Goal: Task Accomplishment & Management: Use online tool/utility

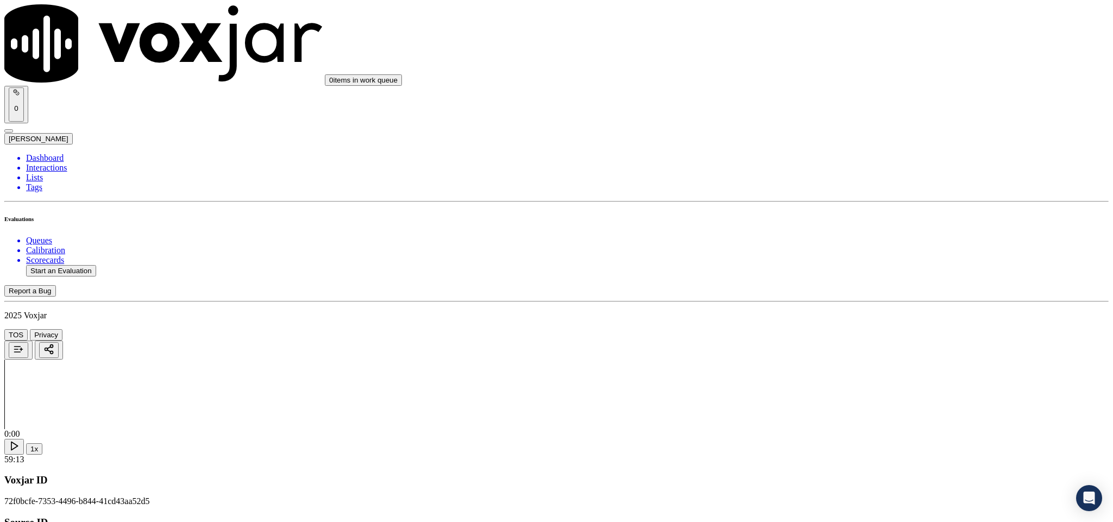
scroll to position [489, 0]
click at [831, 247] on div "No" at bounding box center [922, 242] width 254 height 10
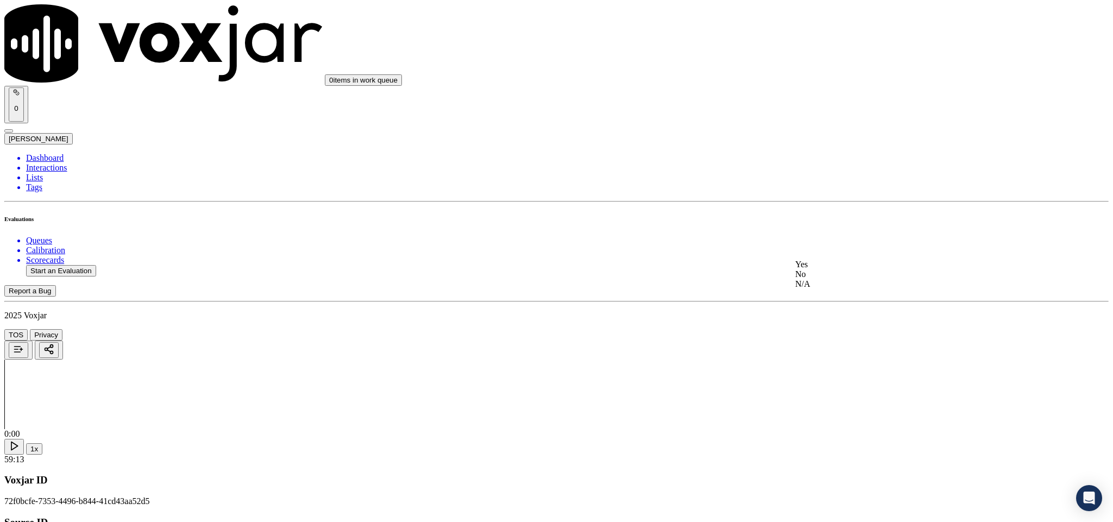
click at [838, 268] on div "Yes" at bounding box center [922, 265] width 254 height 10
click at [831, 263] on div "N/A" at bounding box center [922, 259] width 254 height 10
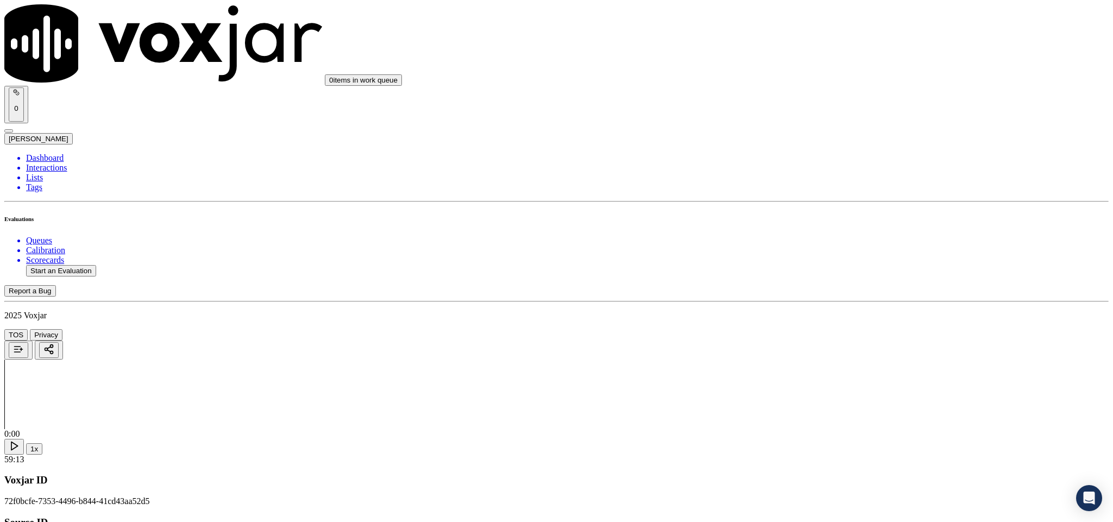
click at [816, 134] on div "No" at bounding box center [922, 129] width 254 height 10
drag, startPoint x: 837, startPoint y: 111, endPoint x: 843, endPoint y: 110, distance: 5.7
click at [832, 124] on div "Yes" at bounding box center [922, 119] width 254 height 10
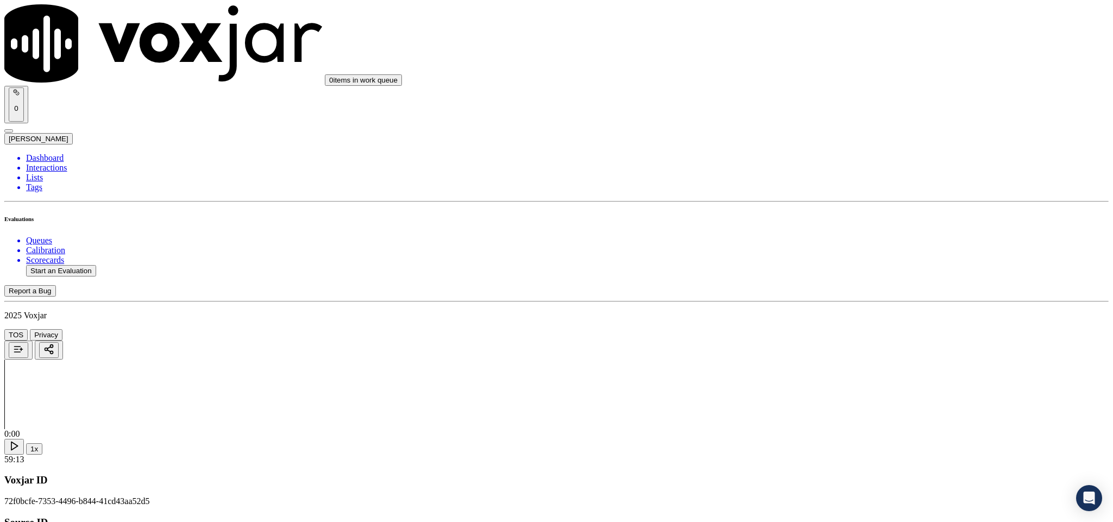
scroll to position [1222, 0]
click at [826, 168] on div "Yes" at bounding box center [922, 164] width 254 height 10
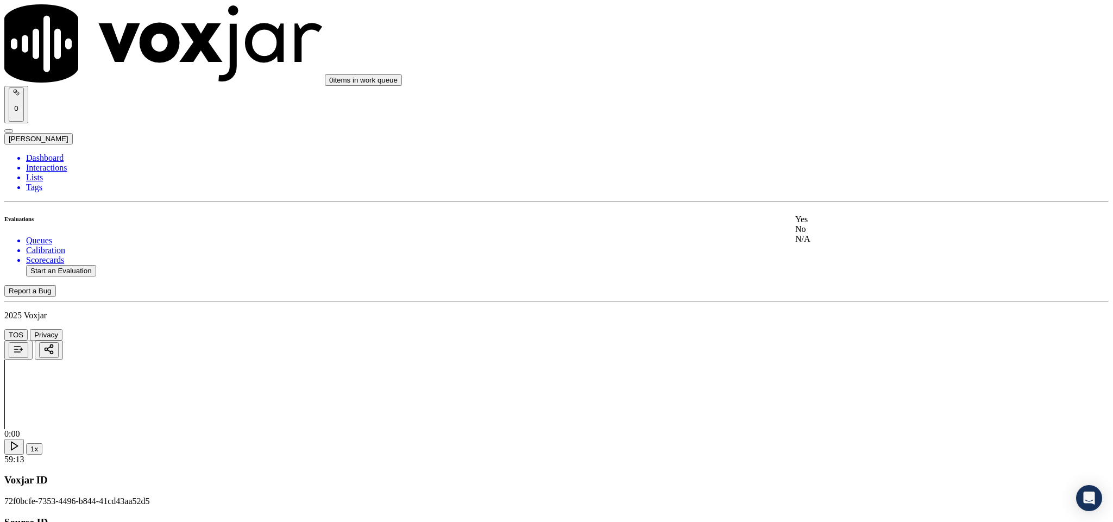
click at [838, 234] on div "No" at bounding box center [922, 229] width 254 height 10
click at [819, 290] on div "No" at bounding box center [922, 285] width 254 height 10
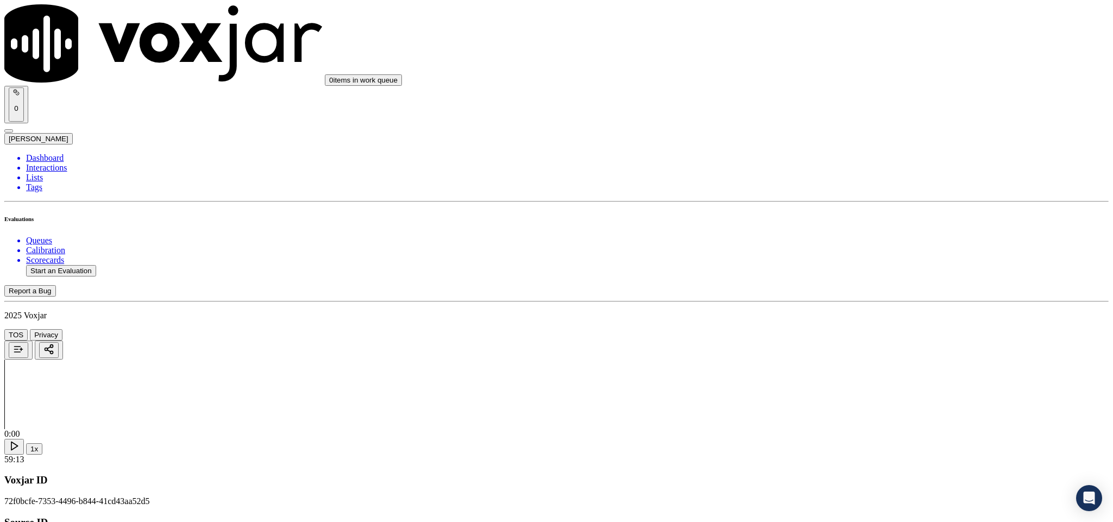
click at [836, 160] on div "Yes" at bounding box center [922, 155] width 254 height 10
click at [842, 199] on div "Yes" at bounding box center [922, 198] width 254 height 10
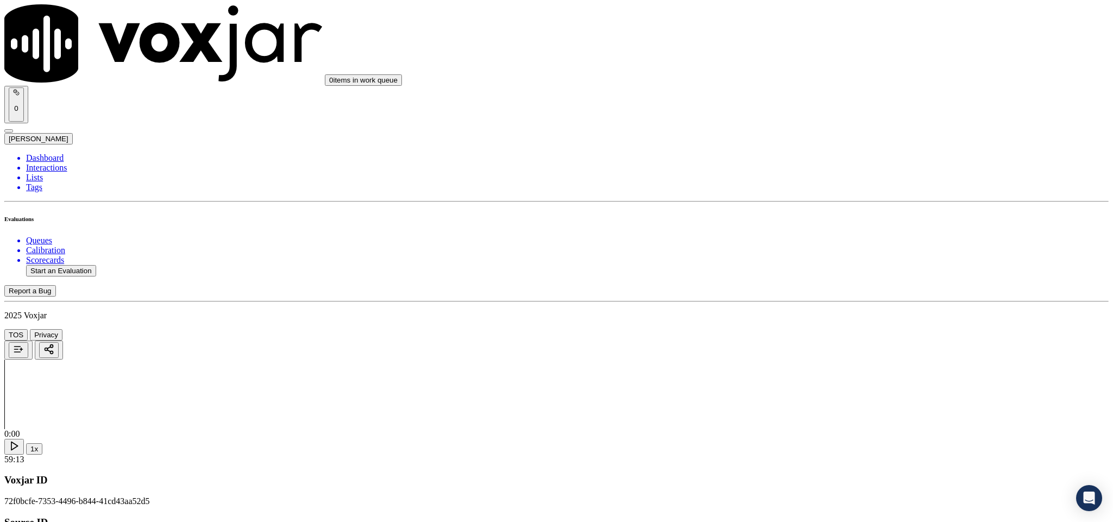
click at [832, 337] on div "No" at bounding box center [922, 332] width 254 height 10
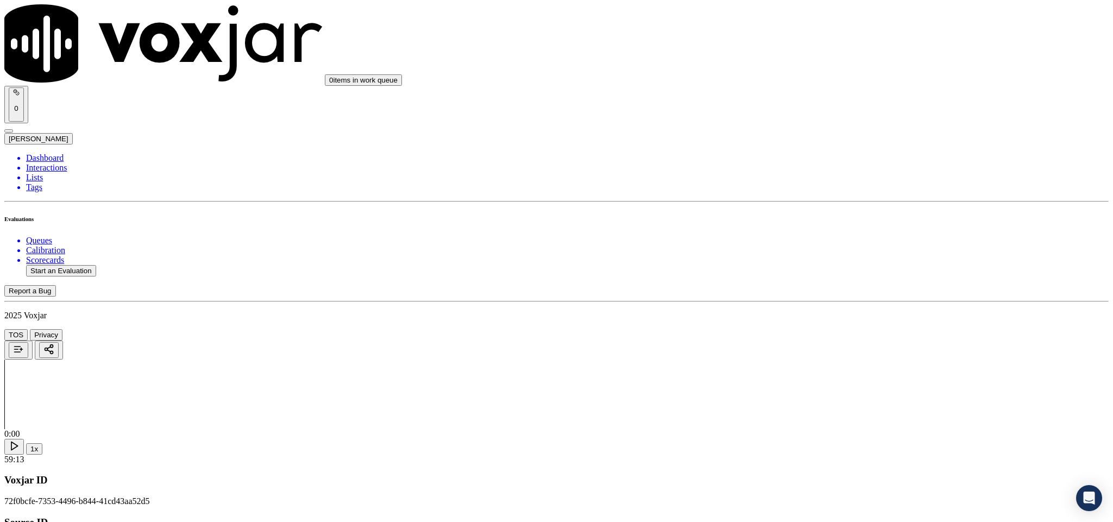
paste textarea "@27:52 - “The call was transferred to Closer ([PERSON_NAME]) without informing …"
type textarea "@27:52 - “The call was transferred to Closer ([PERSON_NAME]) without informing …"
click at [829, 207] on div "No" at bounding box center [922, 202] width 254 height 10
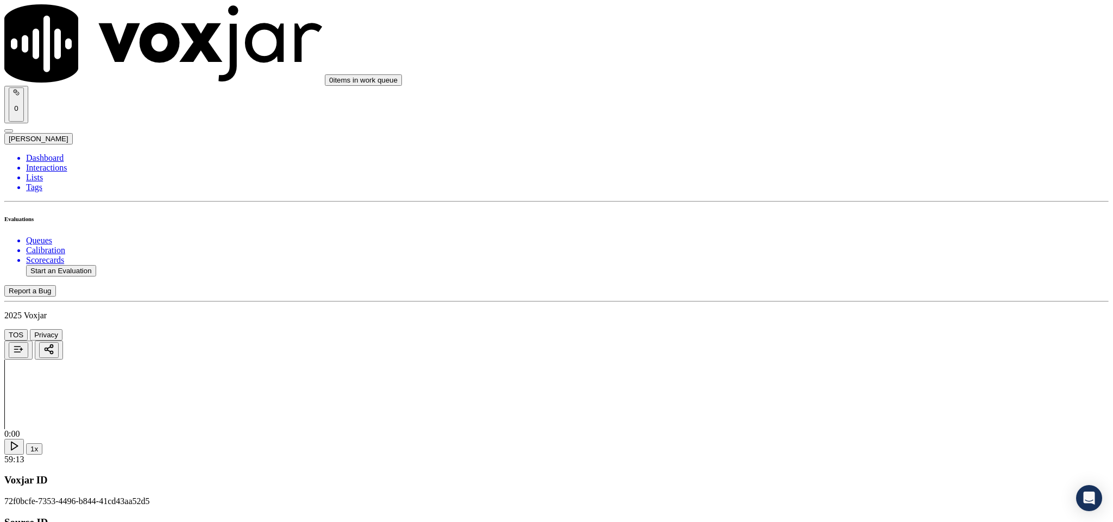
paste textarea "@3:05 Fronter: [PERSON_NAME] informed - I'm just pulling your account // @4:11 …"
type textarea "@3:05 Fronter: [PERSON_NAME] informed - I'm just pulling your account // @4:11 …"
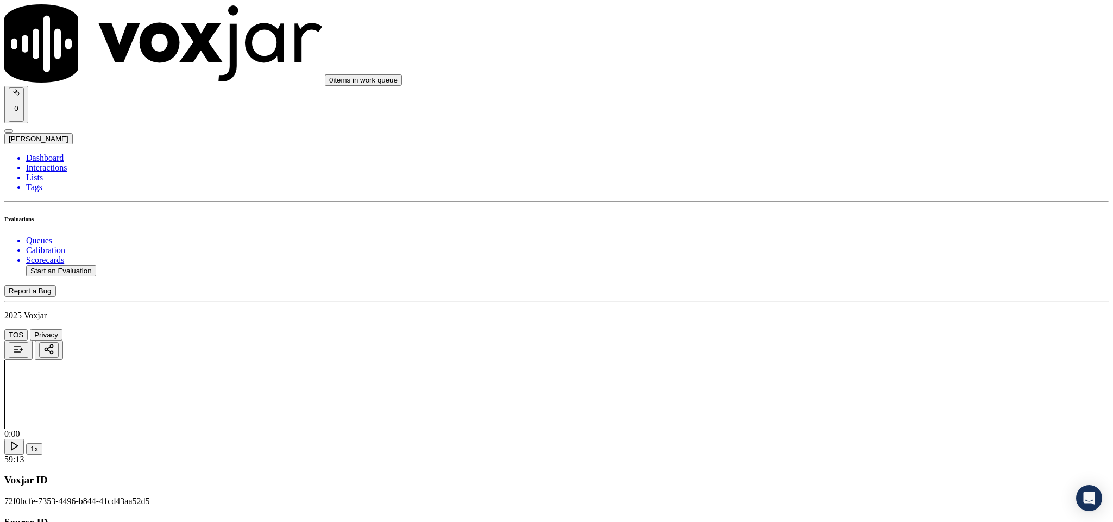
click at [831, 192] on div "Yes" at bounding box center [922, 187] width 254 height 10
click at [827, 268] on div "N/A" at bounding box center [922, 263] width 254 height 10
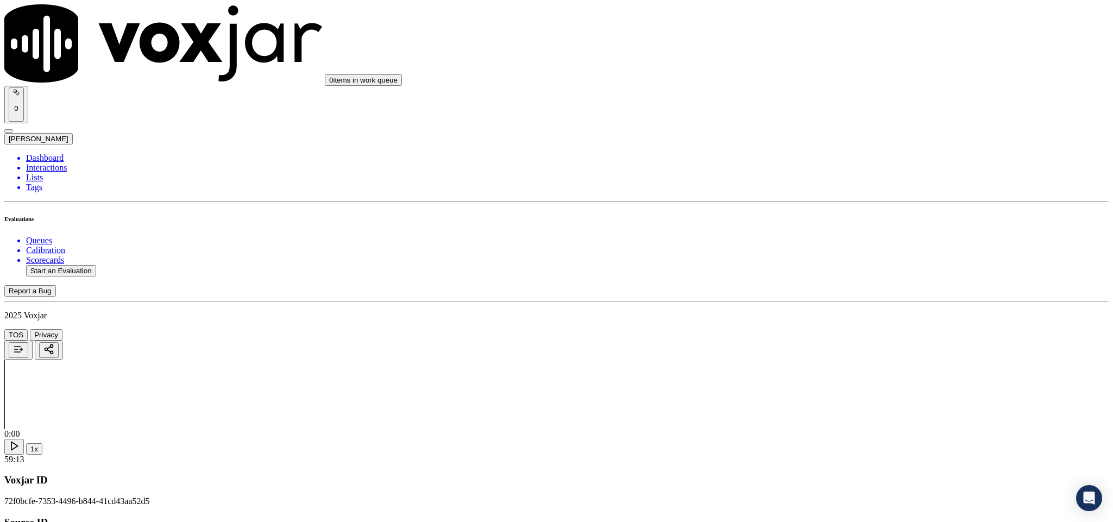
scroll to position [2769, 0]
click at [825, 258] on div "N/A" at bounding box center [922, 254] width 254 height 10
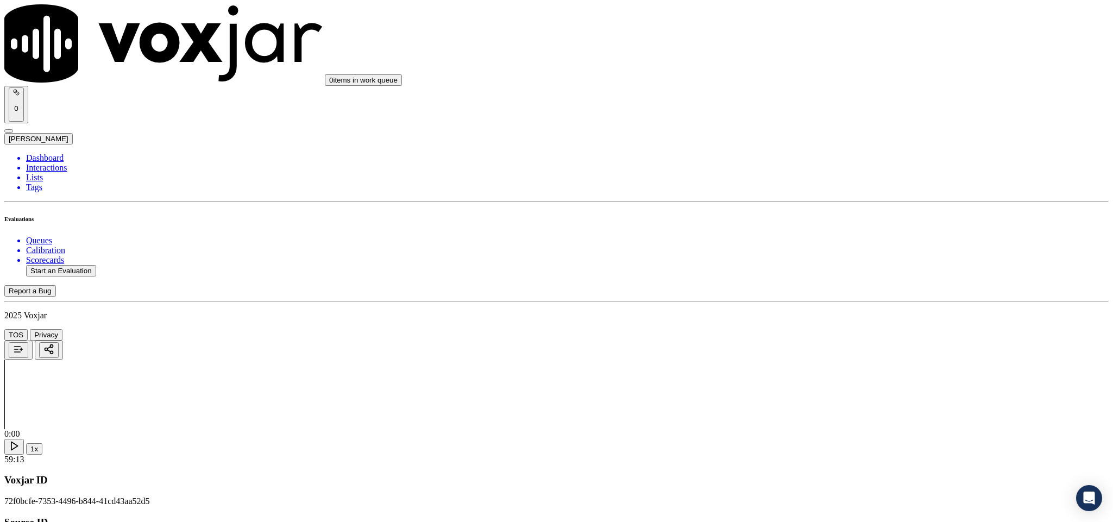
scroll to position [2932, 0]
click at [826, 200] on div "Yes" at bounding box center [922, 196] width 254 height 10
click at [823, 76] on div "Yes" at bounding box center [922, 71] width 254 height 10
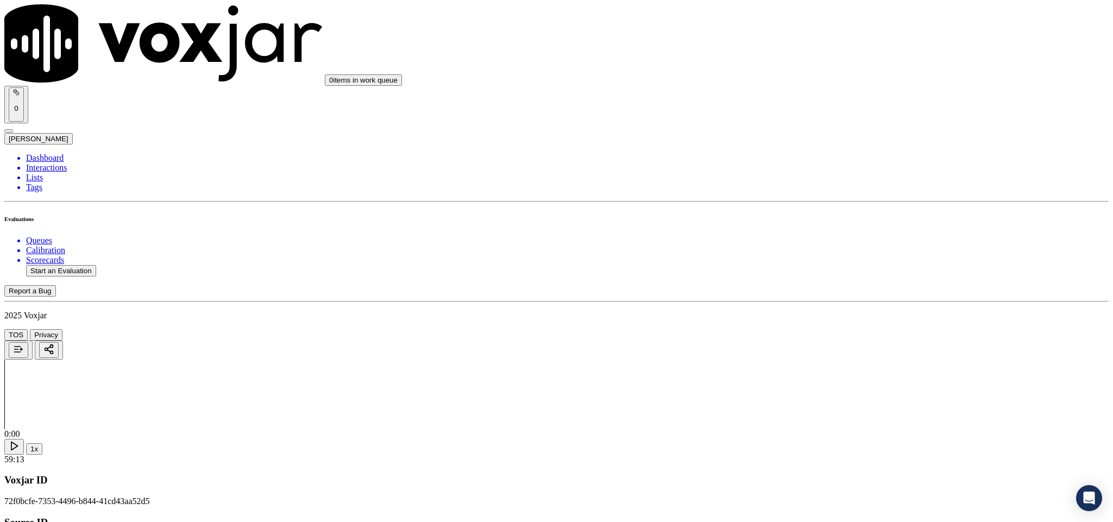
scroll to position [2769, 0]
click at [823, 263] on div "No" at bounding box center [922, 259] width 254 height 10
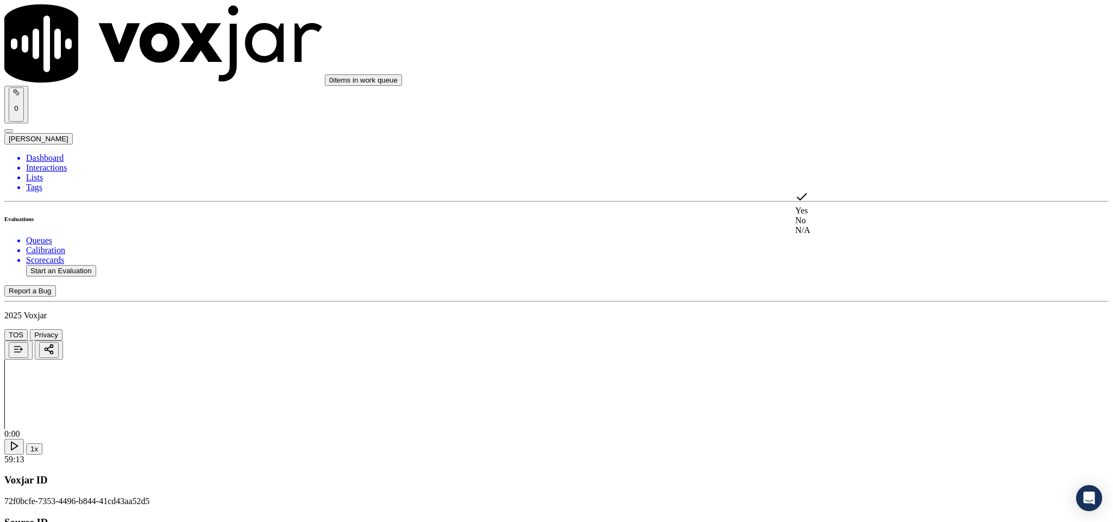
click at [823, 225] on div "No" at bounding box center [922, 221] width 254 height 10
click at [823, 280] on div "No" at bounding box center [922, 275] width 254 height 10
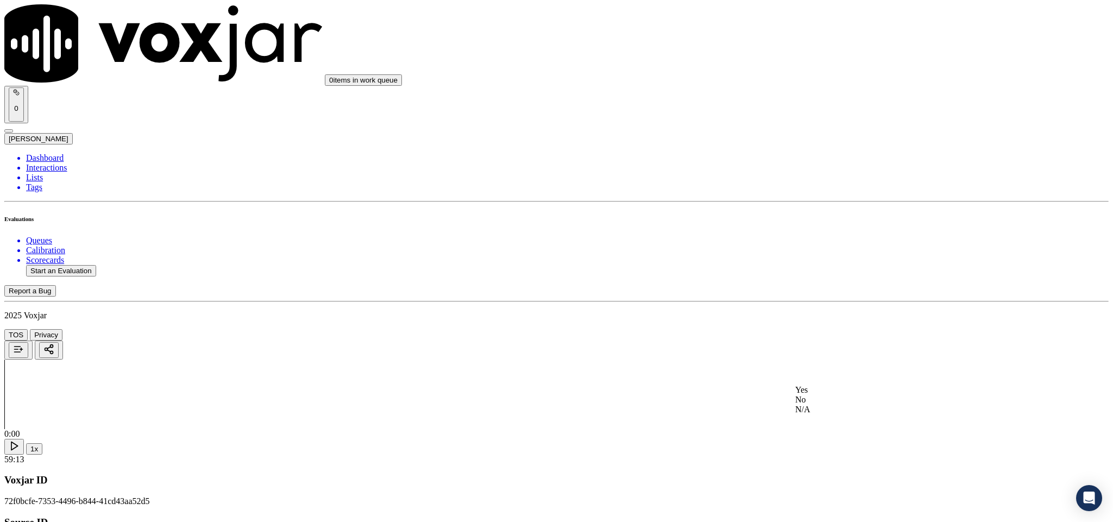
click at [852, 395] on div "Yes" at bounding box center [922, 390] width 254 height 10
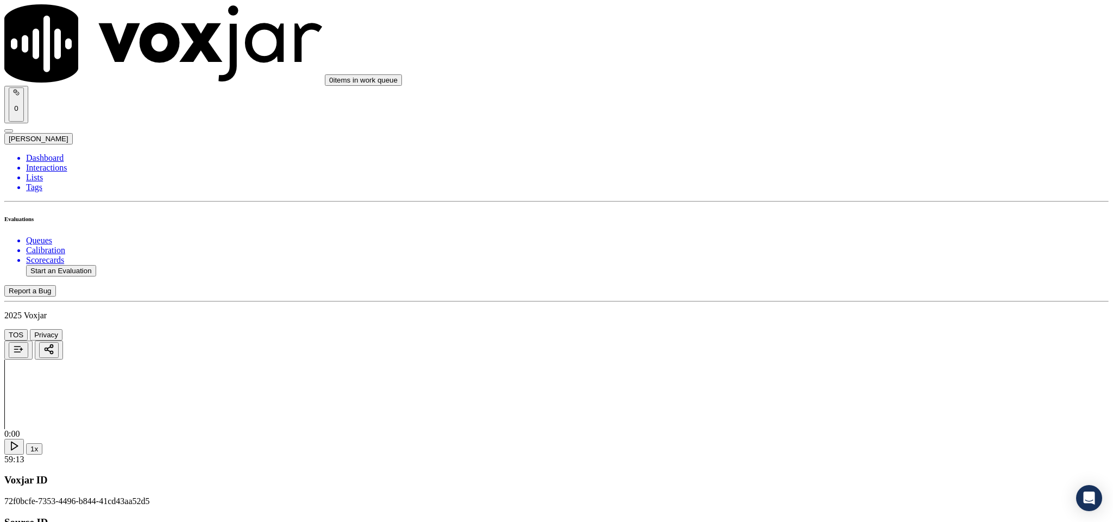
click at [41, 153] on li "Dashboard" at bounding box center [567, 158] width 1082 height 10
click at [80, 265] on button "Start an Evaluation" at bounding box center [61, 270] width 70 height 11
drag, startPoint x: 465, startPoint y: 225, endPoint x: 549, endPoint y: 225, distance: 84.7
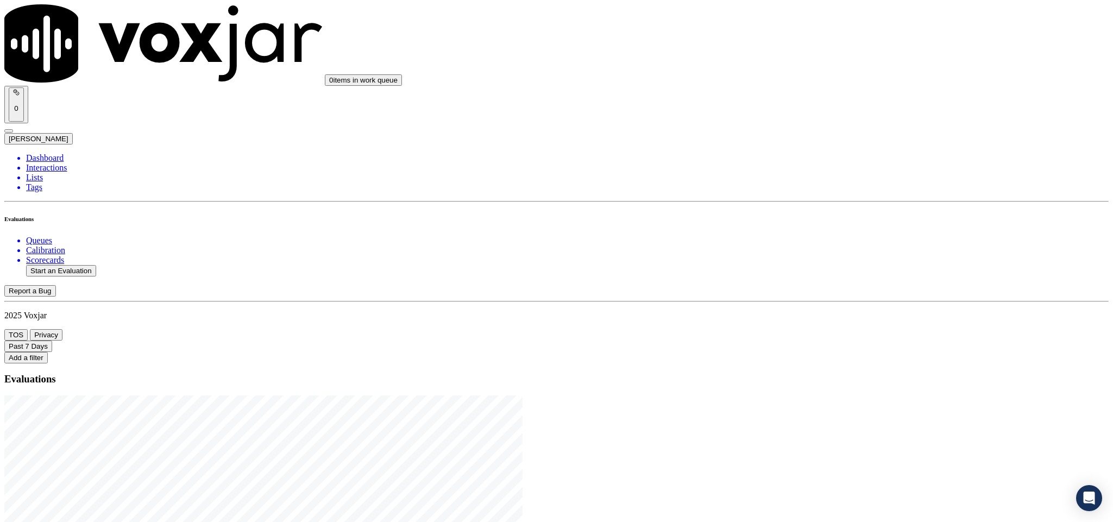
type input "20250815-164700_2152391288-C1"
type input "[DATE]T15:37"
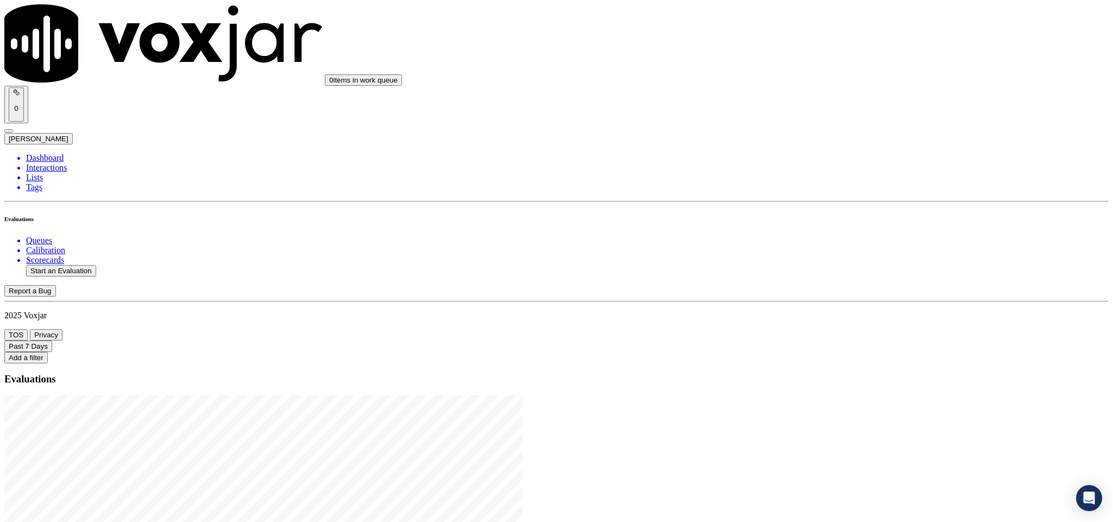
type input "marc"
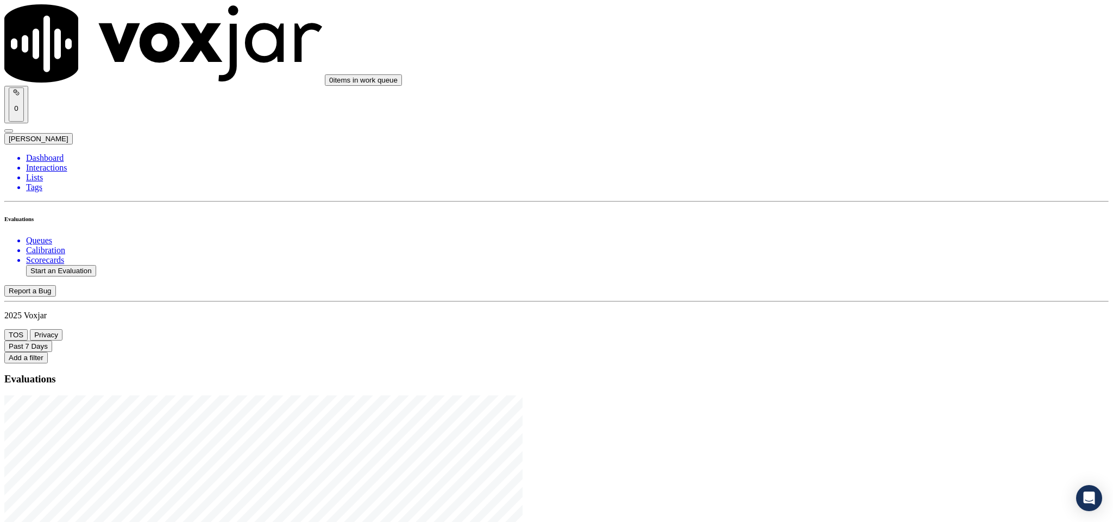
type input "[PERSON_NAME]"
drag, startPoint x: 477, startPoint y: 152, endPoint x: 282, endPoint y: 160, distance: 195.1
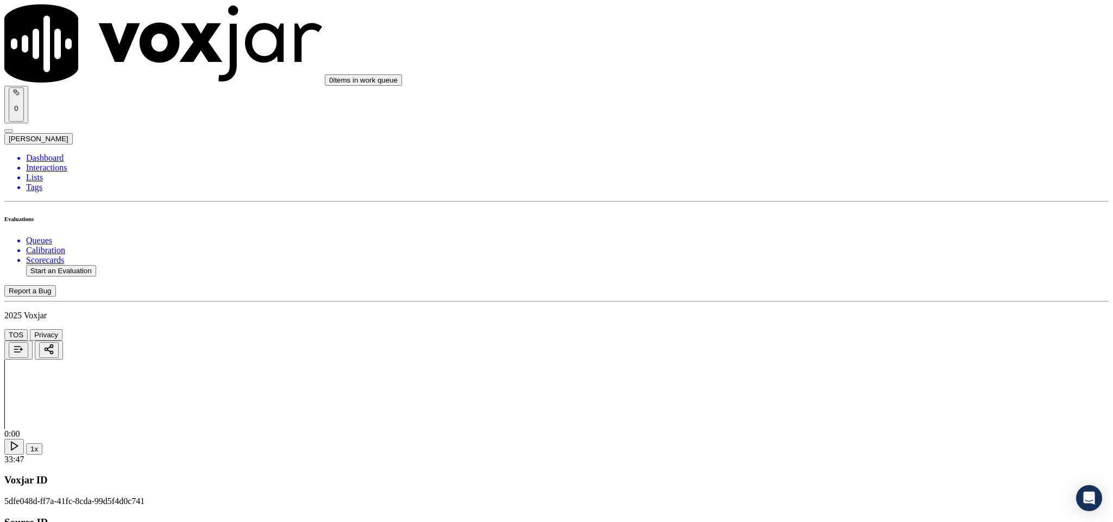
type input "[PERSON_NAME]"
drag, startPoint x: 623, startPoint y: 269, endPoint x: 611, endPoint y: 274, distance: 13.1
click at [337, 118] on input "Add a New Customer" at bounding box center [289, 111] width 96 height 11
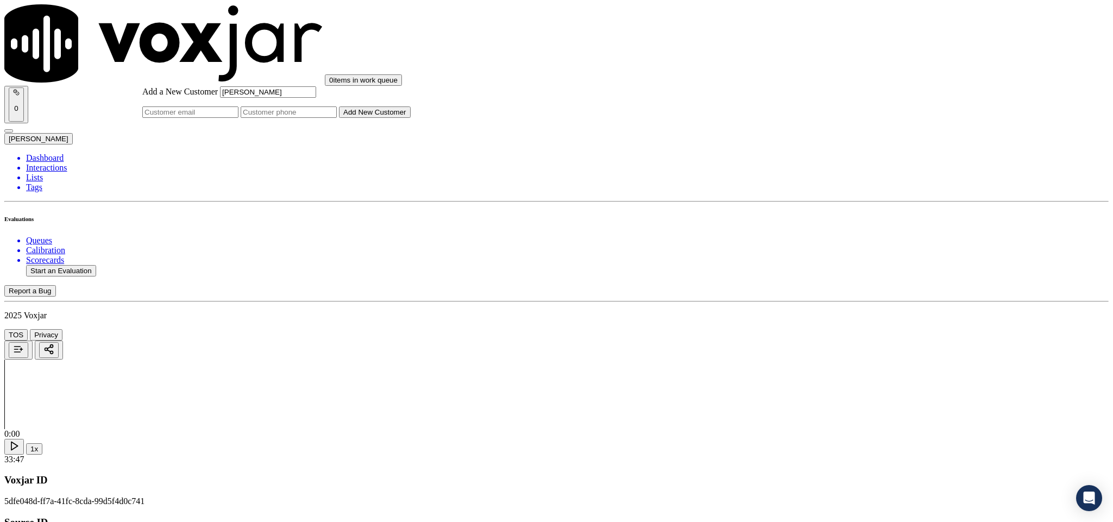
paste input "2152391288"
paste input "2156515013"
type input "2152391288_2156515013"
click at [410, 118] on button "Add New Customer" at bounding box center [375, 111] width 72 height 11
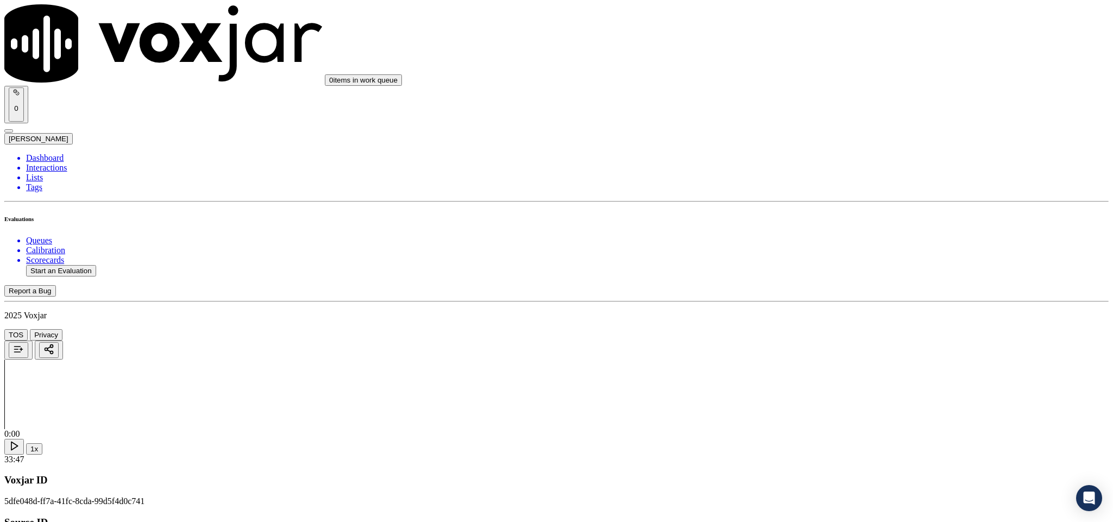
click at [848, 203] on div "Yes" at bounding box center [922, 198] width 254 height 10
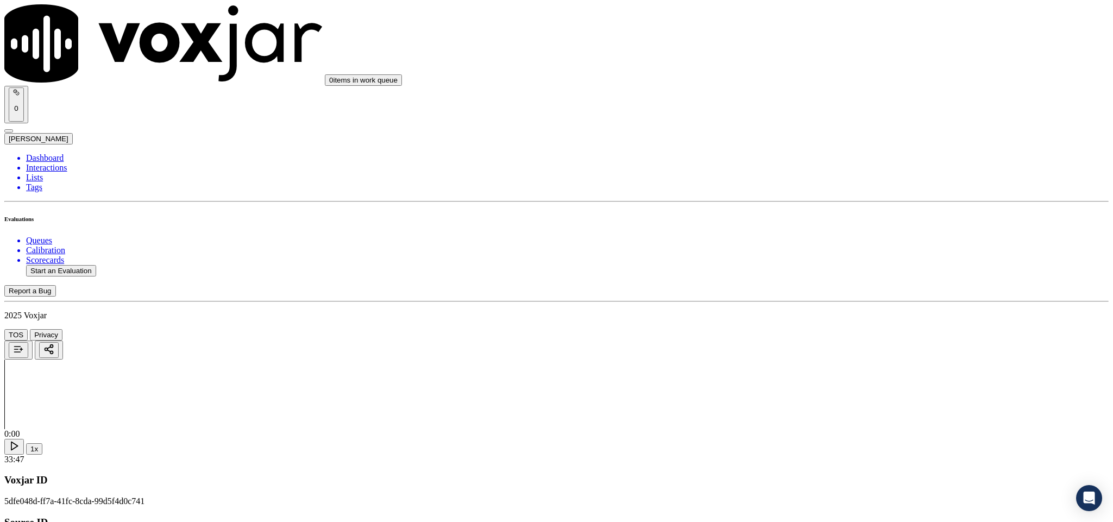
click at [838, 327] on div "Yes" at bounding box center [922, 323] width 254 height 10
drag, startPoint x: 843, startPoint y: 253, endPoint x: 839, endPoint y: 268, distance: 15.0
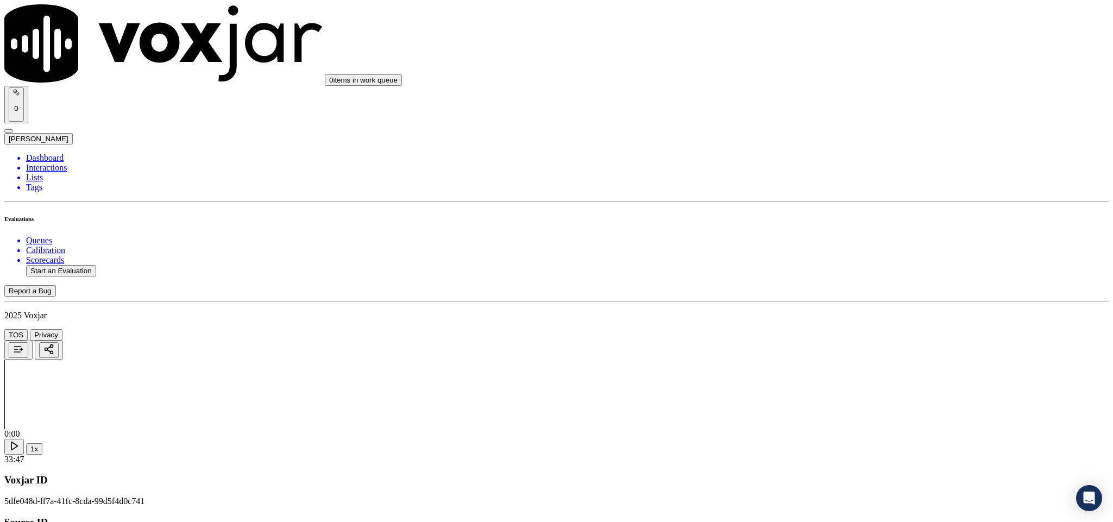
click at [836, 289] on div "Yes" at bounding box center [922, 284] width 254 height 10
click at [832, 357] on div "Yes" at bounding box center [922, 352] width 254 height 10
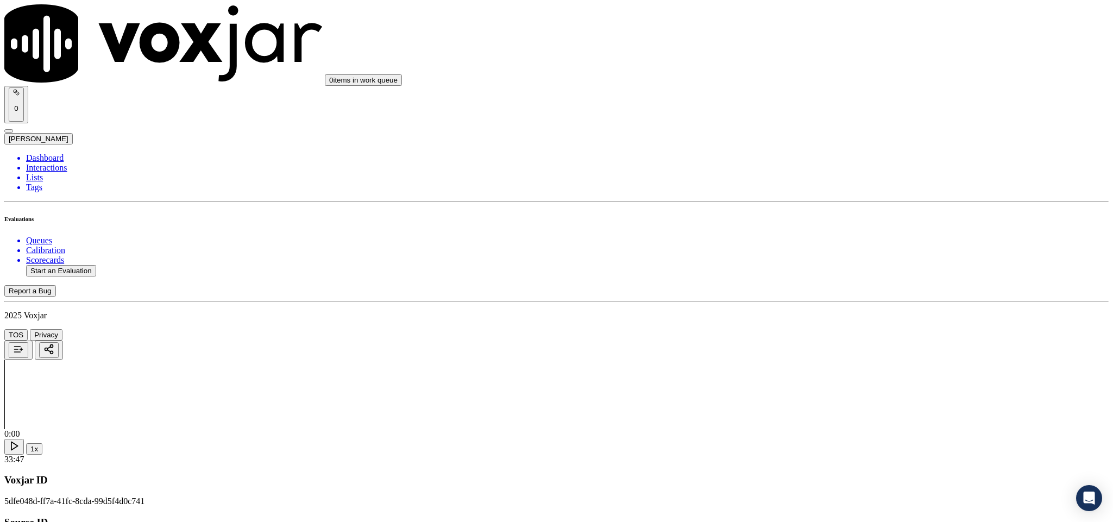
scroll to position [407, 0]
click at [832, 328] on div "No" at bounding box center [922, 324] width 254 height 10
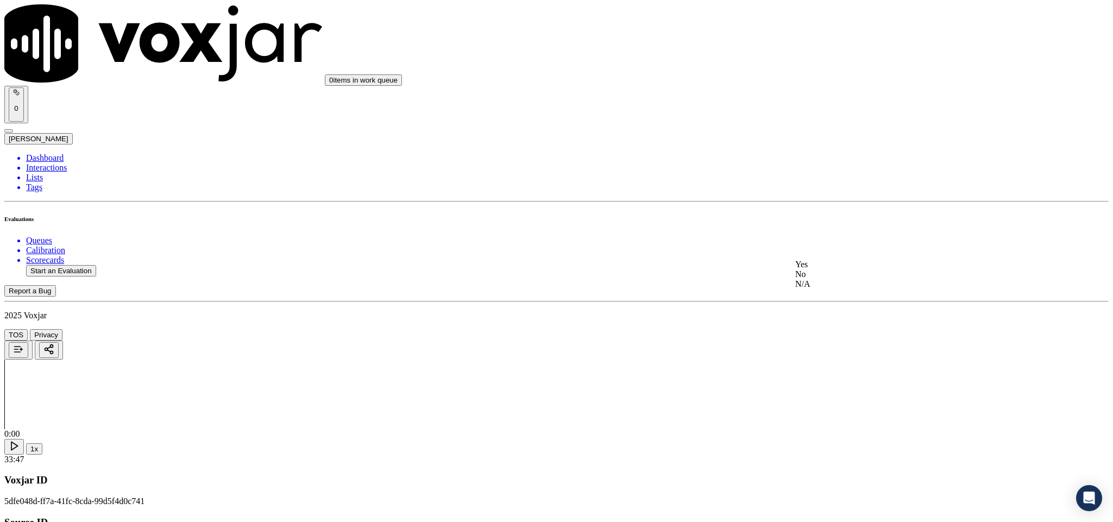
click at [830, 264] on div "Yes" at bounding box center [922, 265] width 254 height 10
click at [836, 345] on div "N/A" at bounding box center [922, 340] width 254 height 10
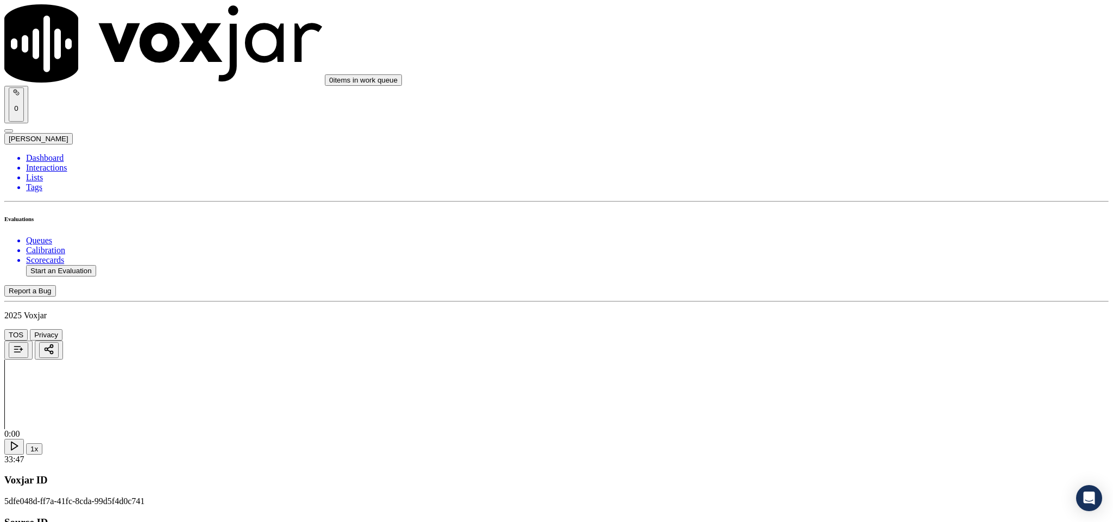
click at [834, 287] on div "Yes" at bounding box center [922, 282] width 254 height 10
click at [842, 250] on div "Yes" at bounding box center [922, 246] width 254 height 10
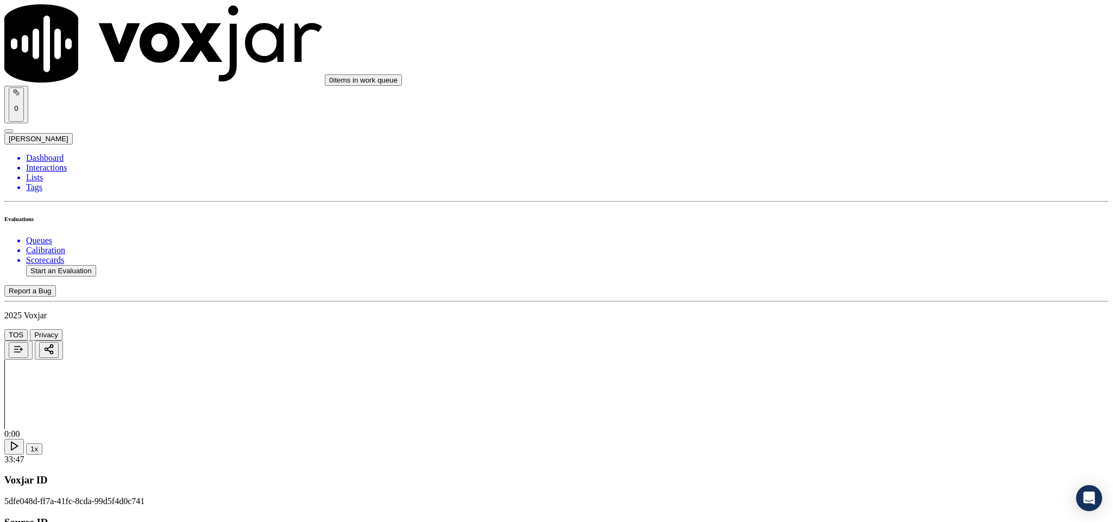
scroll to position [1303, 0]
click at [827, 234] on div "No" at bounding box center [922, 229] width 254 height 10
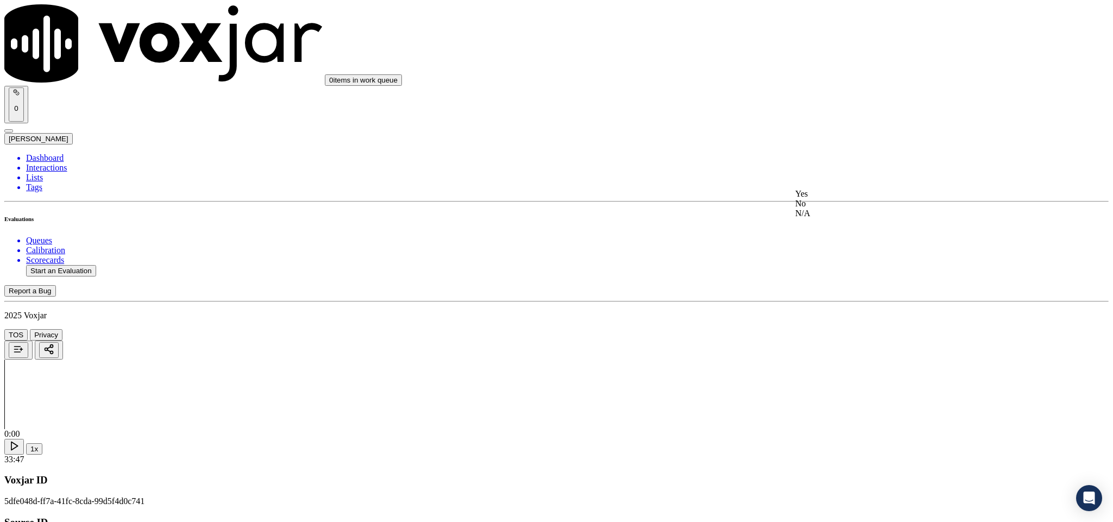
click at [836, 208] on div "No" at bounding box center [922, 204] width 254 height 10
click at [842, 343] on div "N/A" at bounding box center [922, 338] width 254 height 10
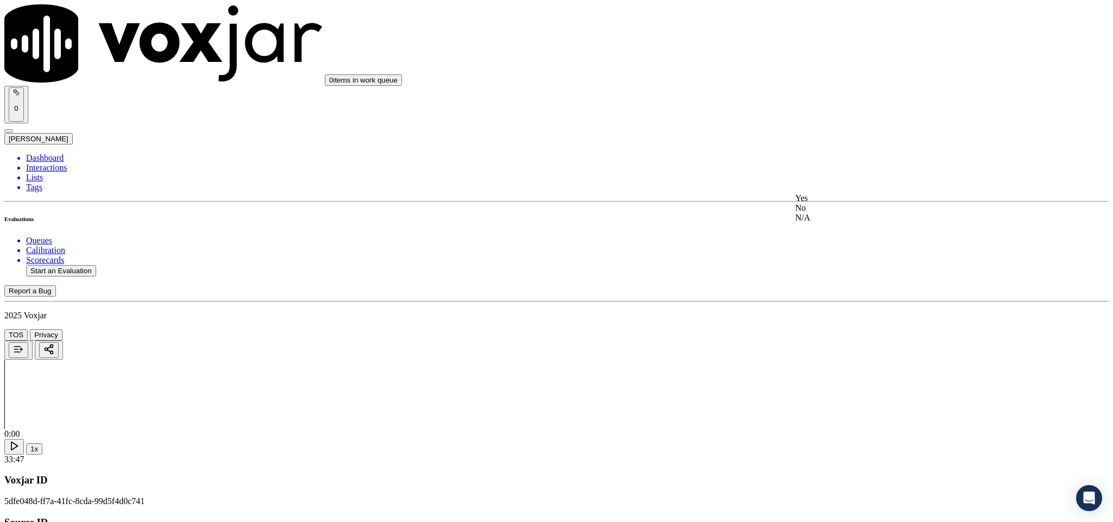
click at [849, 203] on div "Yes" at bounding box center [922, 198] width 254 height 10
click at [836, 327] on div "Yes" at bounding box center [922, 323] width 254 height 10
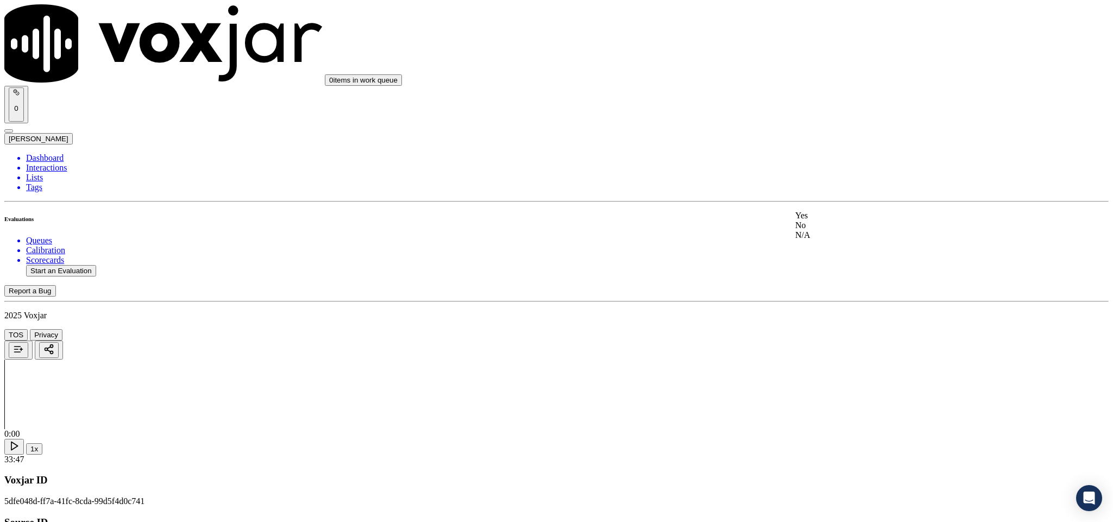
click at [823, 230] on div "No" at bounding box center [922, 225] width 254 height 10
paste textarea "@18:49 [PERSON_NAME] share the account number// @23:39 [PERSON_NAME] will be pr…"
type textarea "@18:49 [PERSON_NAME] share the account number// @23:39 [PERSON_NAME] will be pr…"
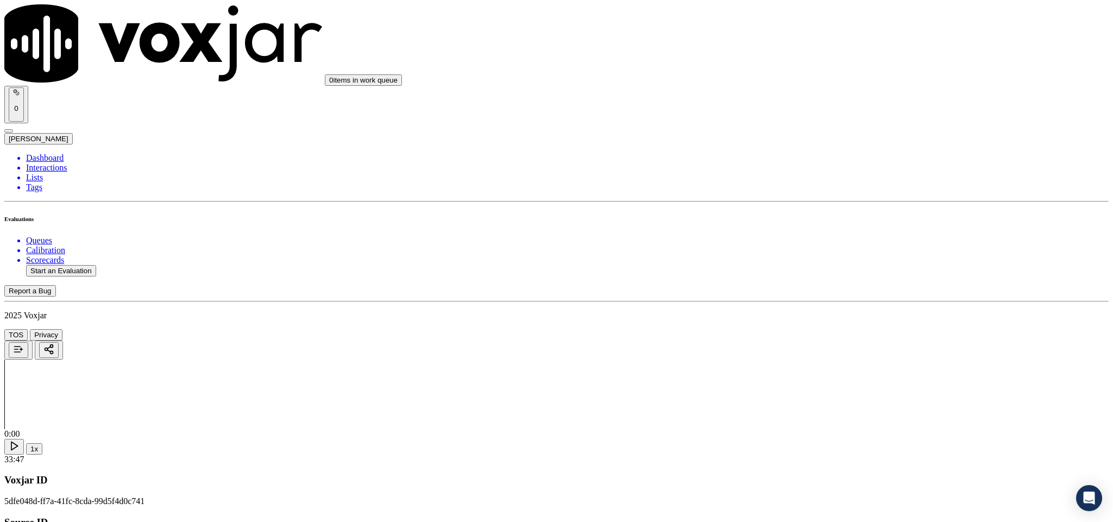
click at [839, 211] on div "Yes" at bounding box center [922, 211] width 254 height 10
click at [834, 210] on div "N/A" at bounding box center [922, 205] width 254 height 10
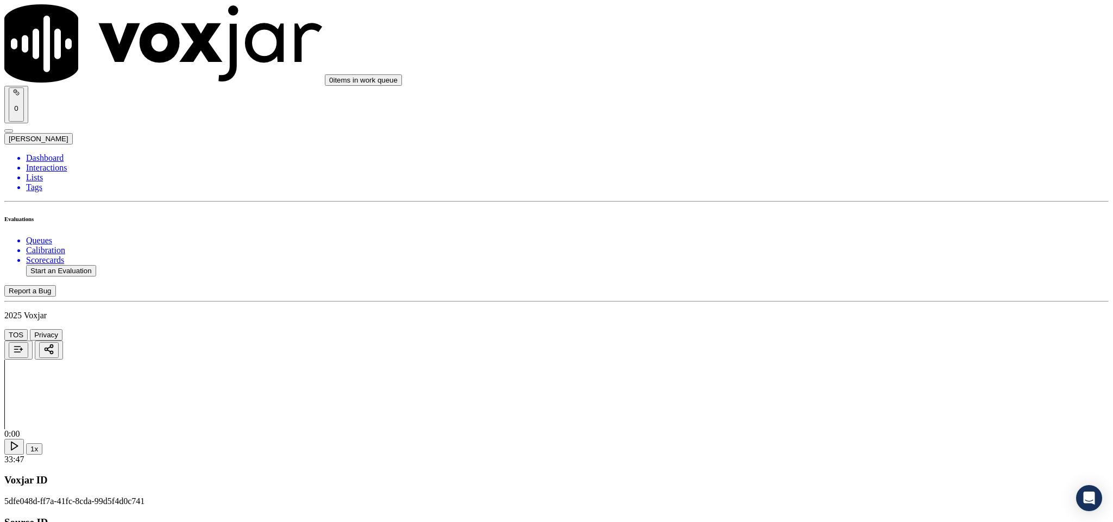
scroll to position [2443, 0]
click at [828, 233] on div "Yes" at bounding box center [922, 228] width 254 height 10
click at [832, 392] on div "No" at bounding box center [922, 387] width 254 height 10
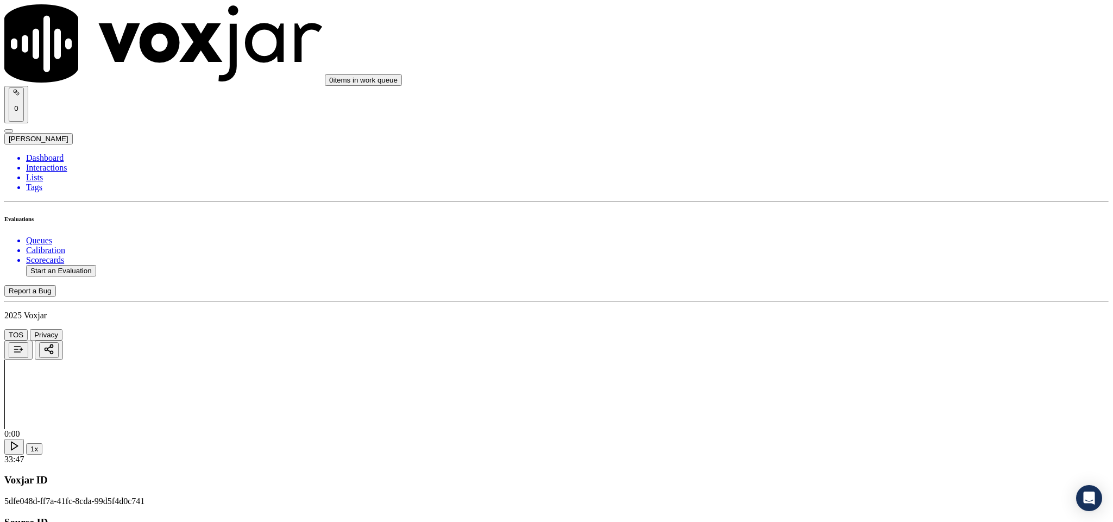
scroll to position [2606, 0]
click at [828, 249] on div "N/A" at bounding box center [922, 249] width 254 height 10
click at [826, 353] on div "No" at bounding box center [922, 349] width 254 height 10
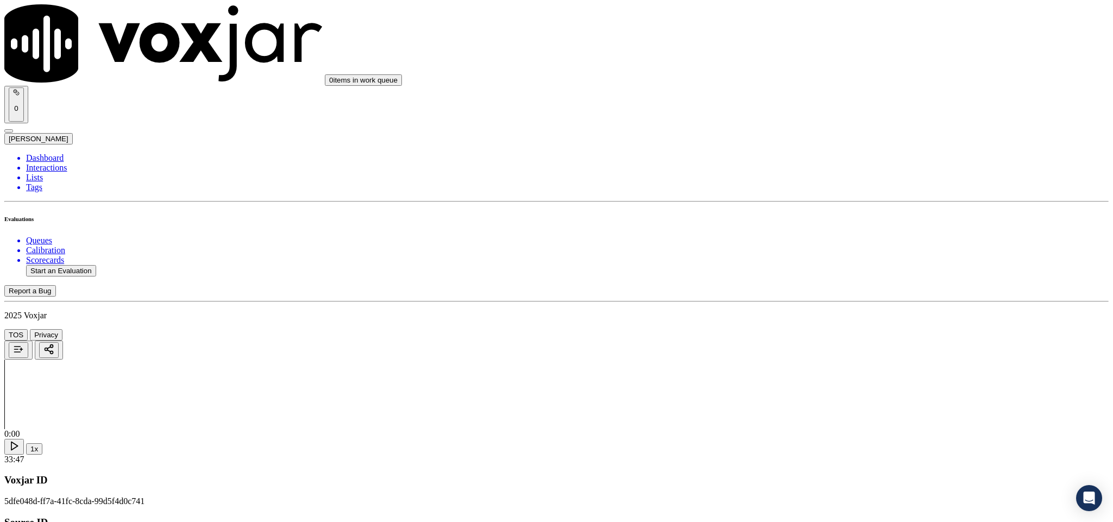
scroll to position [2851, 0]
click at [823, 233] on div "No" at bounding box center [922, 229] width 254 height 10
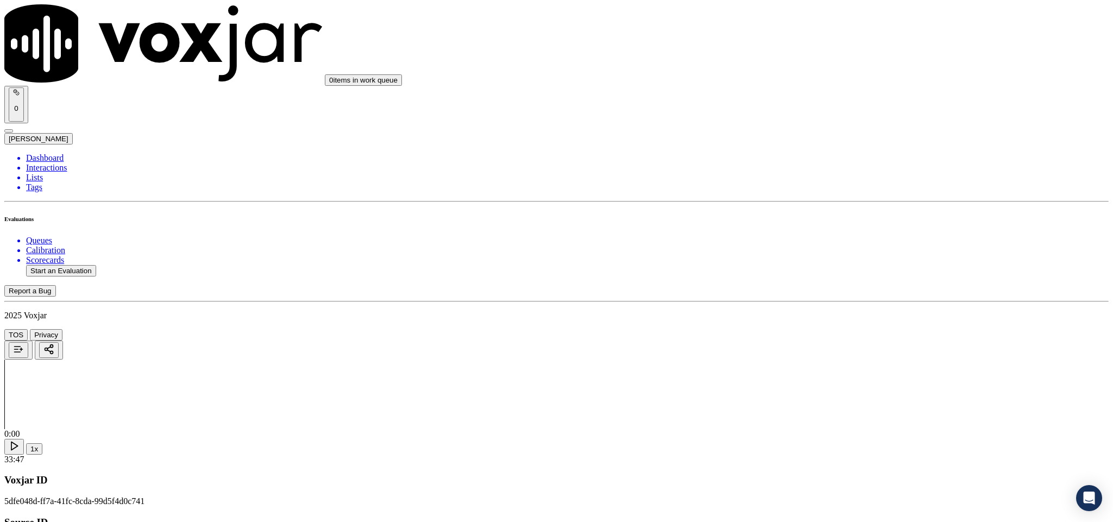
click at [827, 280] on div "No" at bounding box center [922, 275] width 254 height 10
click at [832, 395] on div "Yes" at bounding box center [922, 390] width 254 height 10
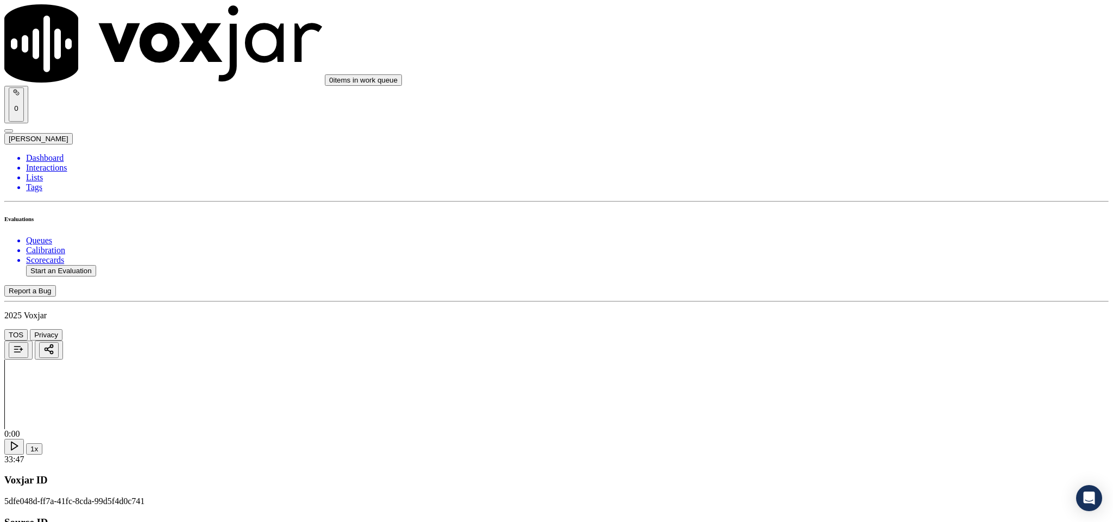
click at [59, 153] on li "Dashboard" at bounding box center [567, 158] width 1082 height 10
click at [60, 265] on button "Start an Evaluation" at bounding box center [61, 270] width 70 height 11
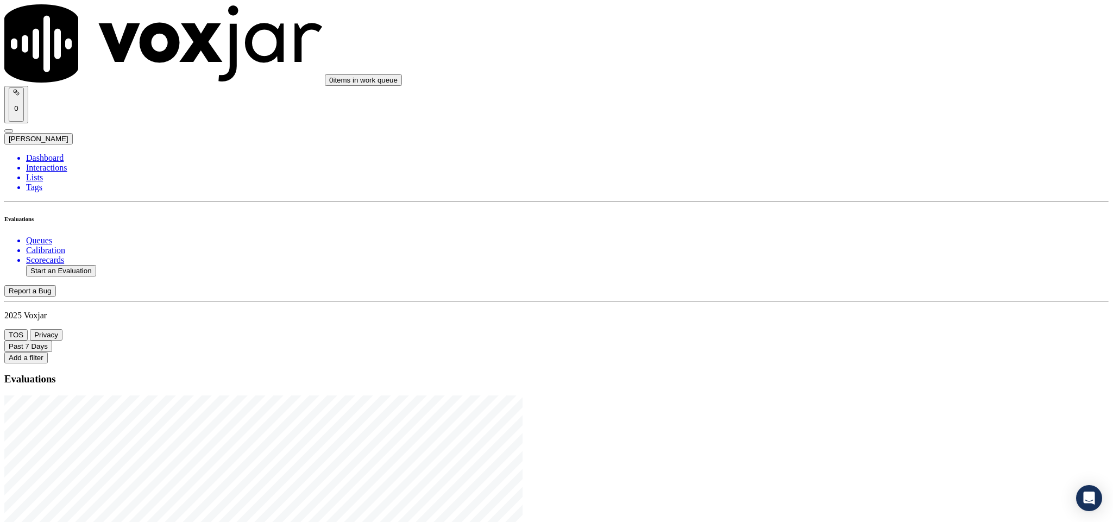
drag, startPoint x: 463, startPoint y: 225, endPoint x: 523, endPoint y: 228, distance: 60.4
type input "20250815-170740_6142057232-C1"
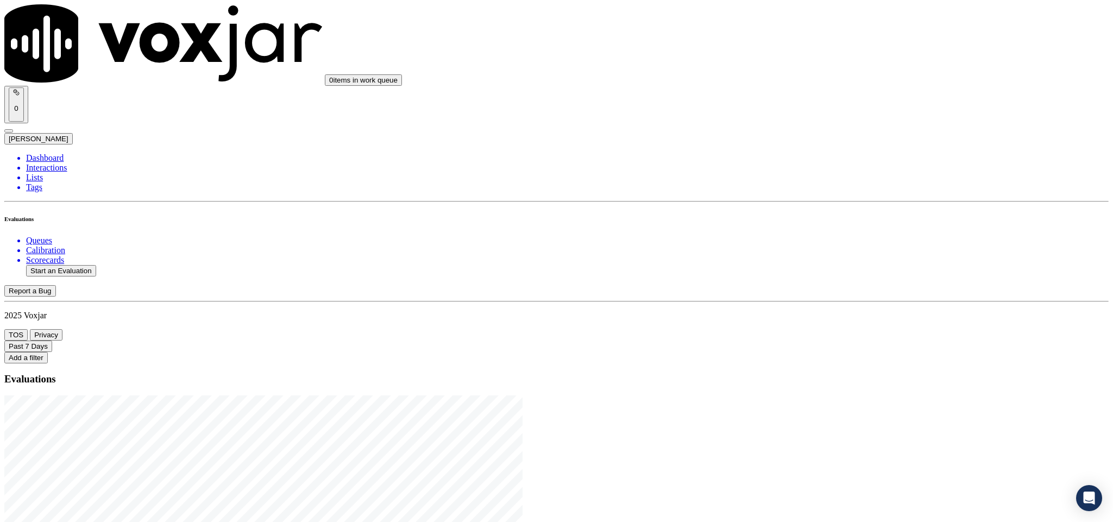
type input "[DATE]T16:33"
type input "eth"
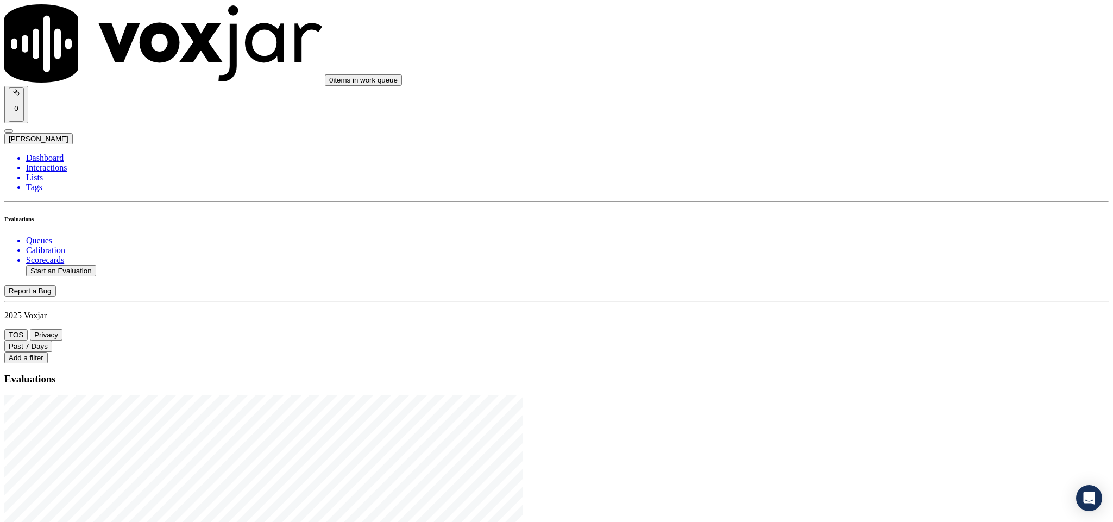
scroll to position [98, 0]
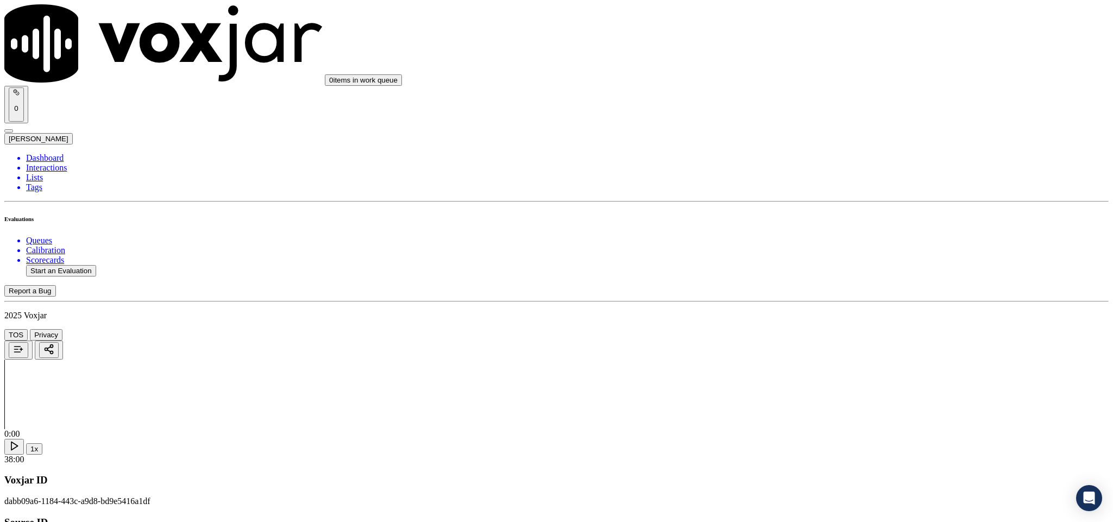
type input "[PERSON_NAME]"
drag, startPoint x: 513, startPoint y: 156, endPoint x: 323, endPoint y: 182, distance: 191.8
type input "[PERSON_NAME]"
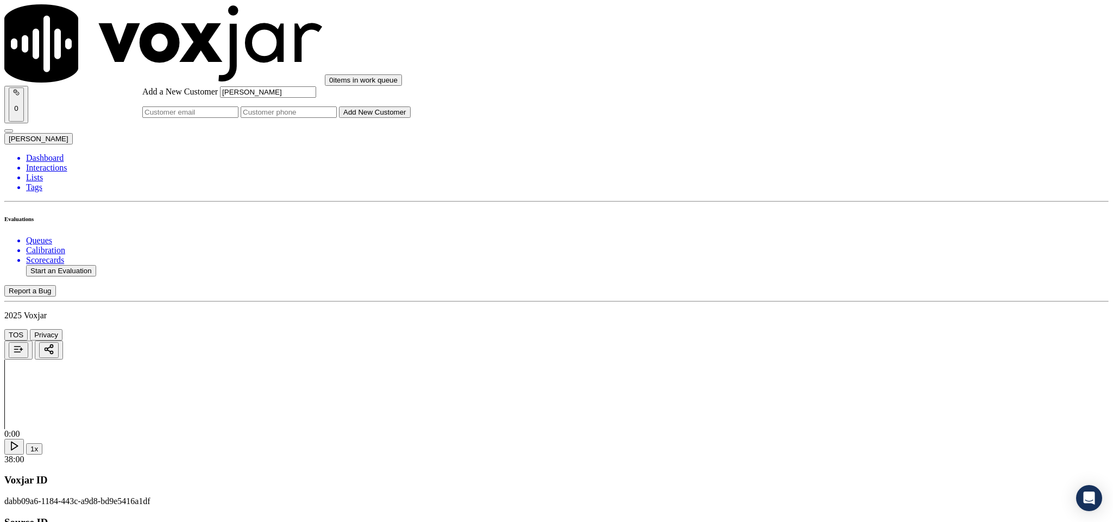
click at [337, 118] on input "Add a New Customer" at bounding box center [289, 111] width 96 height 11
paste input "6142057232"
type input "6142057232"
click at [410, 118] on button "Add New Customer" at bounding box center [375, 111] width 72 height 11
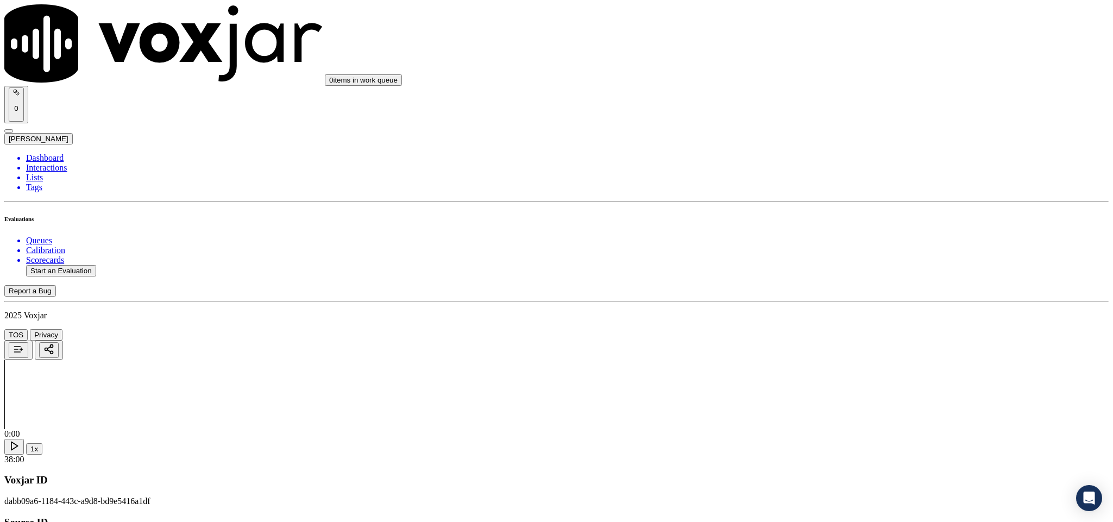
click at [795, 201] on span at bounding box center [795, 197] width 0 height 9
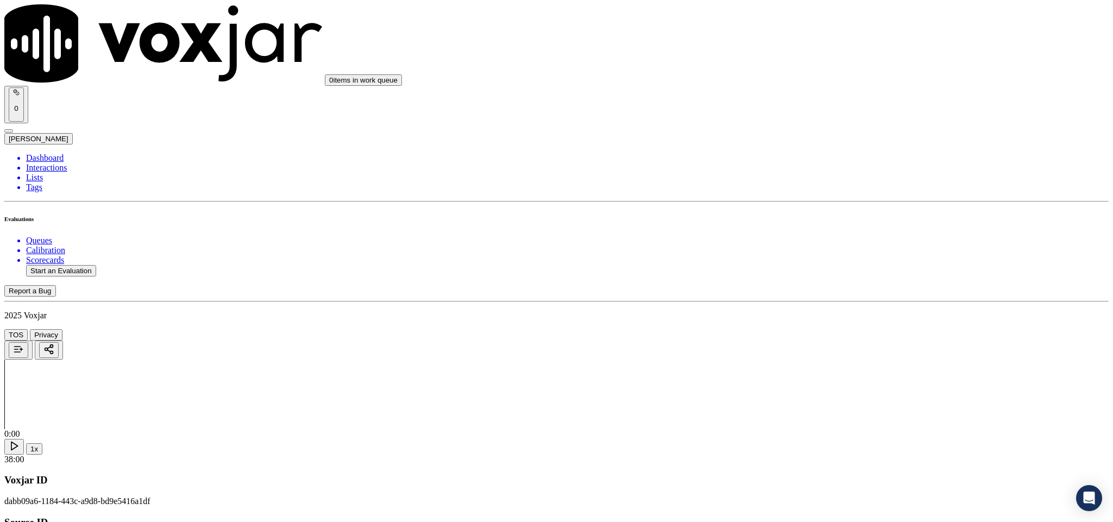
scroll to position [81, 0]
click at [856, 246] on div "Yes" at bounding box center [922, 241] width 254 height 10
click at [857, 370] on div "Yes" at bounding box center [922, 366] width 254 height 10
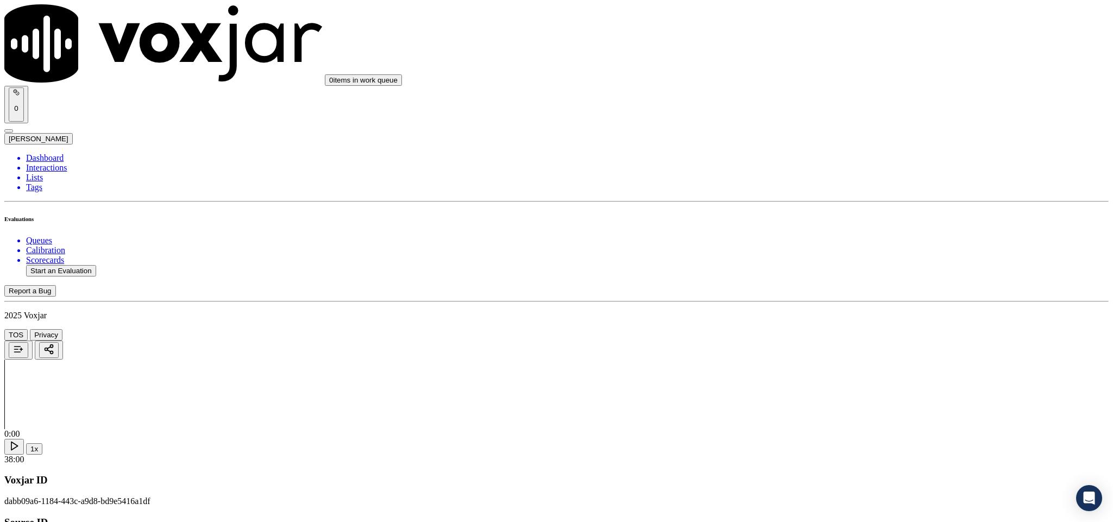
scroll to position [244, 0]
click at [849, 357] on div "Yes" at bounding box center [922, 352] width 254 height 10
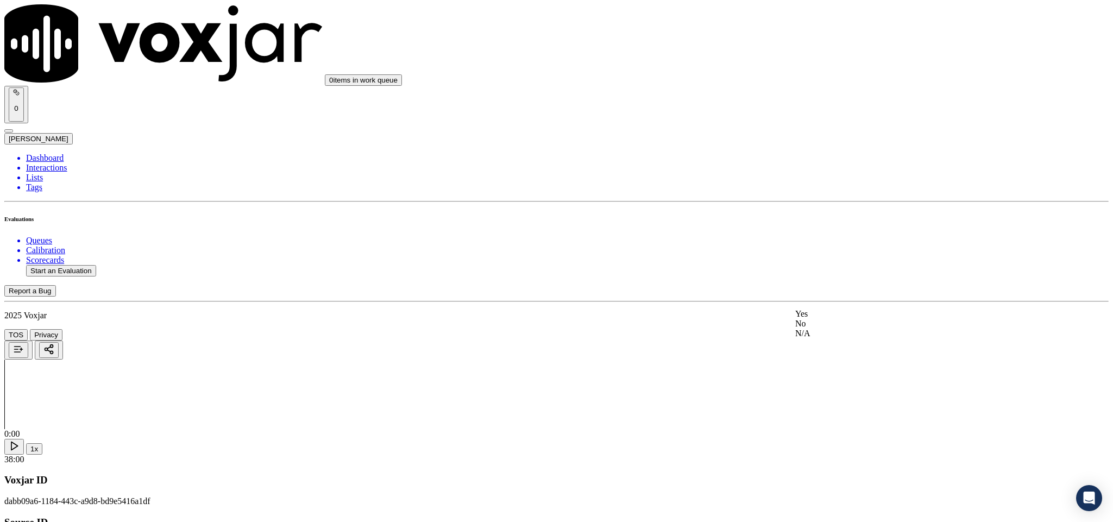
click at [834, 328] on div "No" at bounding box center [922, 324] width 254 height 10
click at [830, 345] on div "Yes" at bounding box center [922, 346] width 254 height 10
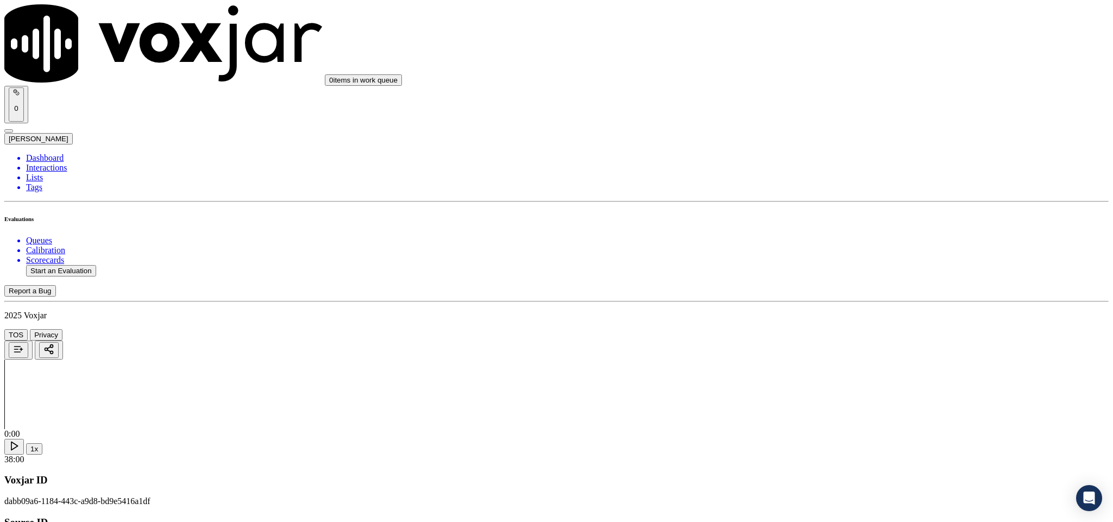
click at [836, 345] on div "N/A" at bounding box center [922, 340] width 254 height 10
click at [830, 287] on div "Yes" at bounding box center [922, 282] width 254 height 10
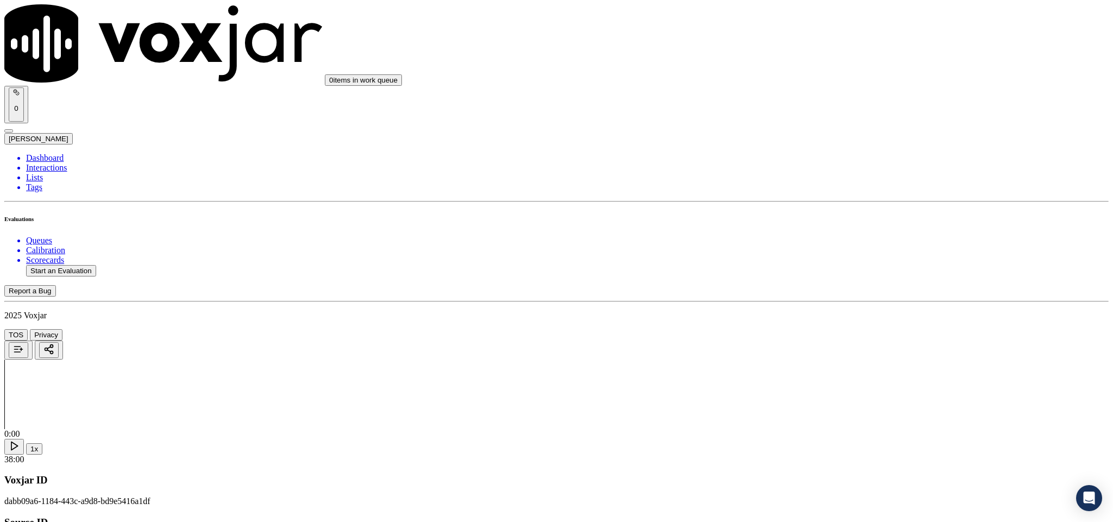
scroll to position [1140, 0]
click at [838, 248] on div "Yes" at bounding box center [922, 246] width 254 height 10
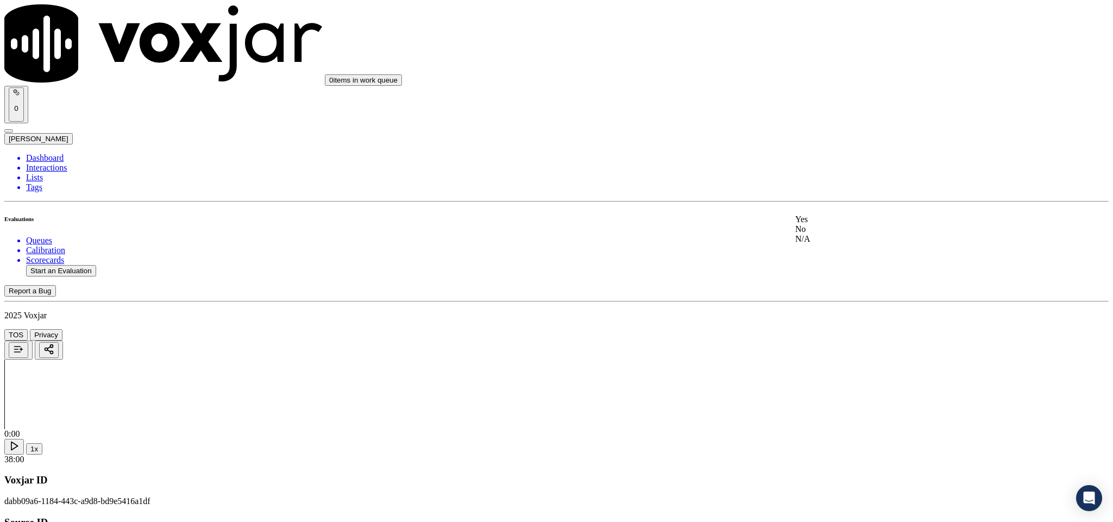
click at [827, 234] on div "No" at bounding box center [922, 229] width 254 height 10
click at [832, 208] on div "No" at bounding box center [922, 204] width 254 height 10
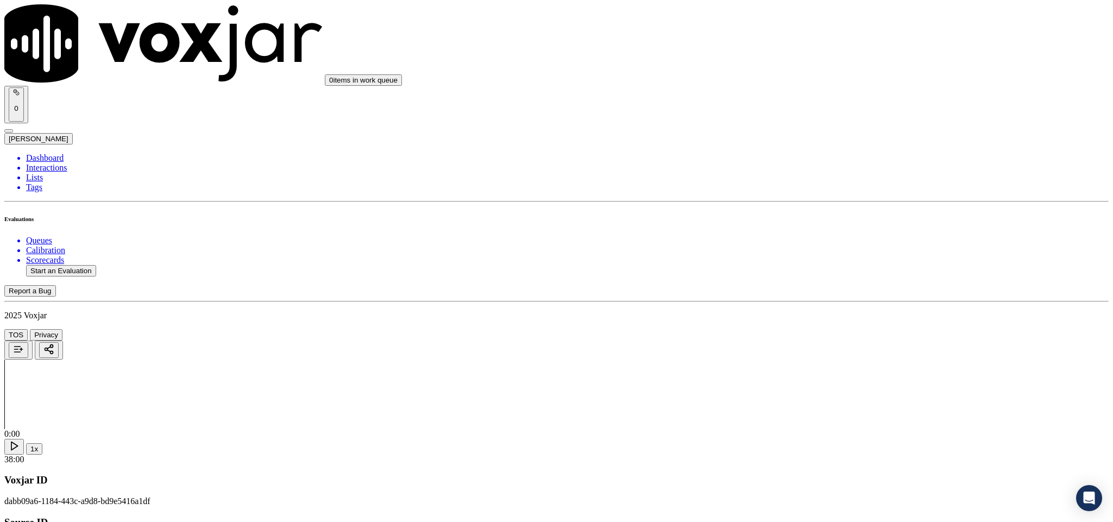
click at [837, 261] on div "N/A" at bounding box center [922, 256] width 254 height 10
click at [846, 203] on div "Yes" at bounding box center [922, 198] width 254 height 10
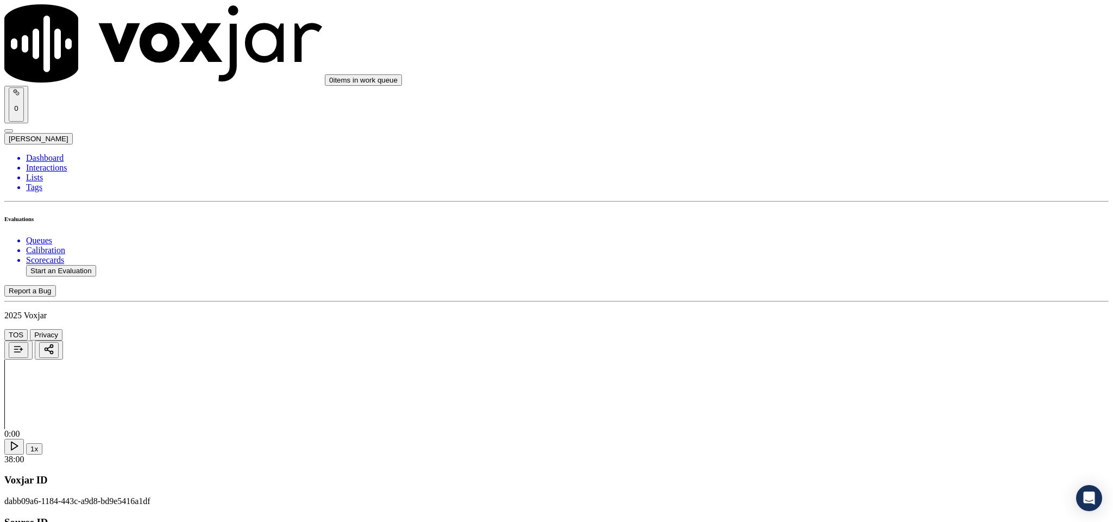
click at [845, 321] on div "Yes" at bounding box center [922, 323] width 254 height 10
click at [842, 312] on div "No" at bounding box center [922, 307] width 254 height 10
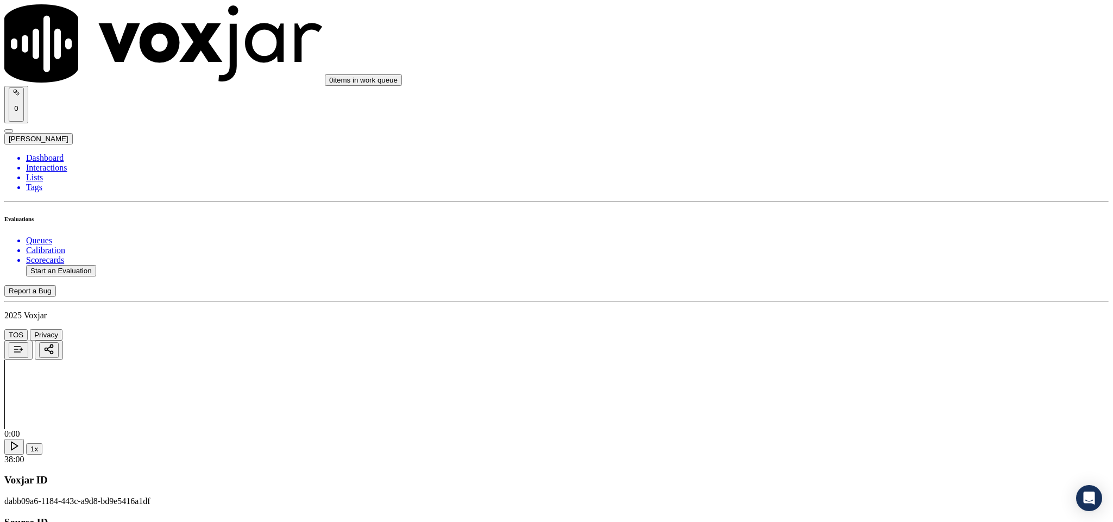
paste textarea "@6:43 [PERSON_NAME] - presently there is the amount due on your bill is $352 wh…"
paste textarea "@10:51 - do I have your permission to pull up the bill, for the electric and ga…"
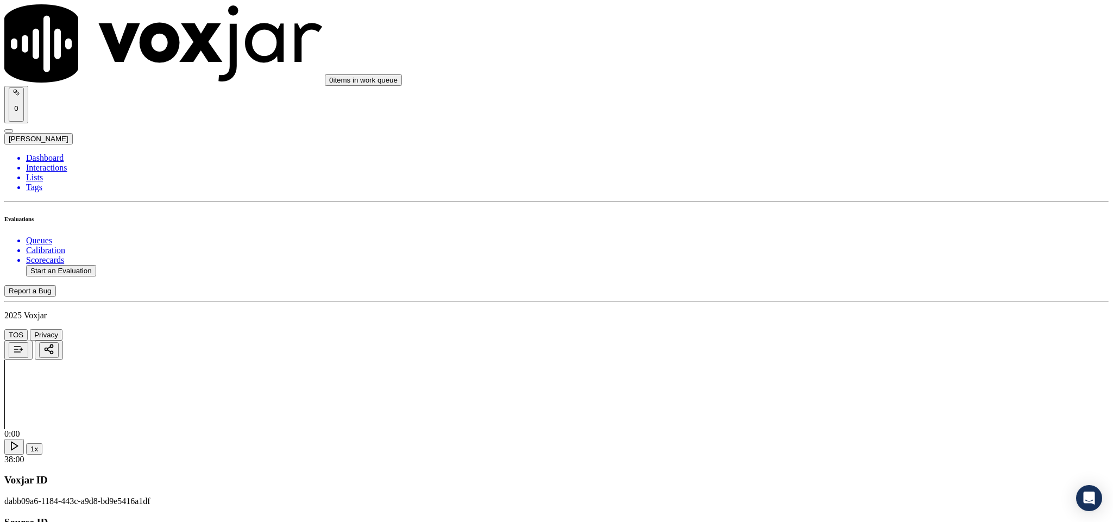
scroll to position [2118, 0]
type textarea "@6:43 [PERSON_NAME] - presently there is the amount due on your bill is $352 wh…"
click at [858, 297] on div "Yes" at bounding box center [922, 292] width 254 height 10
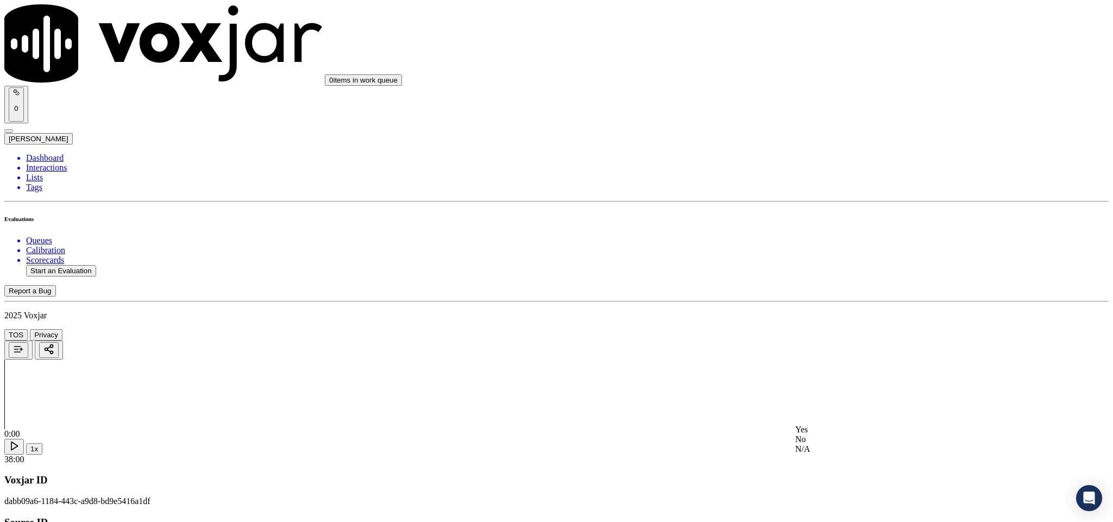
click at [835, 454] on div "N/A" at bounding box center [922, 449] width 254 height 10
click at [854, 314] on div "Yes" at bounding box center [922, 310] width 254 height 10
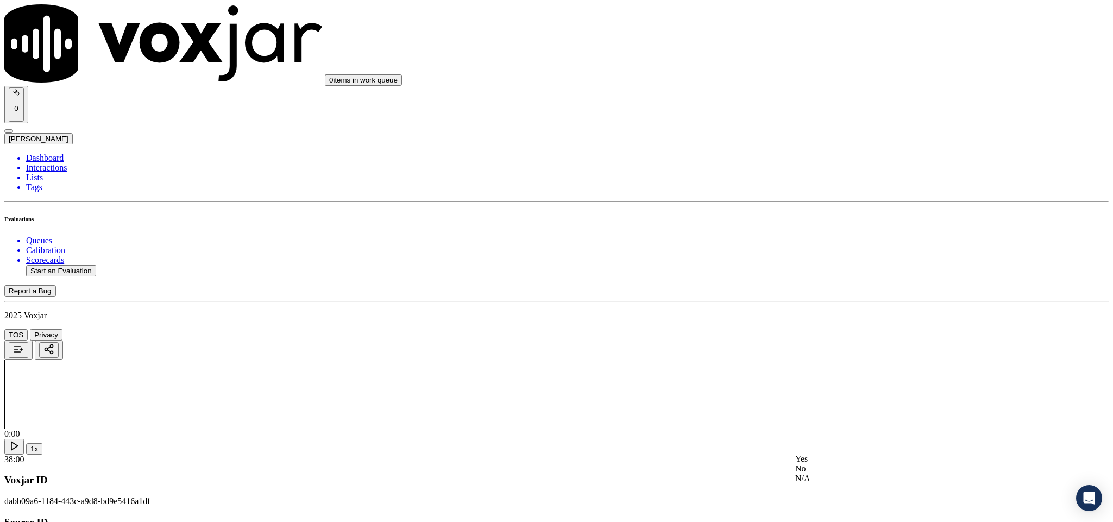
click at [832, 483] on div "N/A" at bounding box center [922, 478] width 254 height 10
click at [852, 419] on div "Yes" at bounding box center [922, 420] width 254 height 10
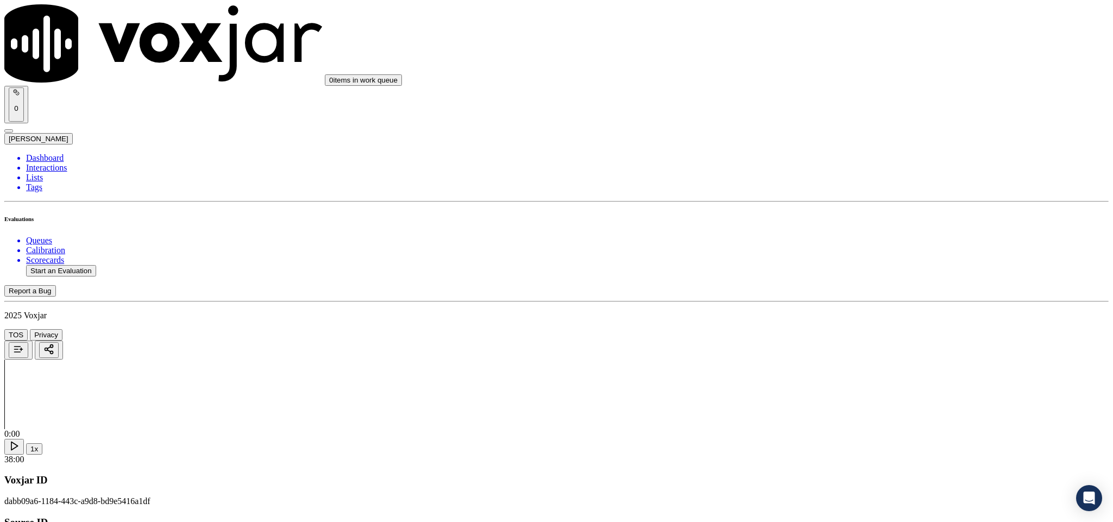
click at [836, 277] on div "No" at bounding box center [922, 282] width 254 height 10
click at [842, 387] on div "Yes" at bounding box center [922, 382] width 254 height 10
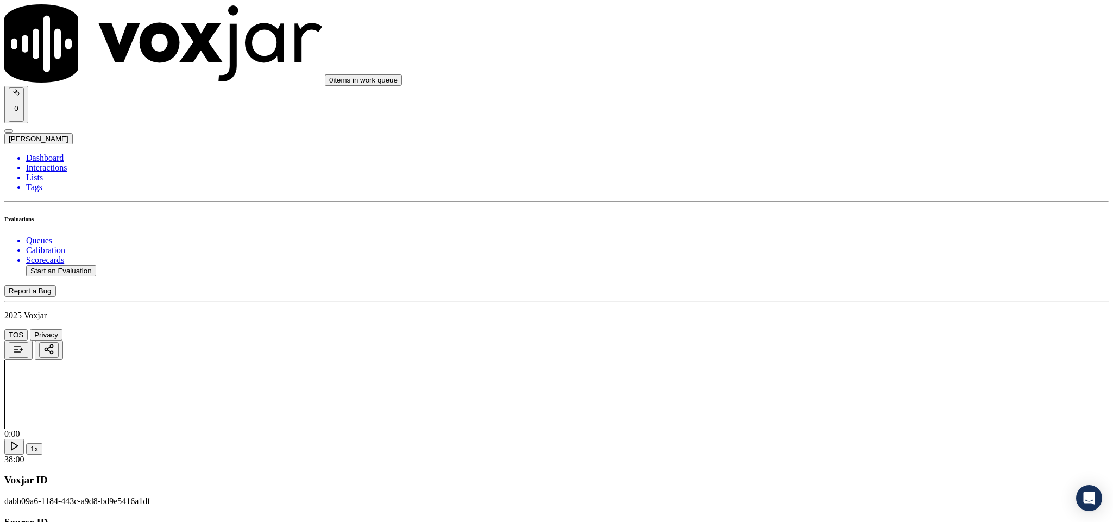
click at [836, 320] on div "No" at bounding box center [922, 325] width 254 height 10
click at [832, 280] on div "No" at bounding box center [922, 275] width 254 height 10
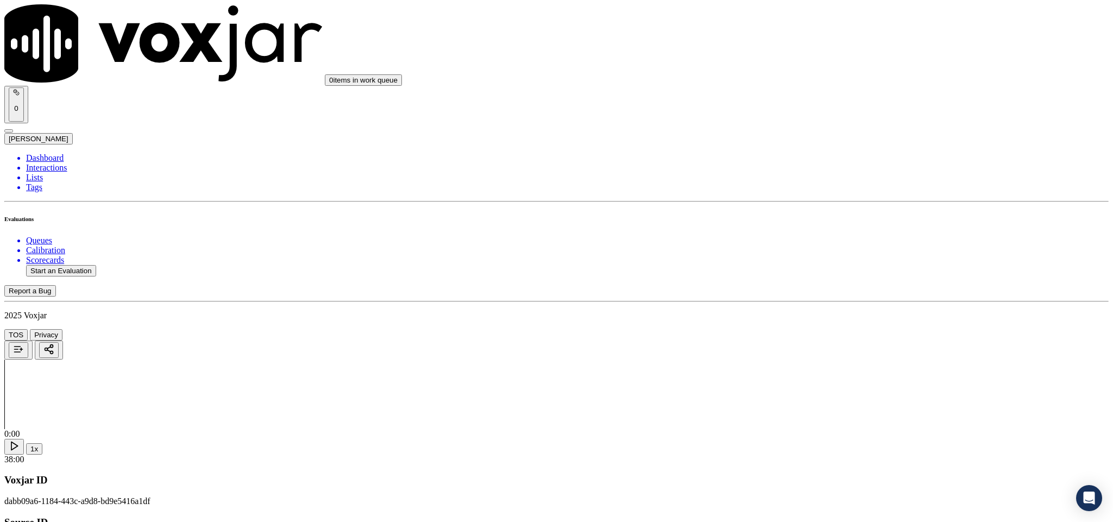
click at [840, 395] on div "Yes" at bounding box center [922, 390] width 254 height 10
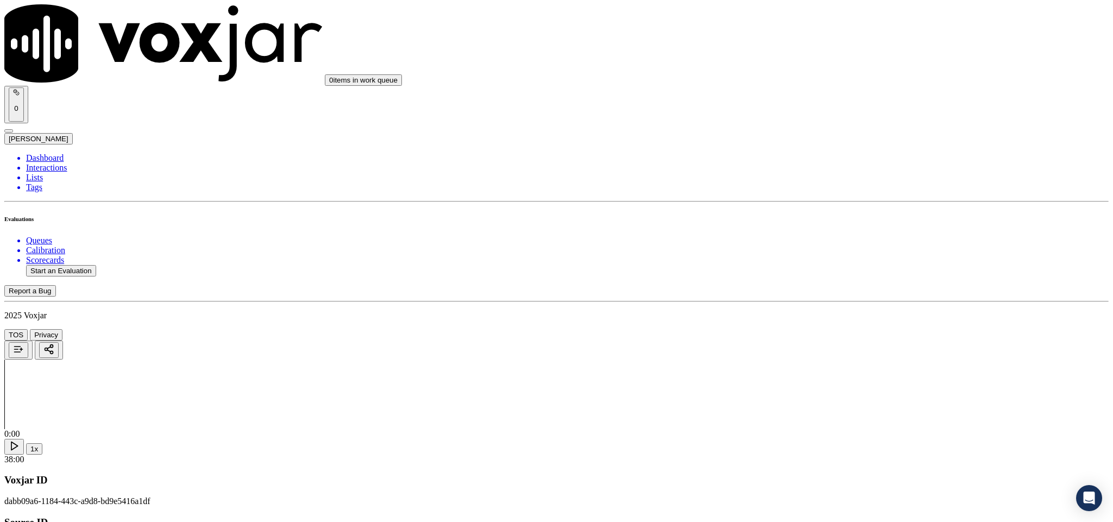
click at [48, 153] on li "Dashboard" at bounding box center [567, 158] width 1082 height 10
click at [68, 265] on button "Start an Evaluation" at bounding box center [61, 270] width 70 height 11
drag, startPoint x: 463, startPoint y: 224, endPoint x: 565, endPoint y: 220, distance: 102.1
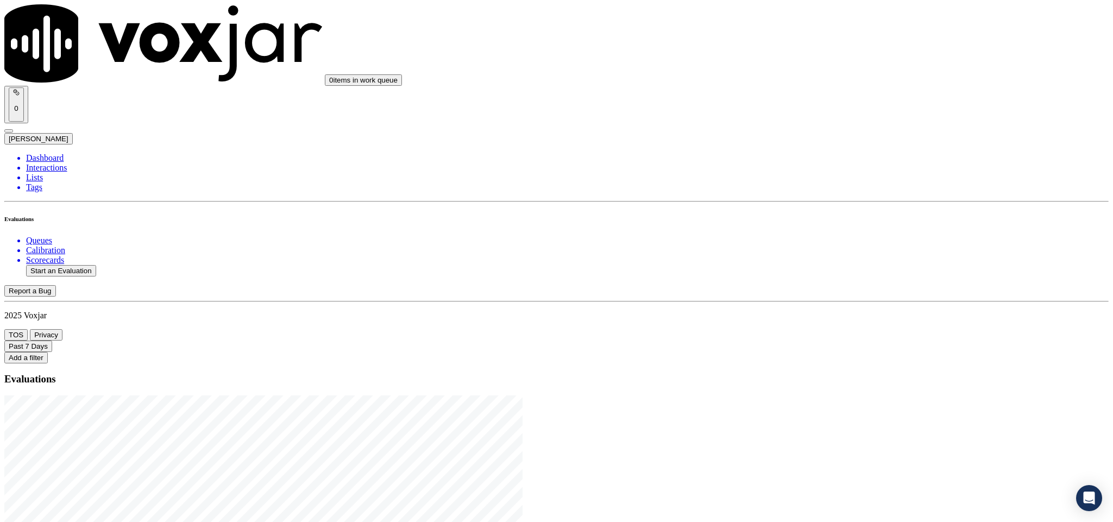
type input "20250815-192656_3477853736-C1"
type input "[DATE]T17:11"
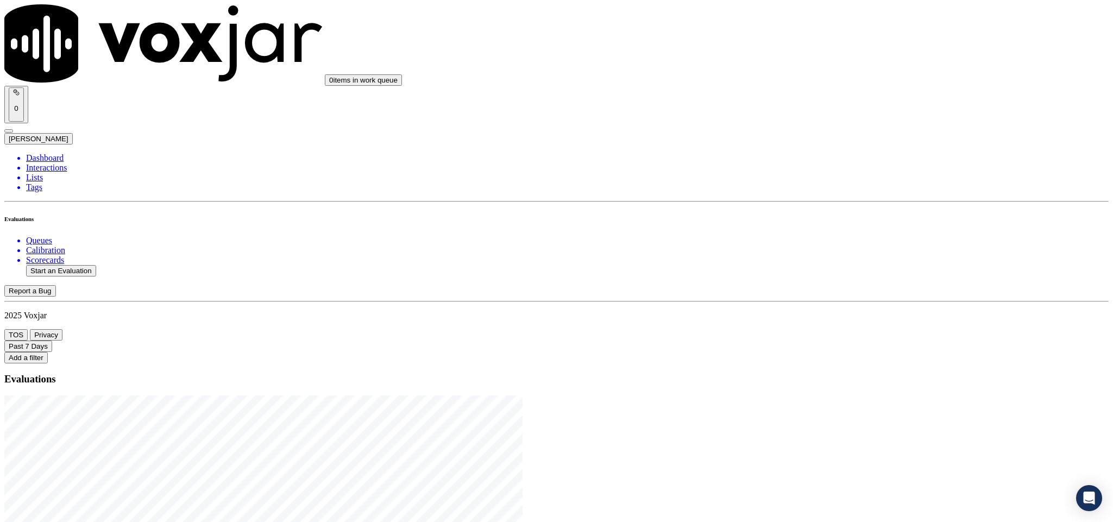
type input "jor"
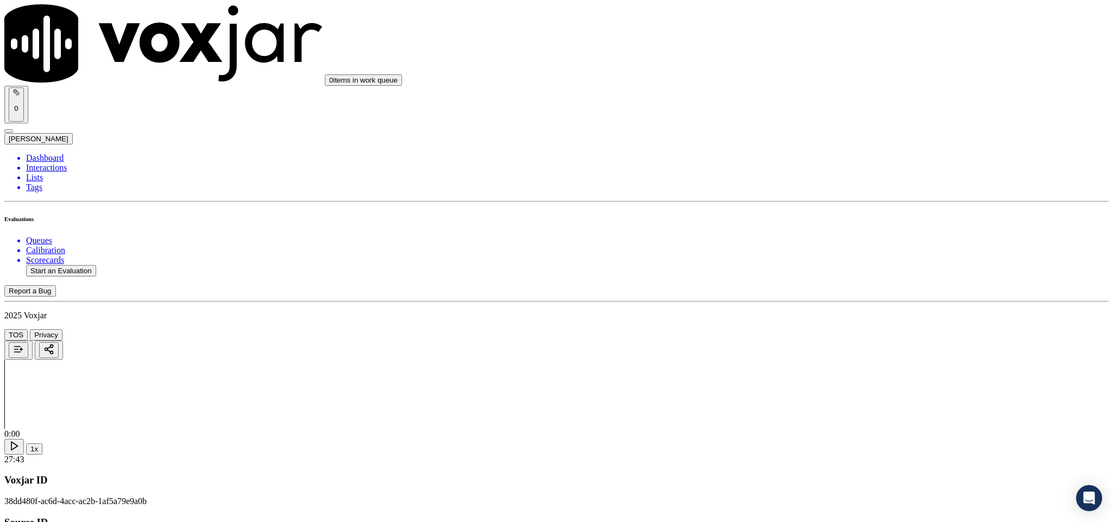
scroll to position [873, 0]
drag, startPoint x: 1003, startPoint y: 178, endPoint x: 993, endPoint y: 187, distance: 14.3
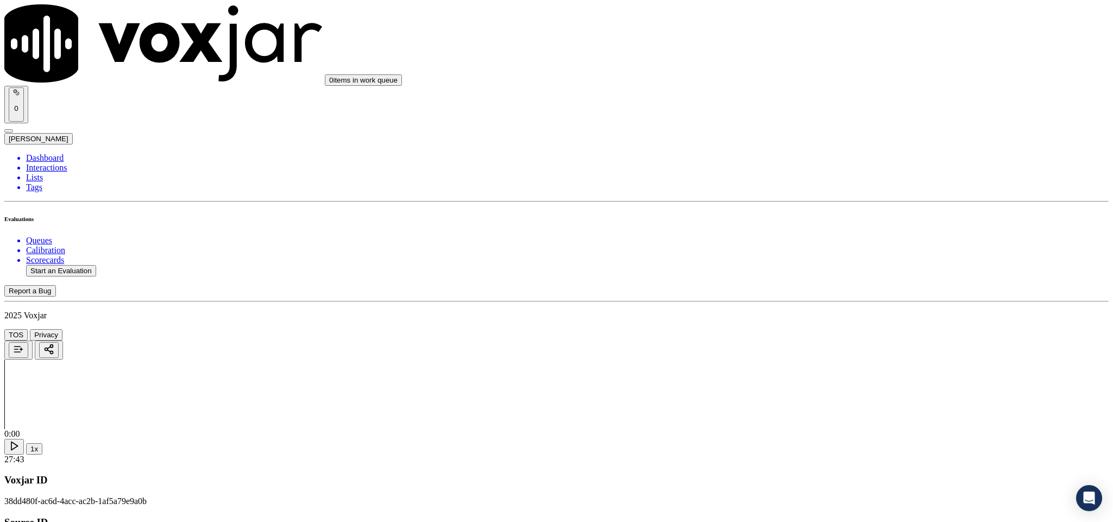
click at [854, 213] on div "No" at bounding box center [922, 208] width 254 height 10
paste textarea "“Fronter: [PERSON_NAME] failed to introduce himself during the call opening.” //"
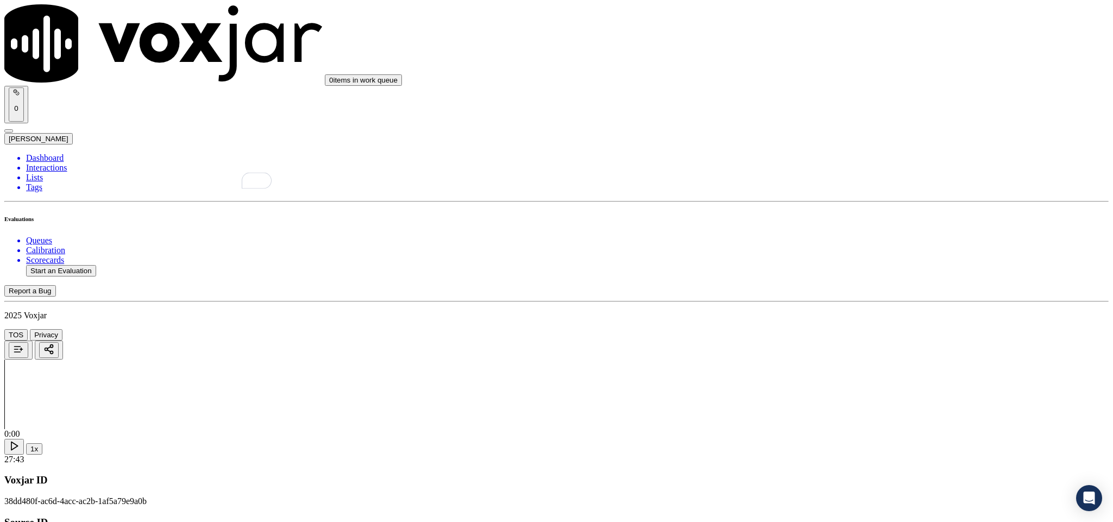
scroll to position [163, 0]
type textarea "“Fronter: [PERSON_NAME] failed to introduce himself during the call opening.” //"
click at [865, 218] on div "Yes" at bounding box center [922, 218] width 254 height 10
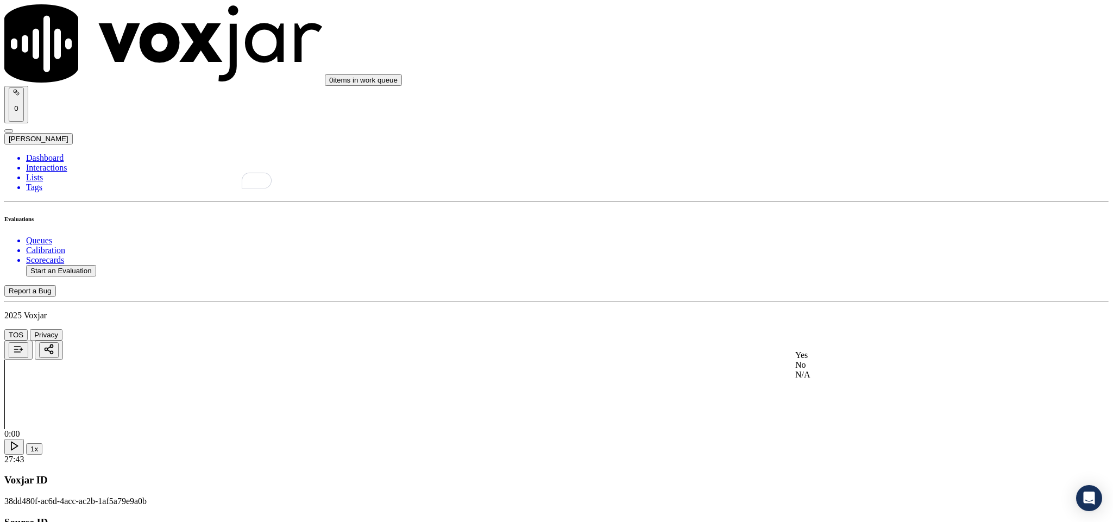
click at [845, 360] on div "Yes" at bounding box center [922, 355] width 254 height 10
click at [838, 334] on div "Yes" at bounding box center [922, 329] width 254 height 10
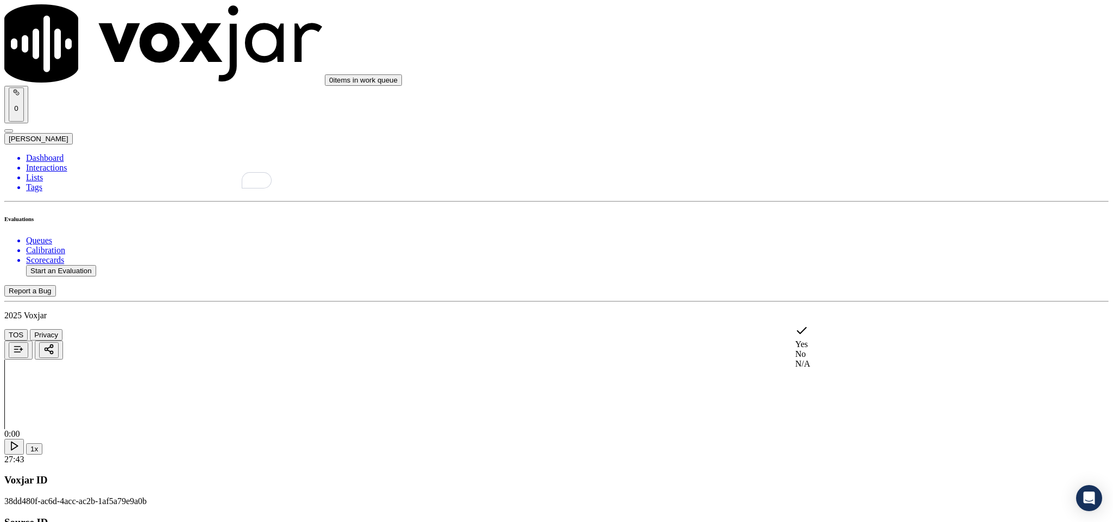
click at [828, 369] on div "N/A" at bounding box center [922, 364] width 254 height 10
click at [833, 353] on div "Yes" at bounding box center [922, 348] width 254 height 10
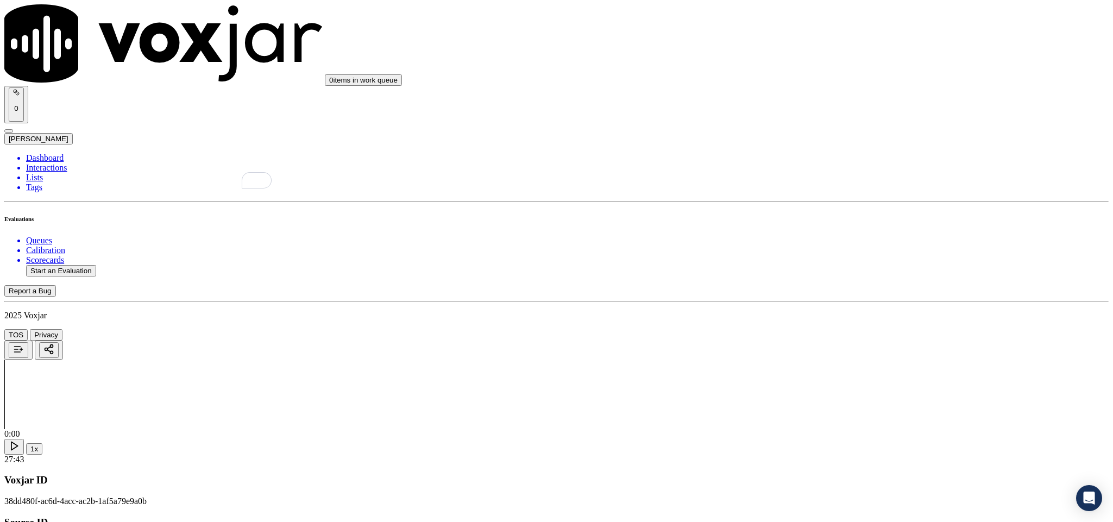
click at [835, 256] on div "No" at bounding box center [922, 251] width 254 height 10
click at [829, 393] on div "No" at bounding box center [922, 388] width 254 height 10
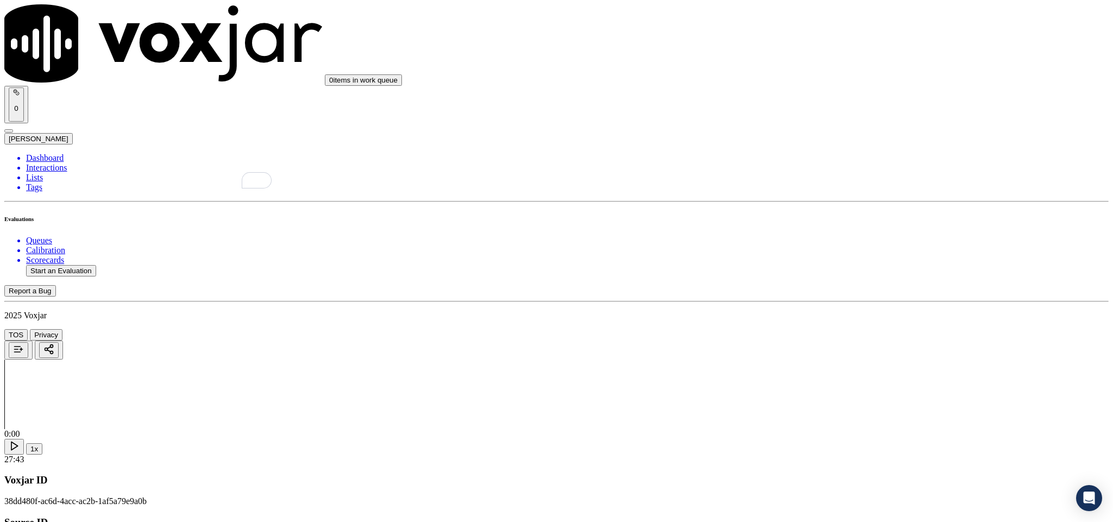
drag, startPoint x: 880, startPoint y: 155, endPoint x: 862, endPoint y: 181, distance: 31.6
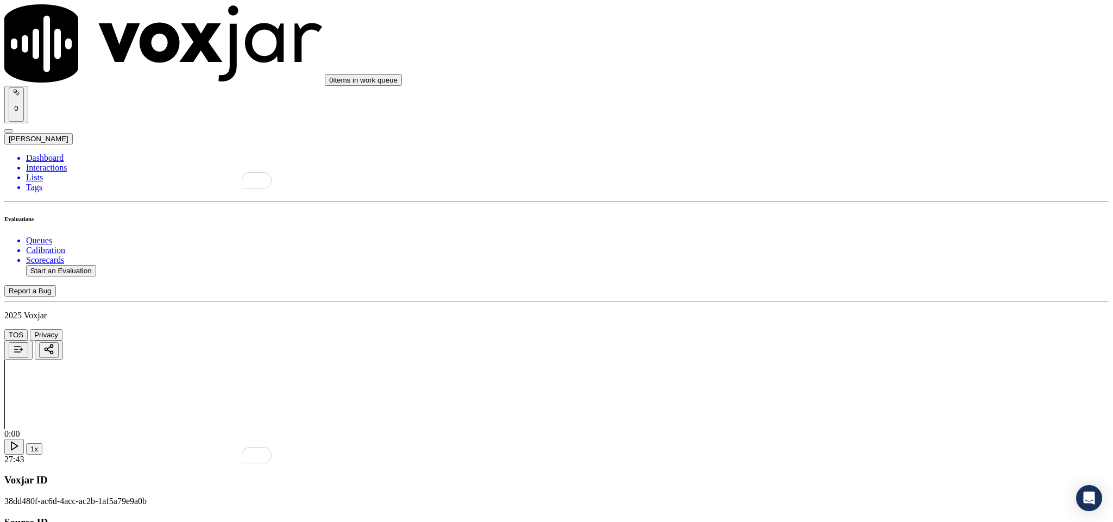
paste textarea "@11:34 -[PERSON_NAME] share the gas account number - “The agent must ask for an…"
type textarea "@11:34 -[PERSON_NAME] share the gas account number - “The agent must ask for an…"
click at [826, 286] on div "N/A" at bounding box center [922, 281] width 254 height 10
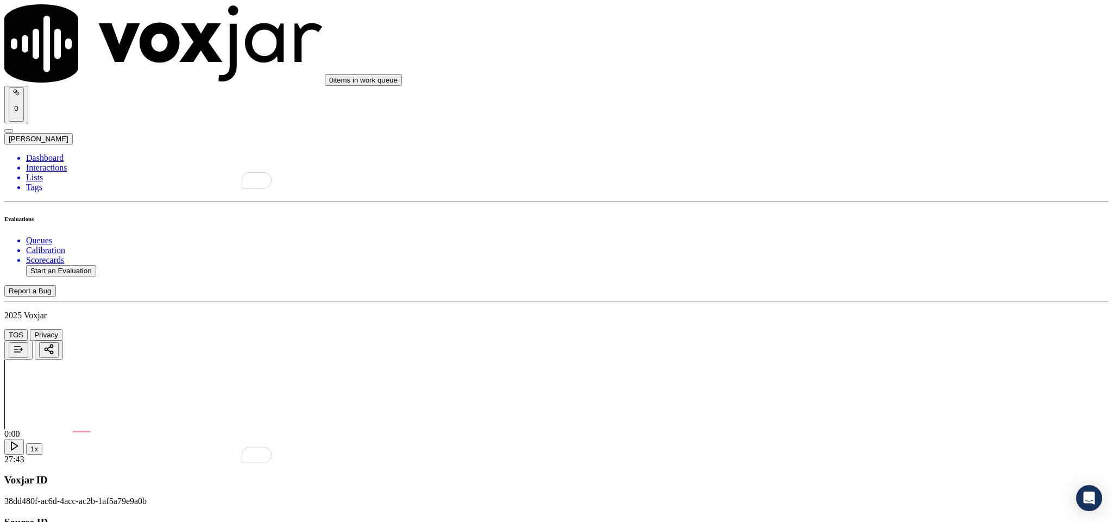
click at [839, 390] on div "Yes" at bounding box center [922, 385] width 254 height 10
click at [848, 214] on div "Yes" at bounding box center [922, 210] width 254 height 10
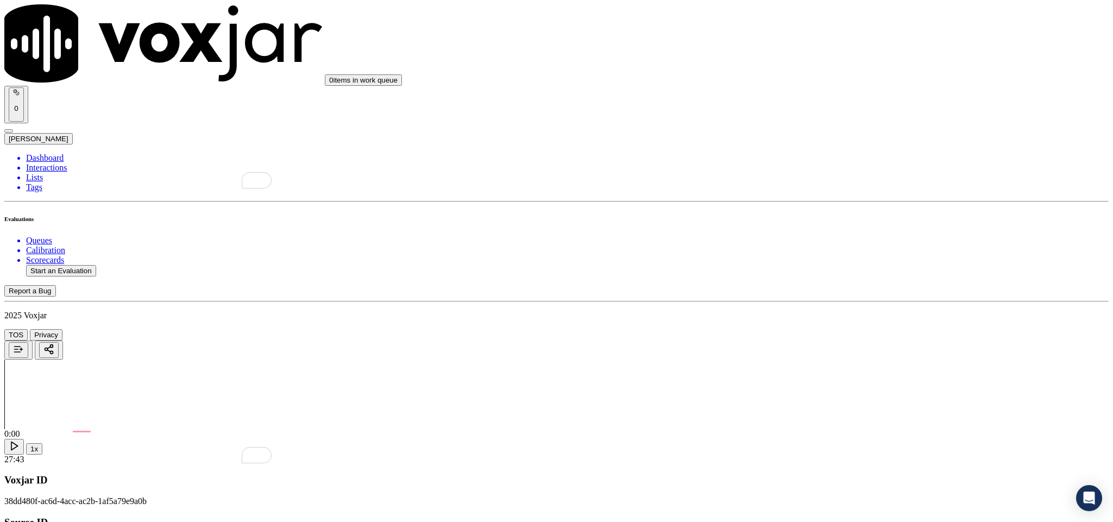
click at [827, 362] on div "No" at bounding box center [922, 357] width 254 height 10
click at [826, 313] on div "Yes" at bounding box center [922, 309] width 254 height 10
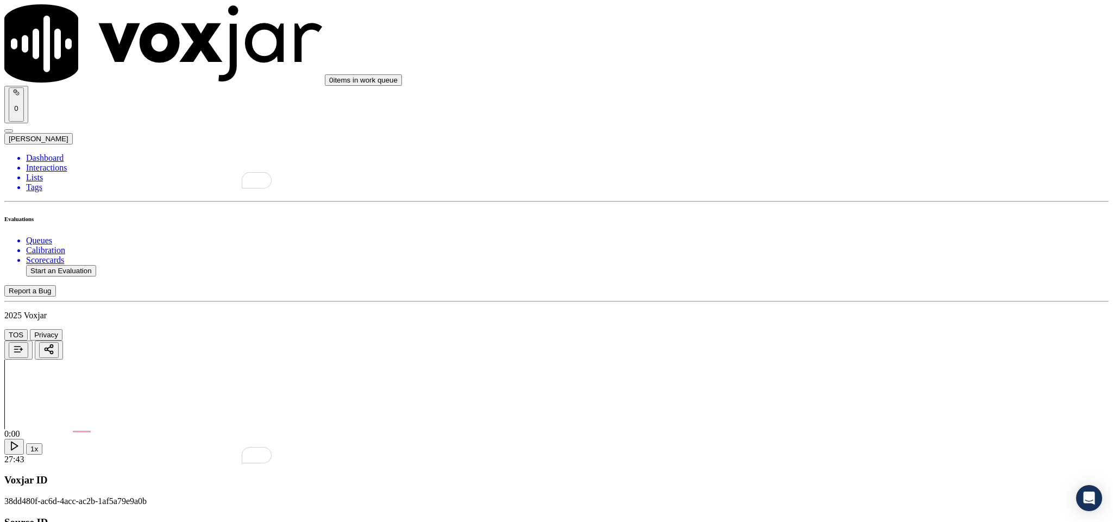
click at [833, 432] on div "Yes" at bounding box center [922, 433] width 254 height 10
click at [830, 246] on div "No" at bounding box center [922, 241] width 254 height 10
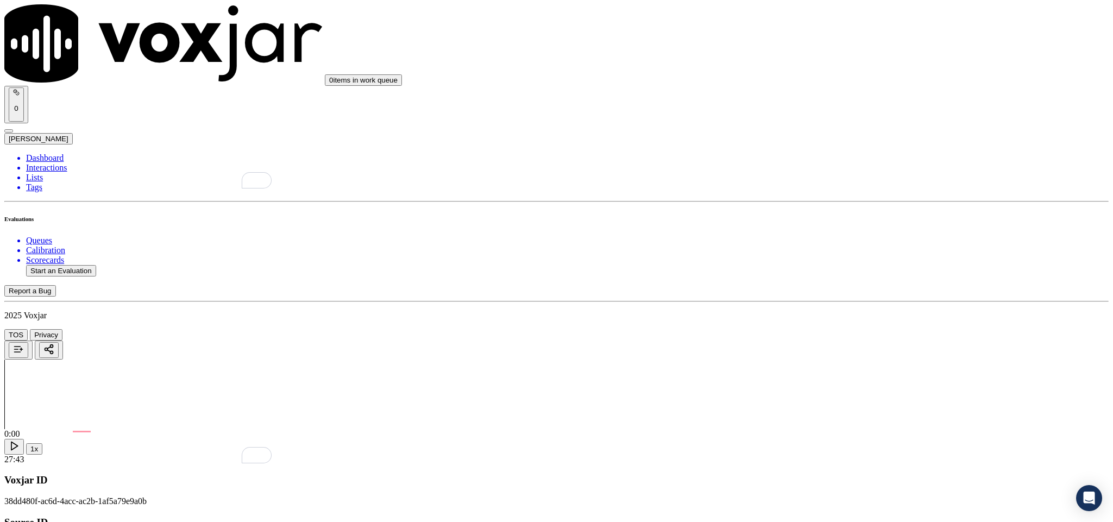
click at [840, 418] on div "Yes" at bounding box center [922, 413] width 254 height 10
click at [831, 389] on div "No" at bounding box center [922, 384] width 254 height 10
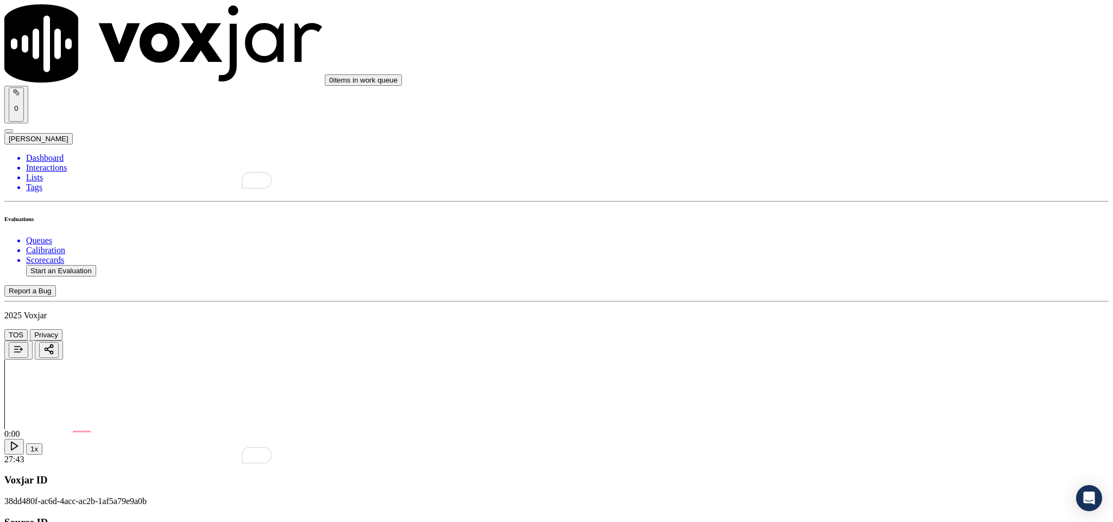
scroll to position [2280, 0]
click at [859, 250] on div "Yes No N/A" at bounding box center [922, 263] width 254 height 29
click at [839, 258] on div "Yes" at bounding box center [922, 254] width 254 height 10
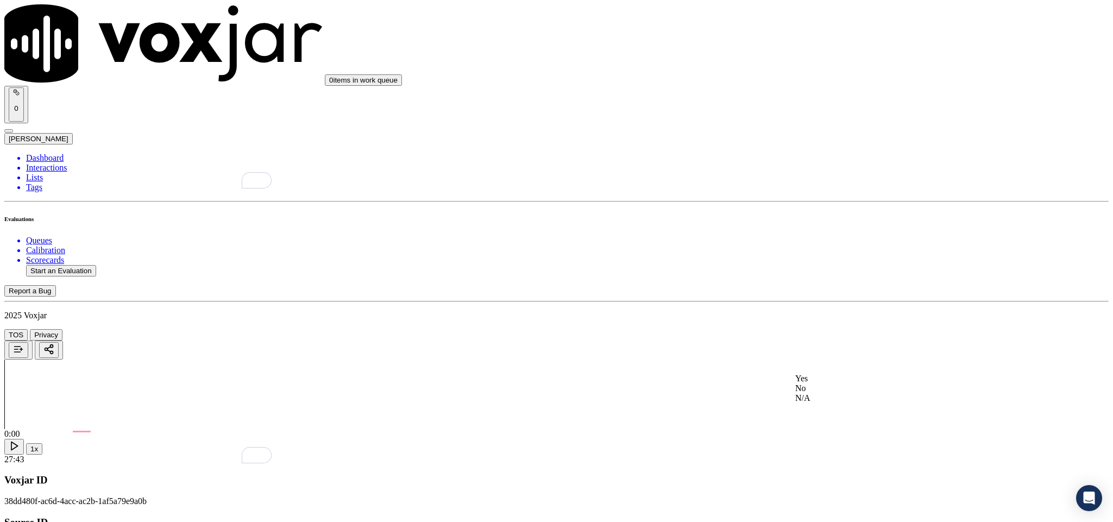
click at [841, 383] on div "Yes" at bounding box center [922, 379] width 254 height 10
click at [827, 377] on div "N/A" at bounding box center [922, 373] width 254 height 10
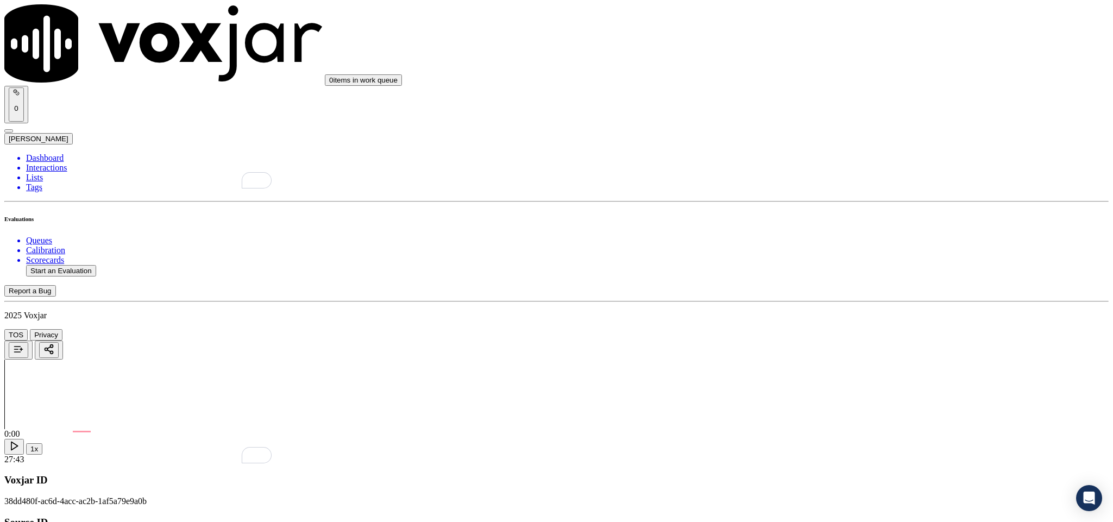
click at [833, 342] on div "No" at bounding box center [922, 337] width 254 height 10
click at [837, 404] on div "No" at bounding box center [922, 400] width 254 height 10
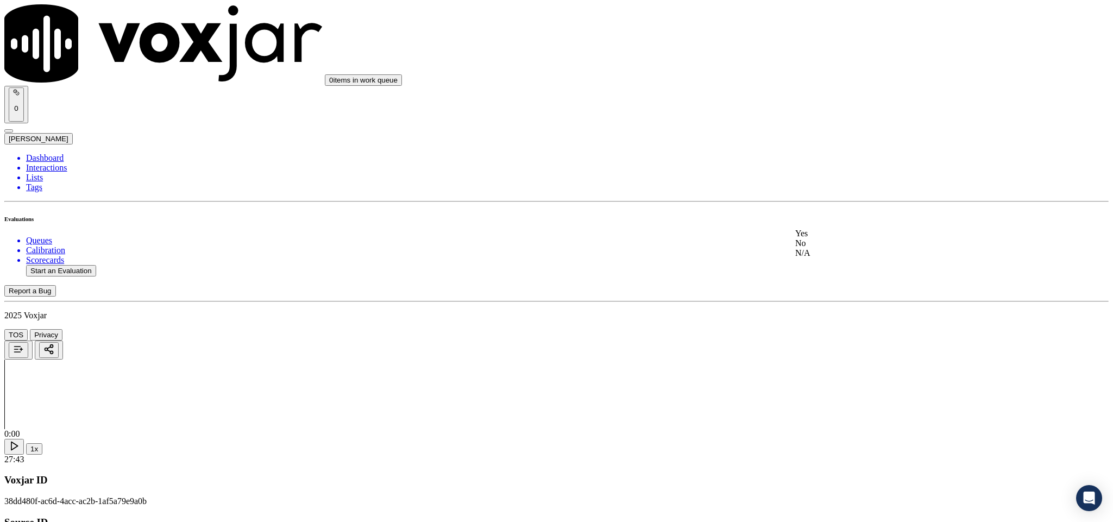
click at [884, 248] on div "No" at bounding box center [922, 243] width 254 height 10
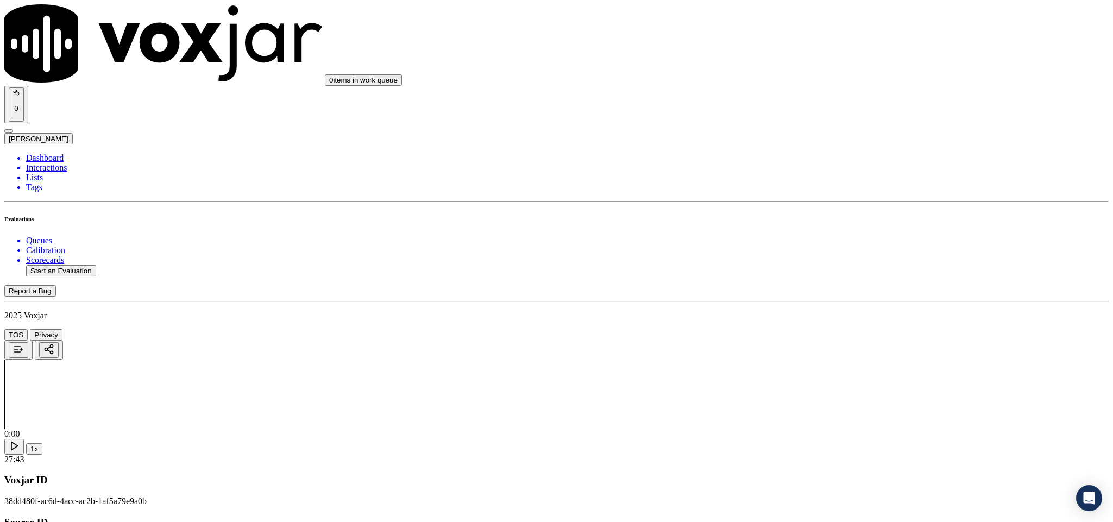
click at [44, 153] on li "Dashboard" at bounding box center [567, 158] width 1082 height 10
click at [80, 265] on button "Start an Evaluation" at bounding box center [61, 270] width 70 height 11
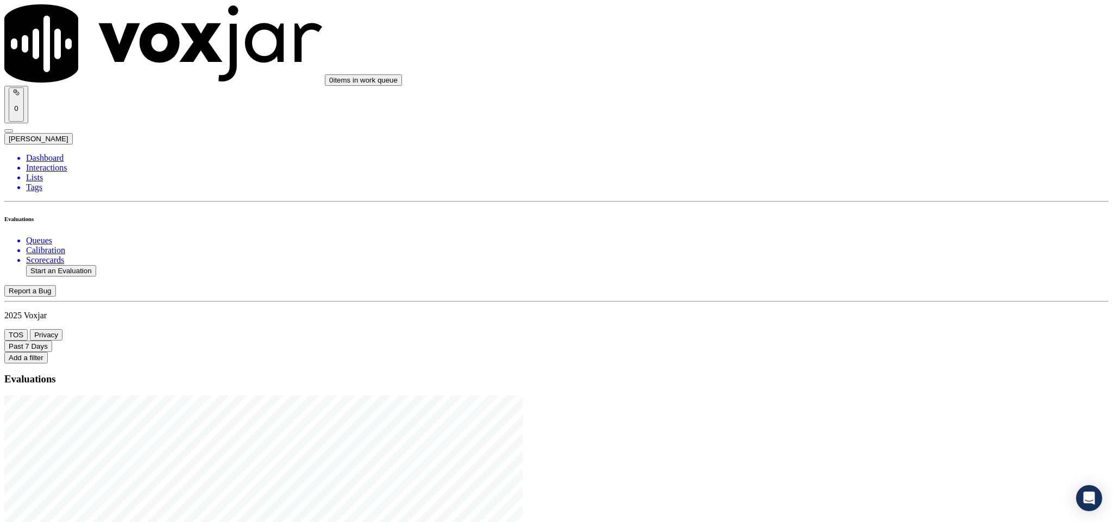
drag, startPoint x: 466, startPoint y: 228, endPoint x: 532, endPoint y: 228, distance: 65.7
type input "20250815-182231_7189674555-C1"
type input "[DATE]T17:42"
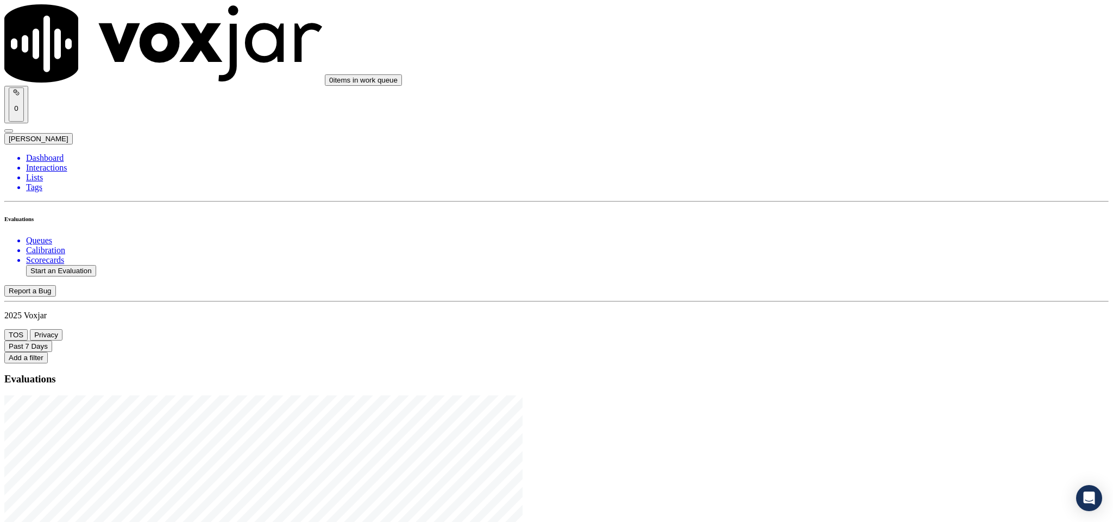
type input "jen"
type input "[PERSON_NAME]"
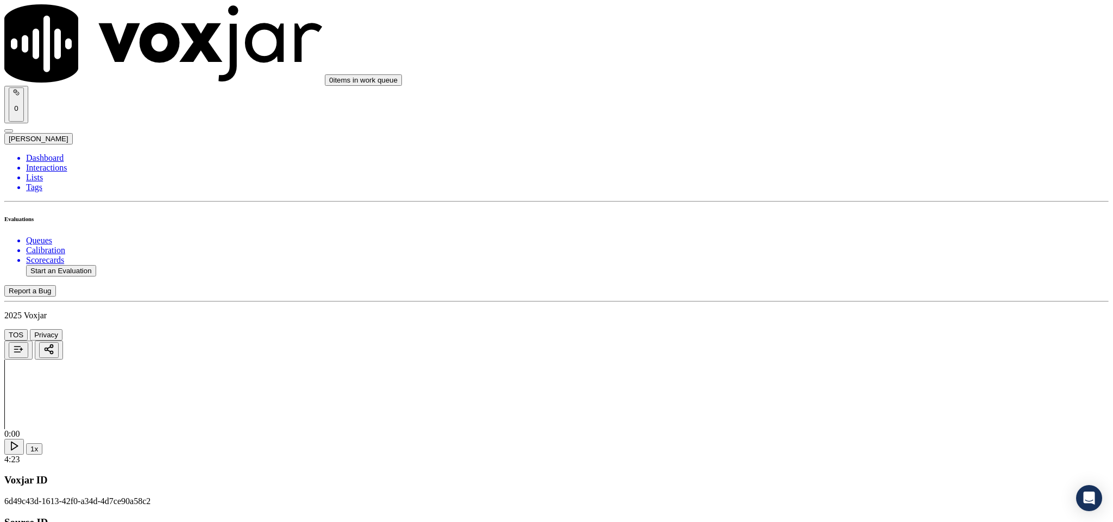
drag, startPoint x: 488, startPoint y: 155, endPoint x: 372, endPoint y: 157, distance: 115.7
type input "[PERSON_NAME]"
click at [337, 118] on input "Add a New Customer" at bounding box center [289, 111] width 96 height 11
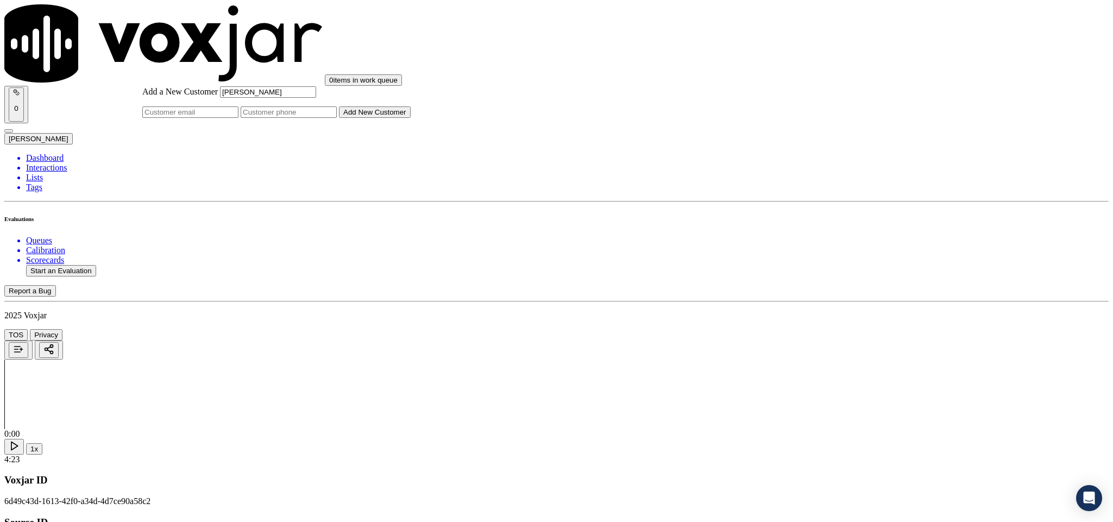
paste input "7189674555"
paste input "9087681406"
type input "7189674555_9087681406"
click at [410, 118] on button "Add New Customer" at bounding box center [375, 111] width 72 height 11
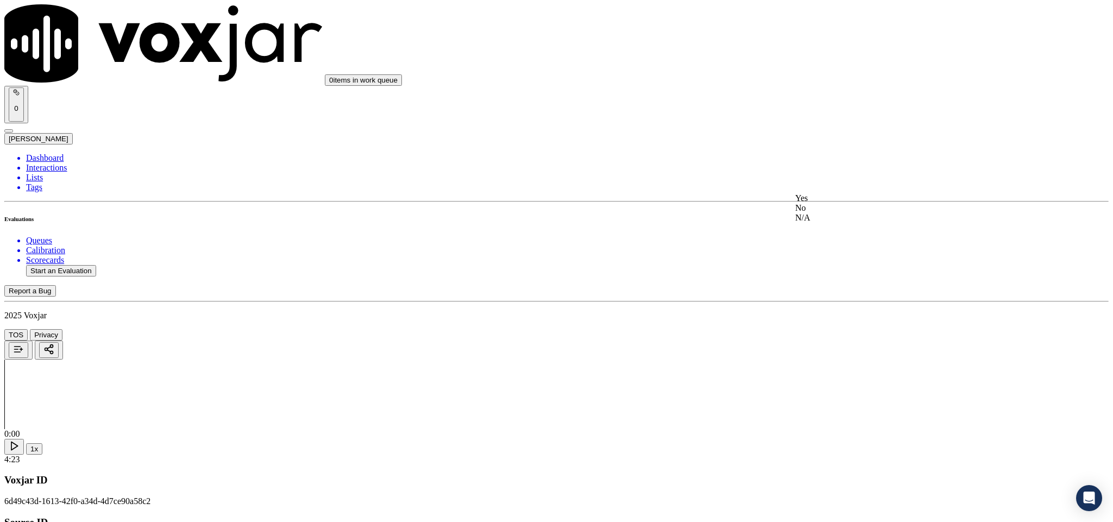
click at [828, 203] on div "Yes" at bounding box center [922, 198] width 254 height 10
click at [842, 327] on div "Yes" at bounding box center [922, 323] width 254 height 10
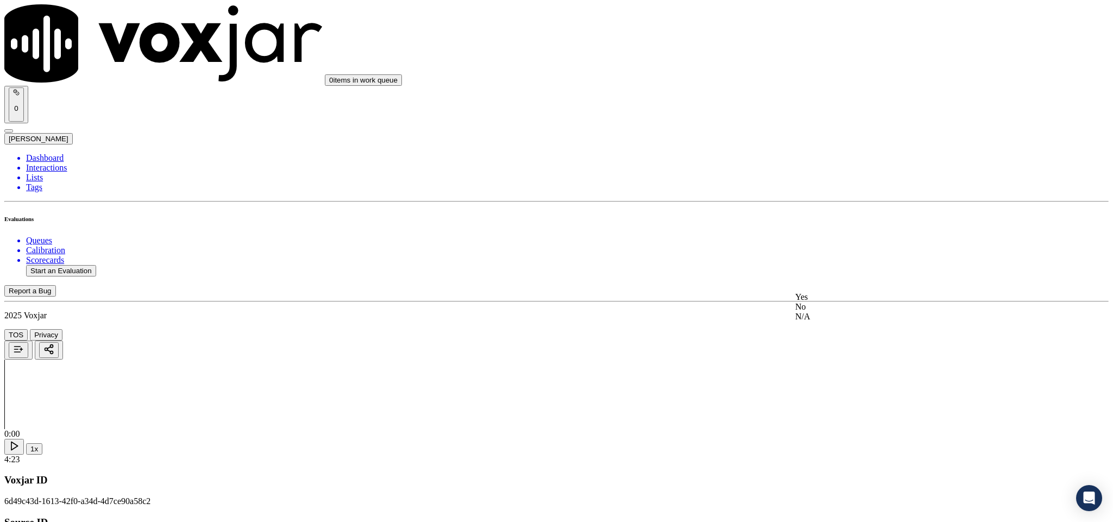
click at [833, 302] on div "Yes" at bounding box center [922, 297] width 254 height 10
click at [844, 377] on div "N/A" at bounding box center [922, 372] width 254 height 10
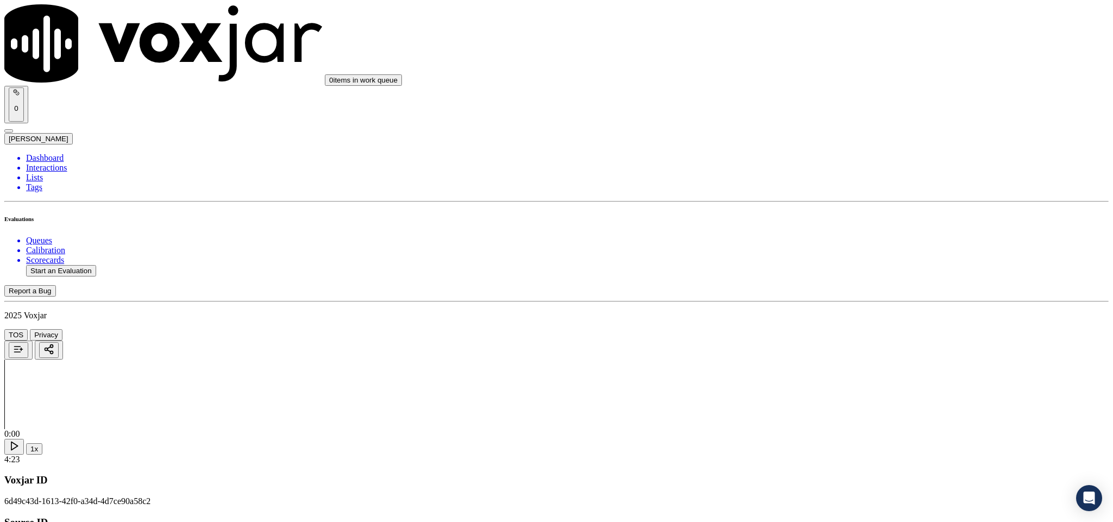
click at [844, 292] on div "Yes" at bounding box center [922, 290] width 254 height 10
click at [834, 370] on div "N/A" at bounding box center [922, 366] width 254 height 10
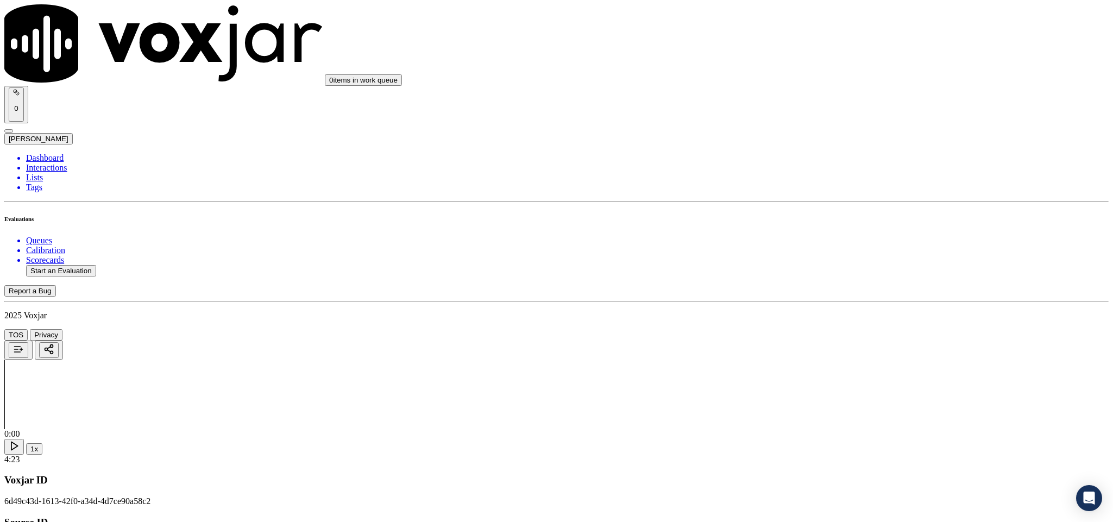
scroll to position [814, 0]
click at [837, 116] on div "No" at bounding box center [922, 111] width 254 height 10
click at [823, 263] on div "N/A" at bounding box center [922, 259] width 254 height 10
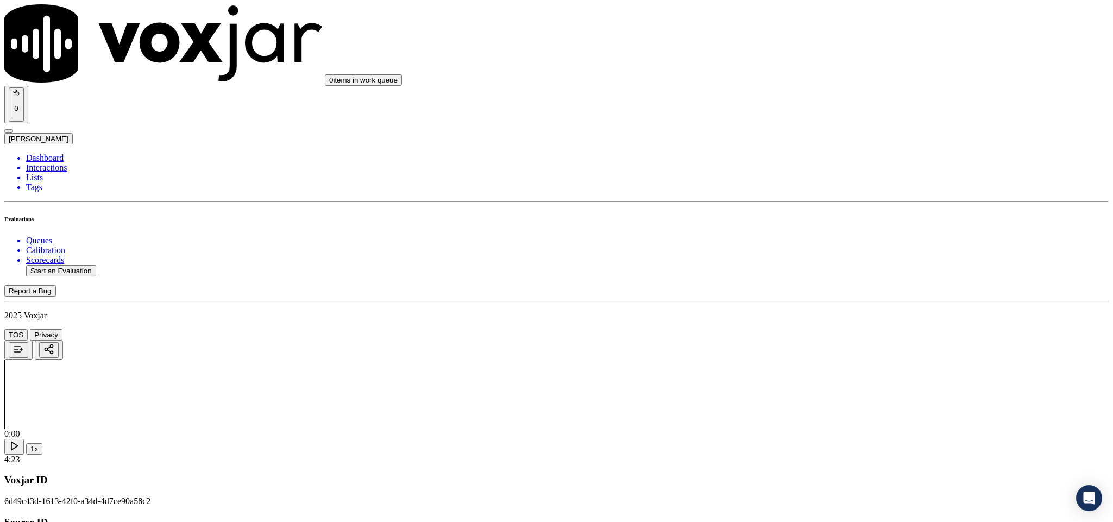
scroll to position [977, 0]
click at [828, 241] on div "No" at bounding box center [922, 236] width 254 height 10
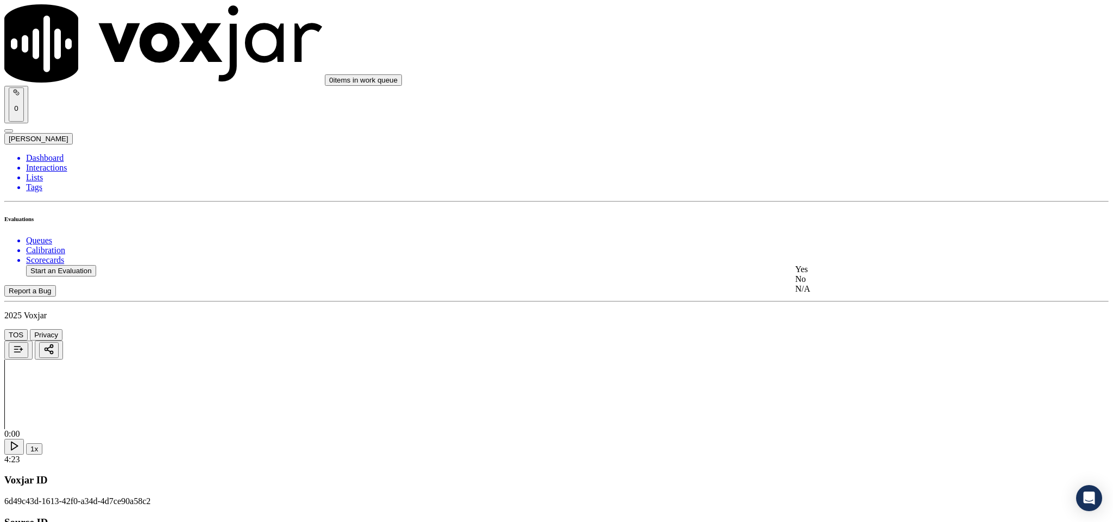
click at [826, 294] on div "N/A" at bounding box center [922, 289] width 254 height 10
click at [830, 111] on div "Yes" at bounding box center [922, 107] width 254 height 10
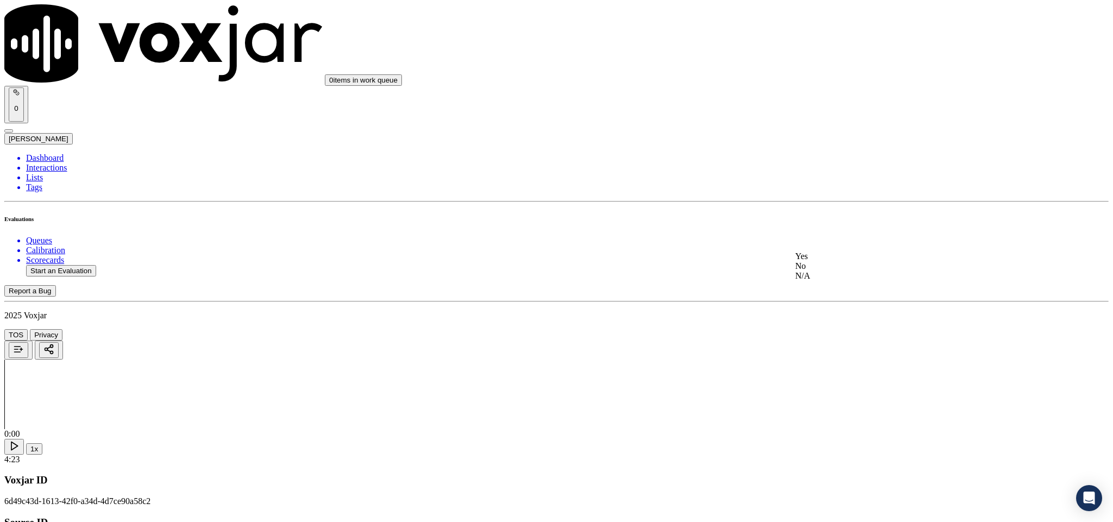
click at [845, 256] on div "Yes" at bounding box center [922, 256] width 254 height 10
click at [839, 245] on div "No" at bounding box center [922, 241] width 254 height 10
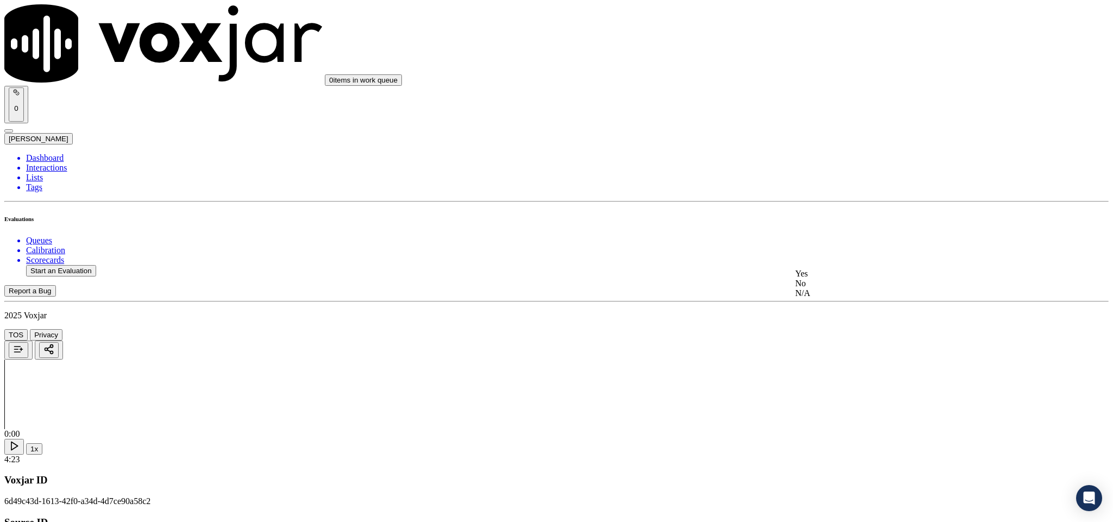
click at [857, 274] on div "Yes" at bounding box center [922, 274] width 254 height 10
click at [860, 240] on div "Yes" at bounding box center [922, 235] width 254 height 10
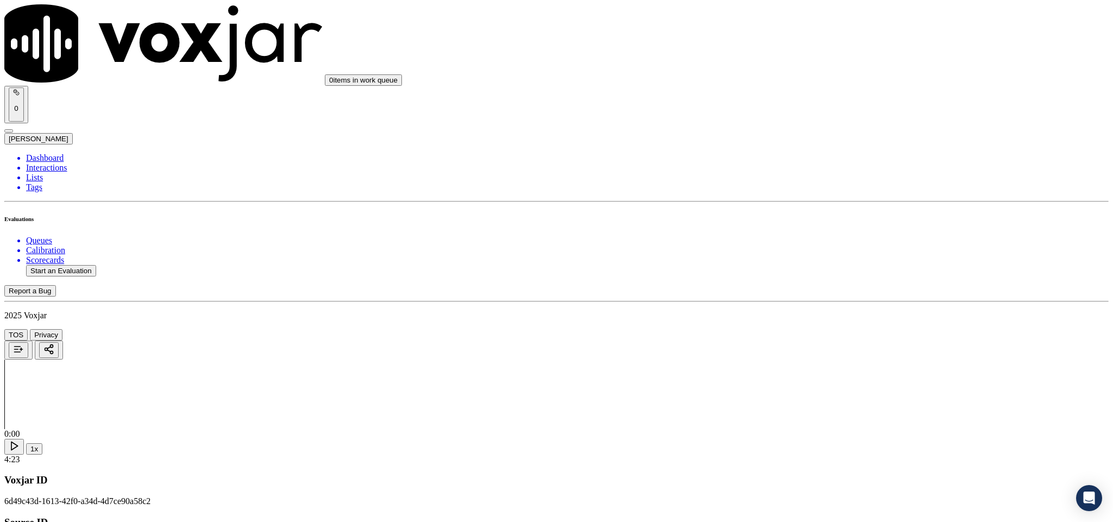
click at [827, 201] on div "Yes" at bounding box center [922, 197] width 254 height 10
click at [826, 222] on div "No" at bounding box center [922, 222] width 254 height 10
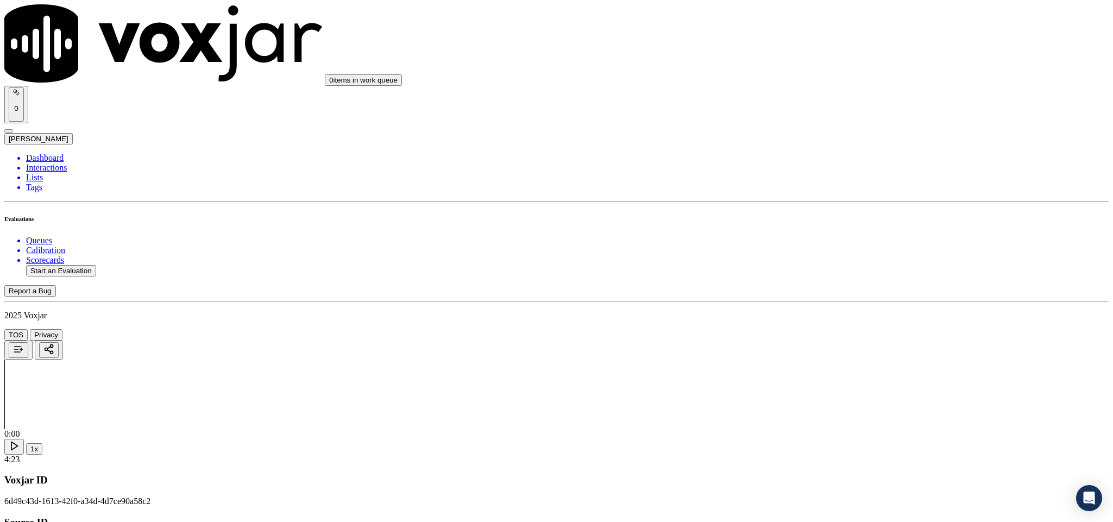
click at [826, 220] on div "Yes" at bounding box center [922, 216] width 254 height 10
click at [825, 282] on div "N/A" at bounding box center [922, 278] width 254 height 10
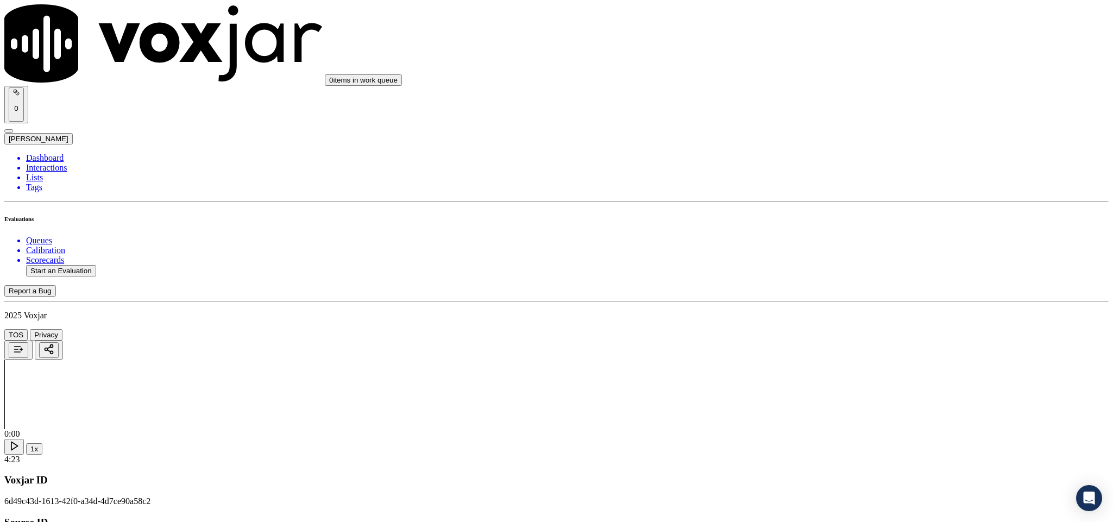
click at [836, 263] on div "Yes" at bounding box center [922, 258] width 254 height 10
click at [831, 283] on div "No" at bounding box center [922, 283] width 254 height 10
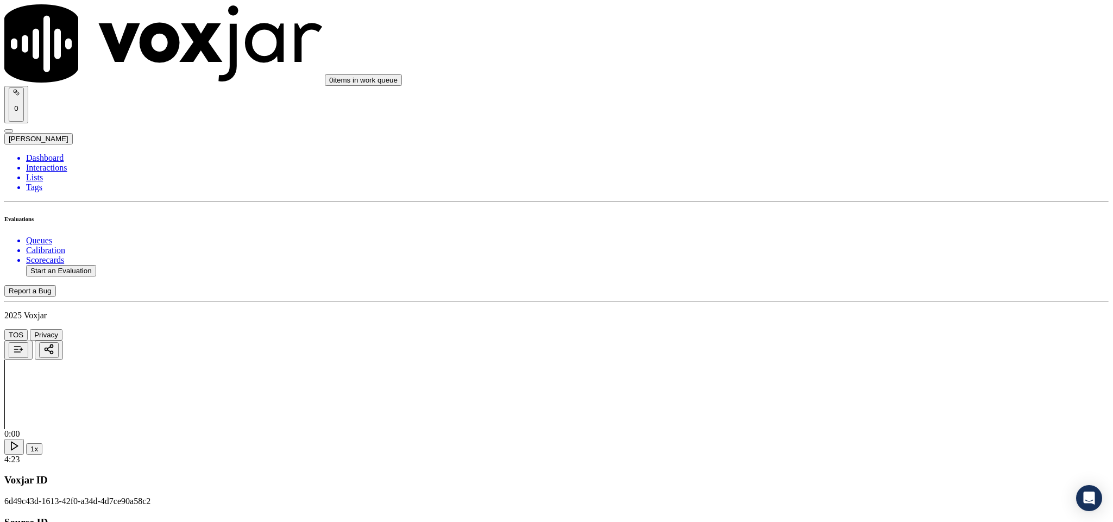
click at [860, 224] on div "Yes" at bounding box center [922, 219] width 254 height 10
click at [848, 244] on div "No" at bounding box center [922, 244] width 254 height 10
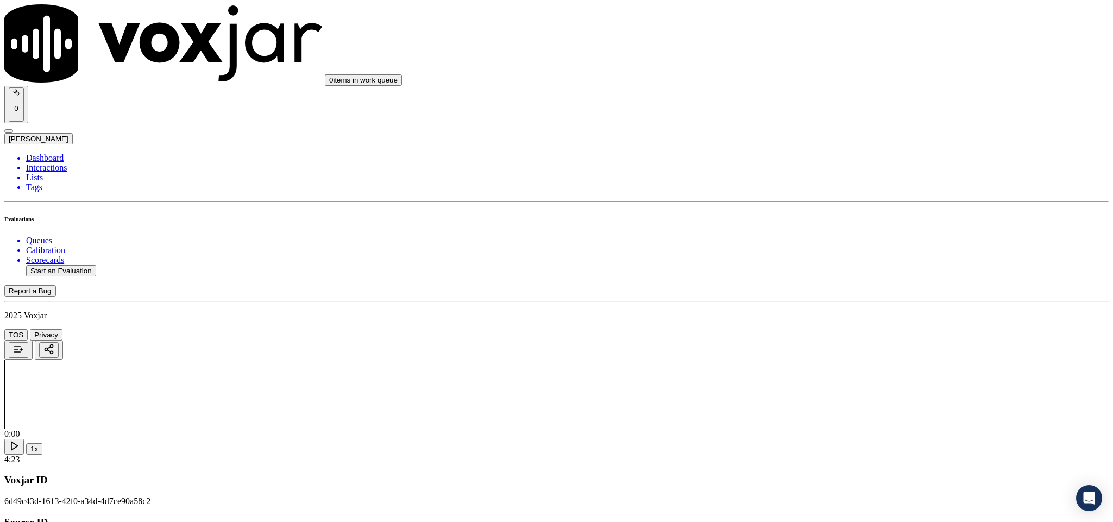
click at [857, 277] on div "No" at bounding box center [922, 272] width 254 height 10
click at [852, 261] on div "N/A" at bounding box center [922, 256] width 254 height 10
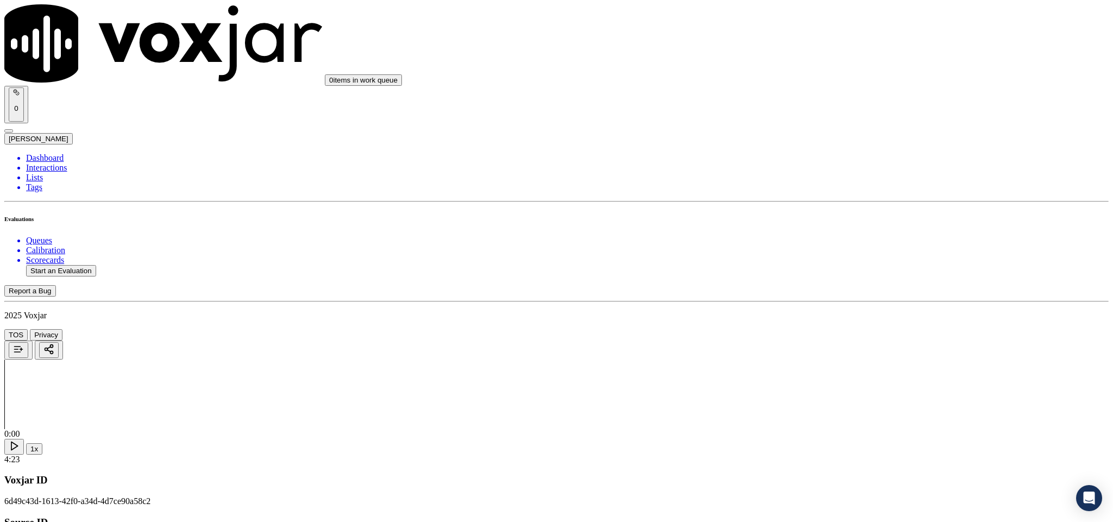
drag, startPoint x: 818, startPoint y: 395, endPoint x: 828, endPoint y: 345, distance: 50.5
click at [818, 389] on div "No" at bounding box center [922, 384] width 254 height 10
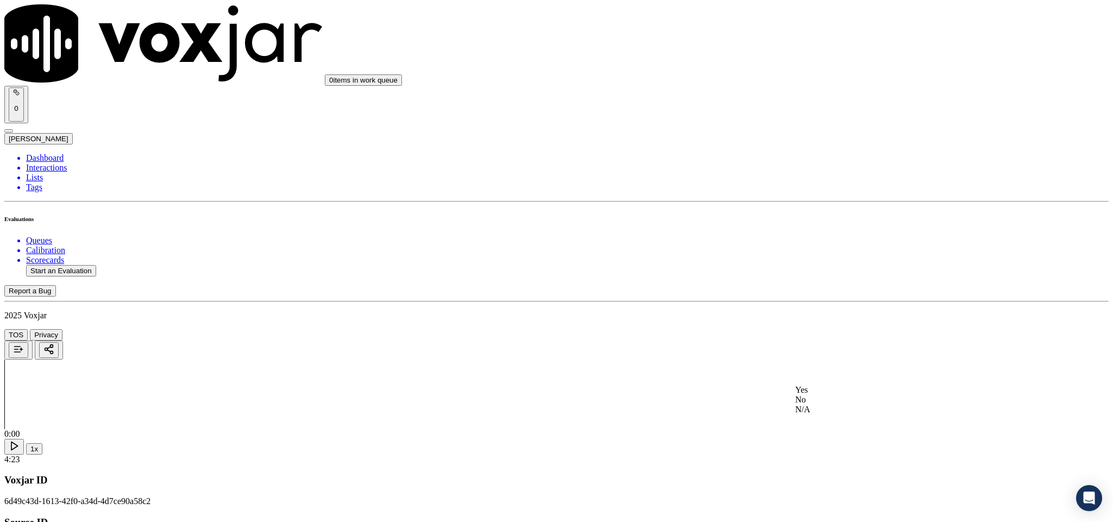
click at [842, 404] on div "No" at bounding box center [922, 400] width 254 height 10
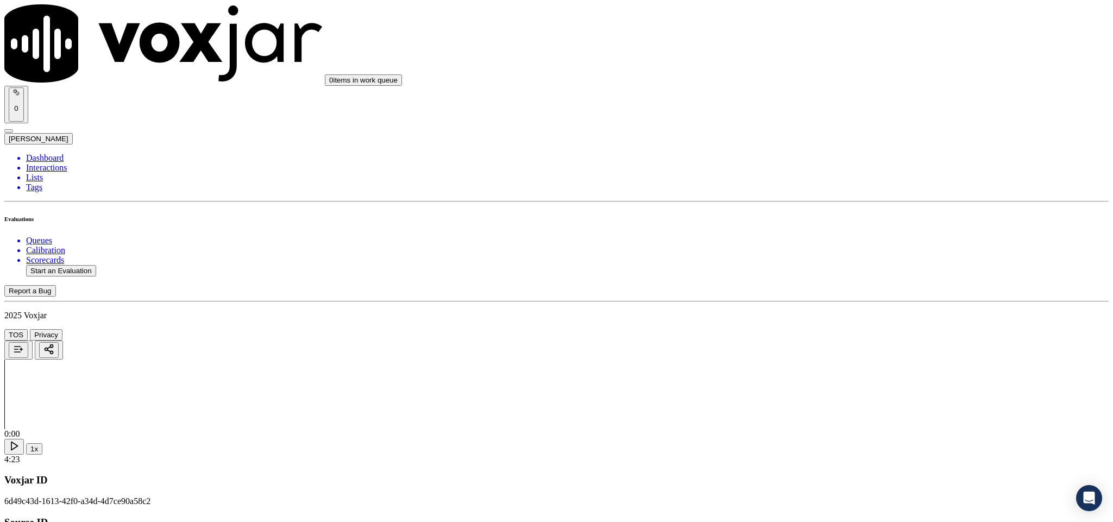
click at [869, 299] on div "N/A" at bounding box center [922, 294] width 254 height 10
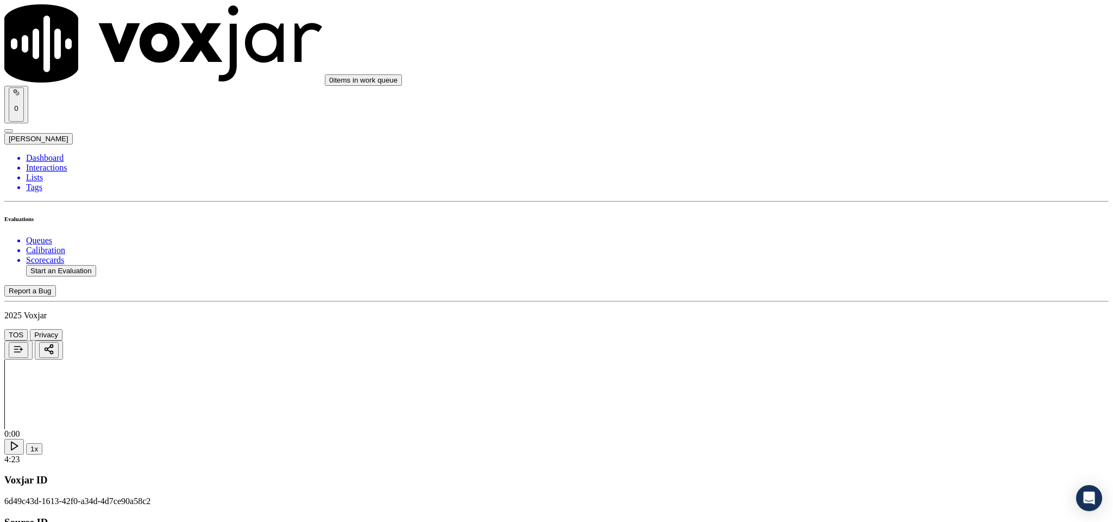
click at [48, 153] on li "Dashboard" at bounding box center [567, 158] width 1082 height 10
click at [75, 265] on button "Start an Evaluation" at bounding box center [61, 270] width 70 height 11
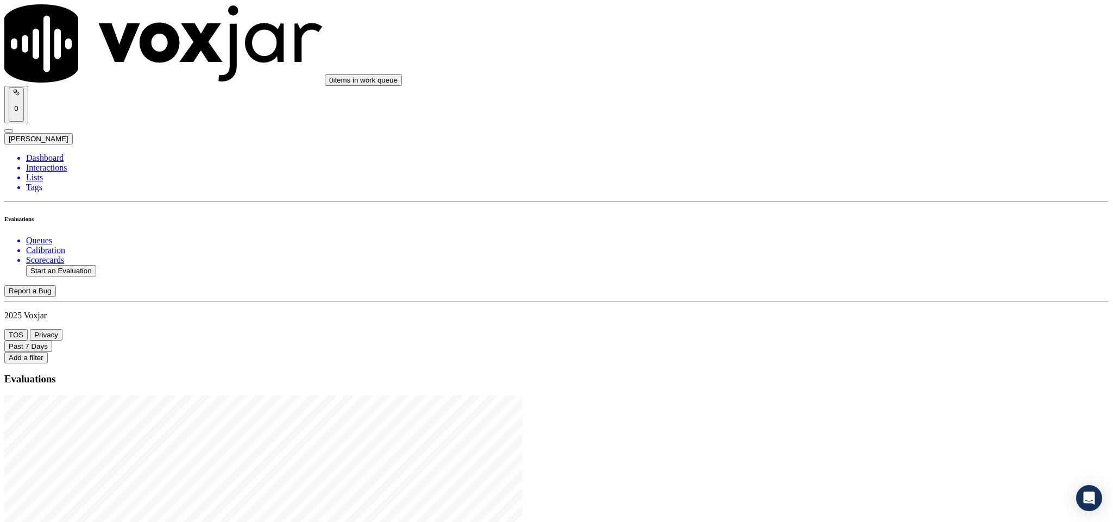
drag, startPoint x: 463, startPoint y: 224, endPoint x: 587, endPoint y: 228, distance: 124.4
type input "20250815-144046_7322375470-C1"
type input "2025-08-15T18:13"
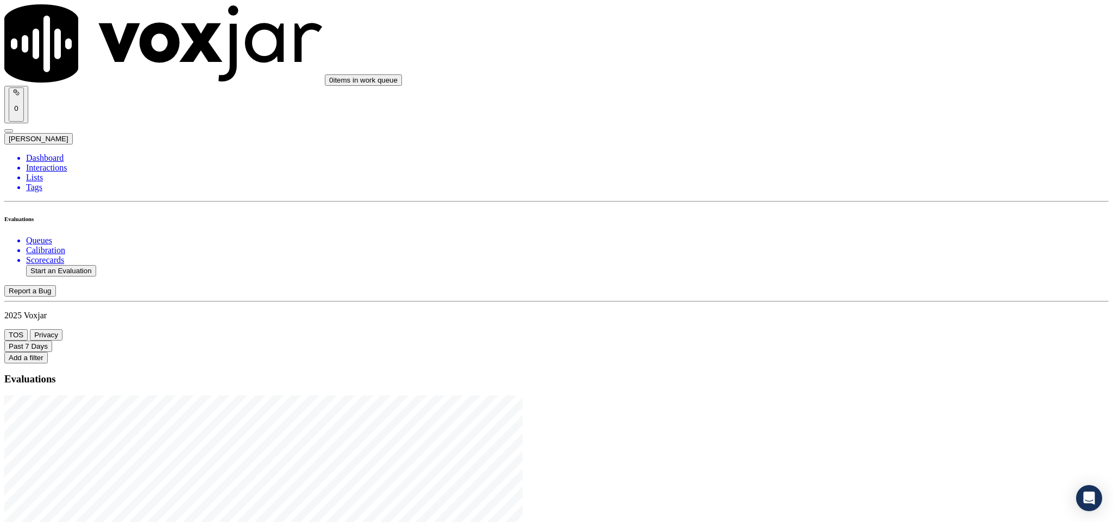
type input "chr"
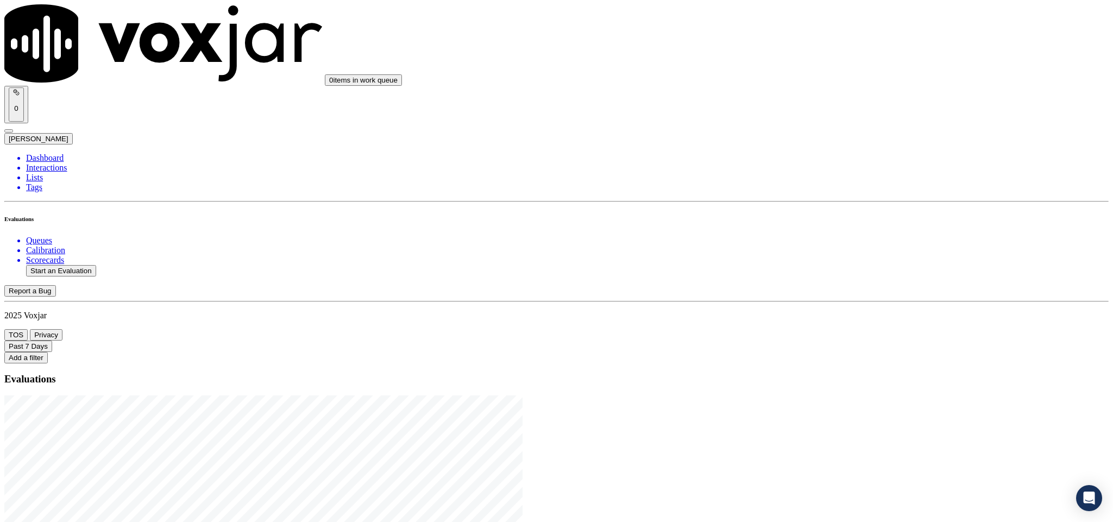
scroll to position [81, 0]
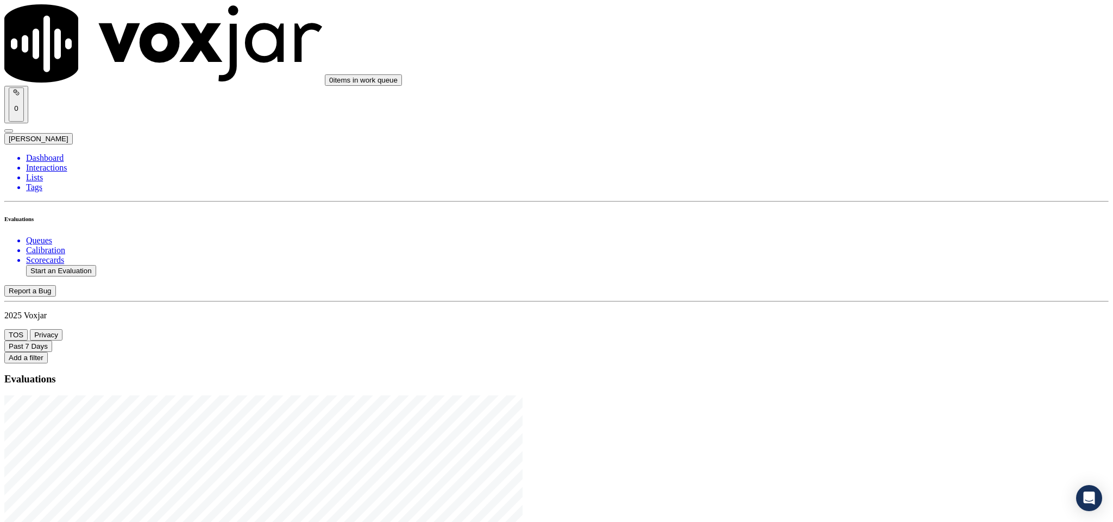
type input "GUY ZIEGENBALG"
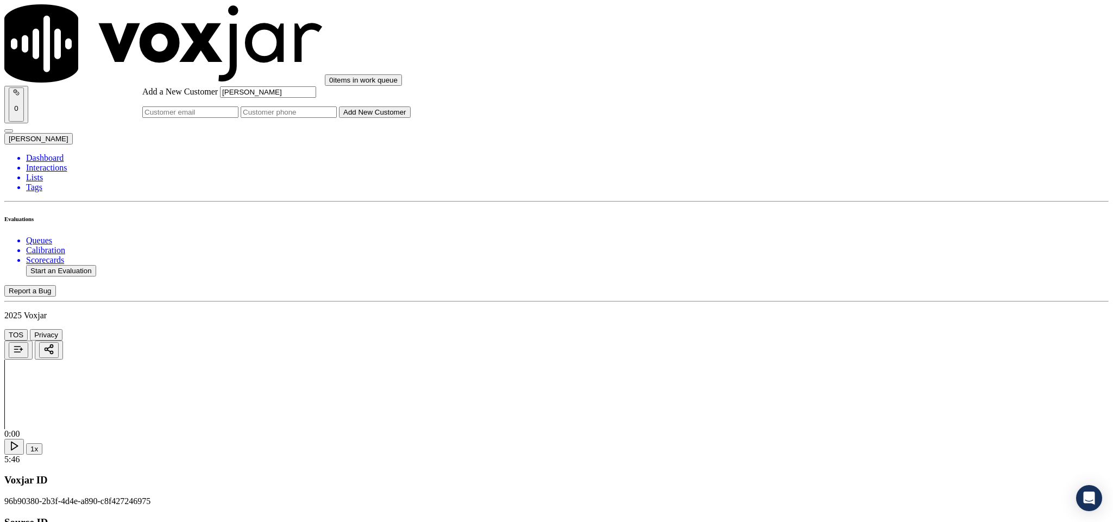
type input "GUY ZIEGENBALG"
click at [337, 118] on input "Add a New Customer" at bounding box center [289, 111] width 96 height 11
paste input "7322375470"
type input "7322375470"
click at [410, 118] on button "Add New Customer" at bounding box center [375, 111] width 72 height 11
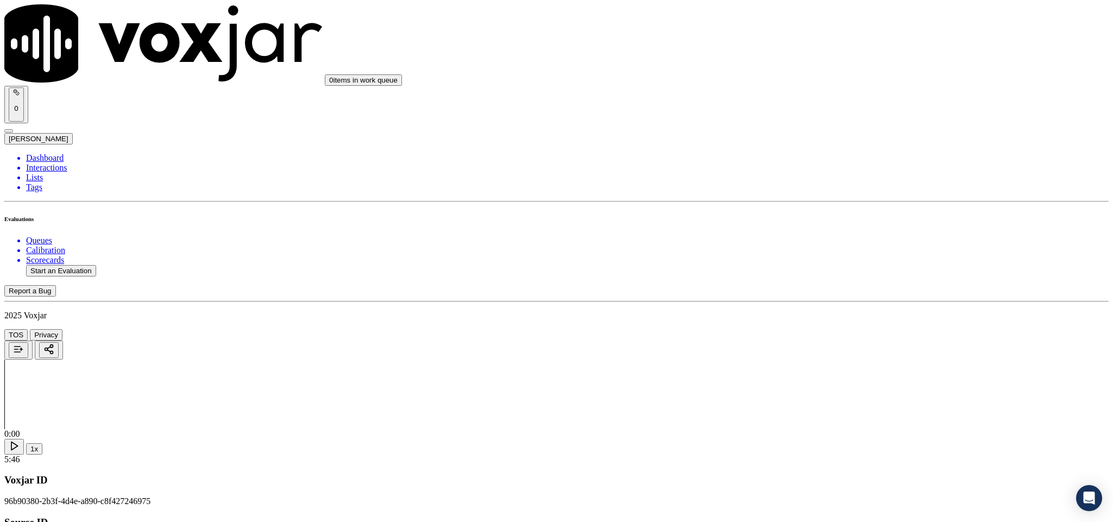
click at [860, 203] on div "Yes" at bounding box center [922, 198] width 254 height 10
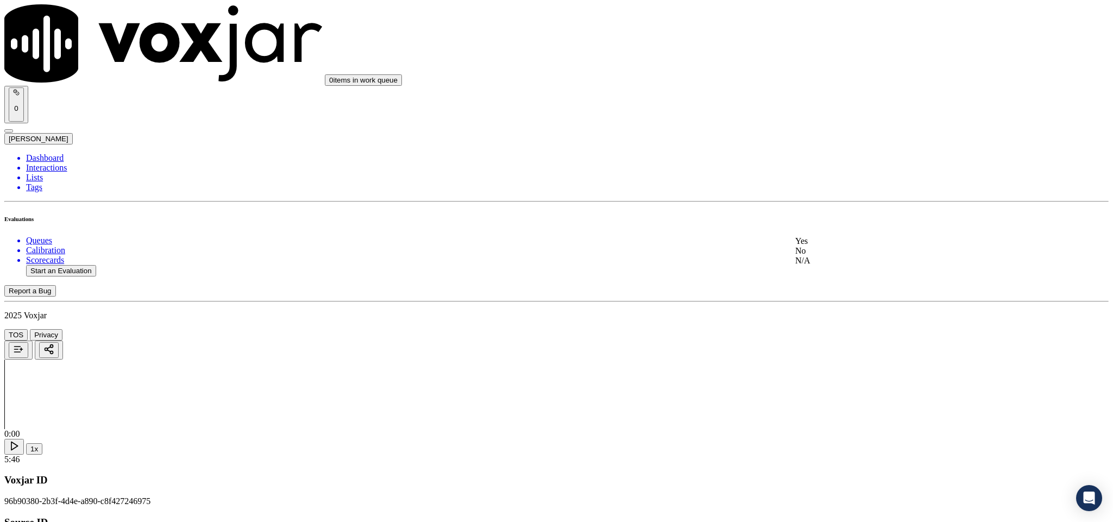
click at [842, 246] on div "Yes" at bounding box center [922, 241] width 254 height 10
click at [836, 218] on div "Yes" at bounding box center [922, 216] width 254 height 10
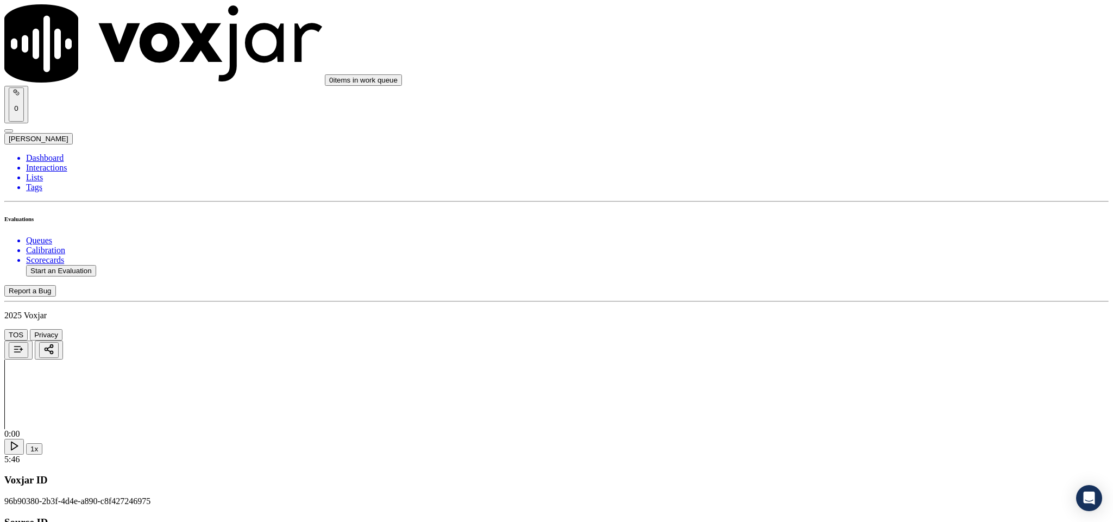
click at [828, 214] on div "N/A" at bounding box center [922, 209] width 254 height 10
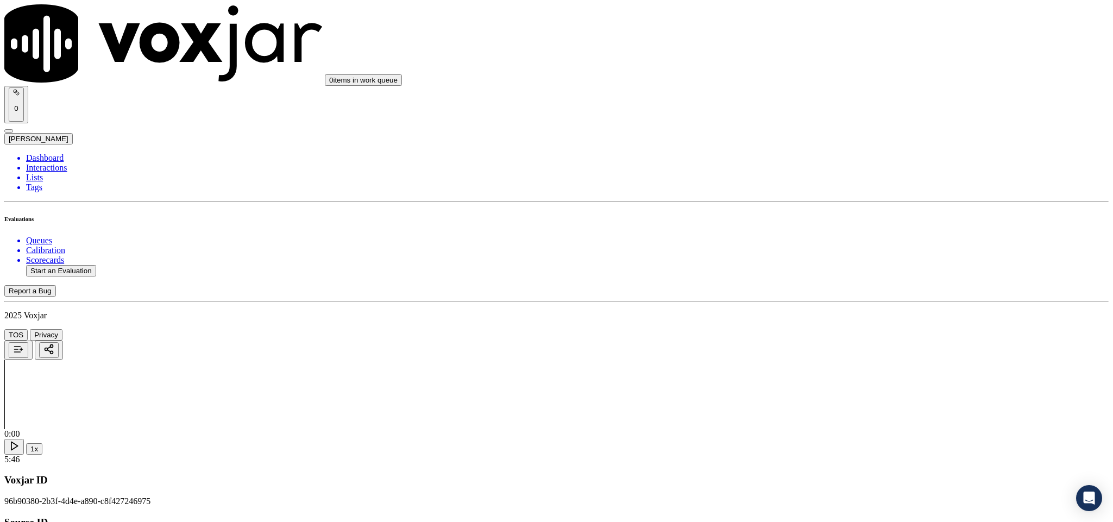
click at [844, 212] on div "Yes" at bounding box center [922, 209] width 254 height 10
click at [836, 279] on div "No" at bounding box center [922, 274] width 254 height 10
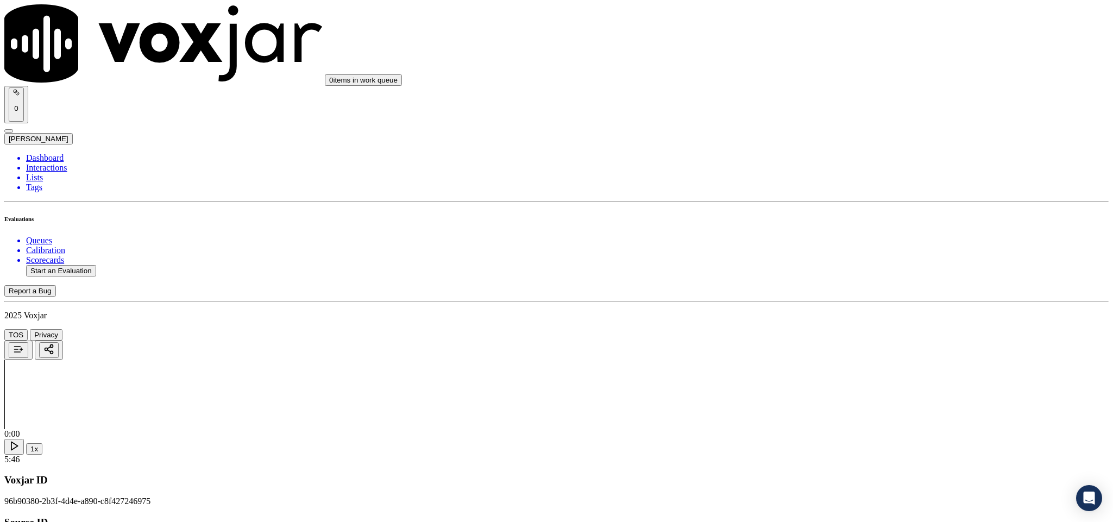
scroll to position [814, 0]
click at [846, 240] on div "Yes" at bounding box center [922, 239] width 254 height 10
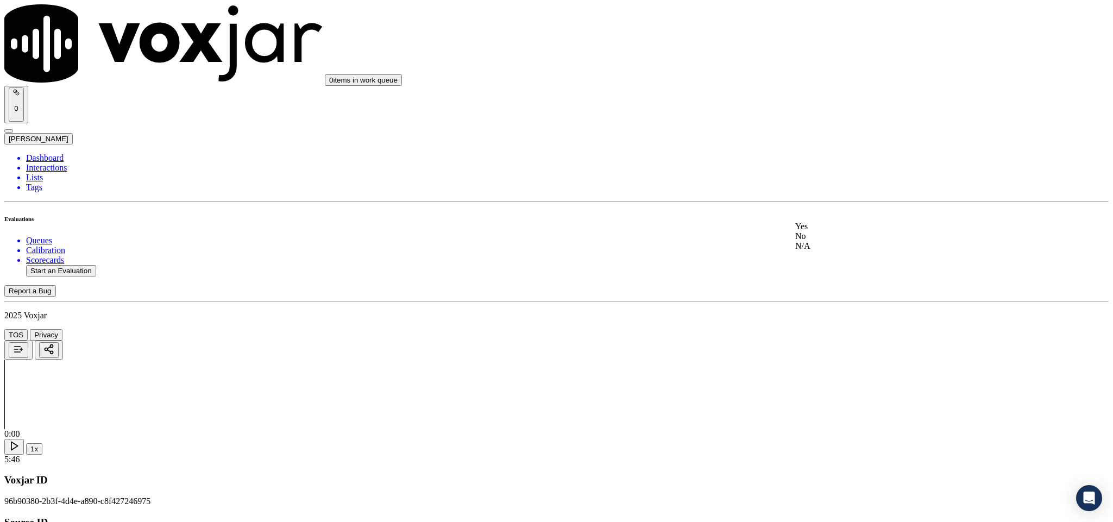
click at [836, 241] on div "No" at bounding box center [922, 236] width 254 height 10
click at [828, 347] on div "N/A" at bounding box center [922, 343] width 254 height 10
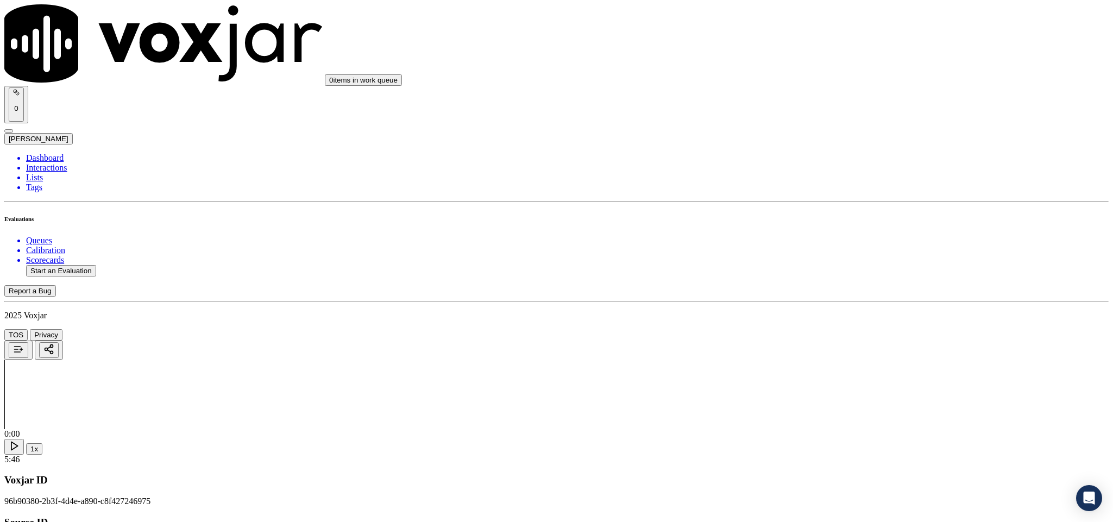
click at [823, 241] on div "No" at bounding box center [922, 236] width 254 height 10
click at [850, 266] on div "N/A" at bounding box center [922, 261] width 254 height 10
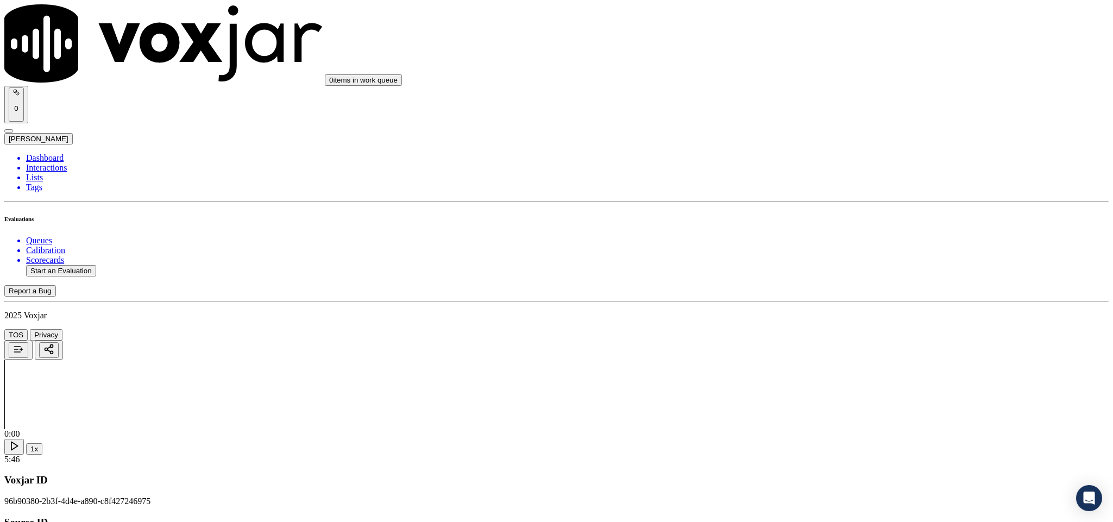
click at [868, 193] on div "Yes" at bounding box center [922, 188] width 254 height 10
click at [865, 343] on div "Yes" at bounding box center [922, 338] width 254 height 10
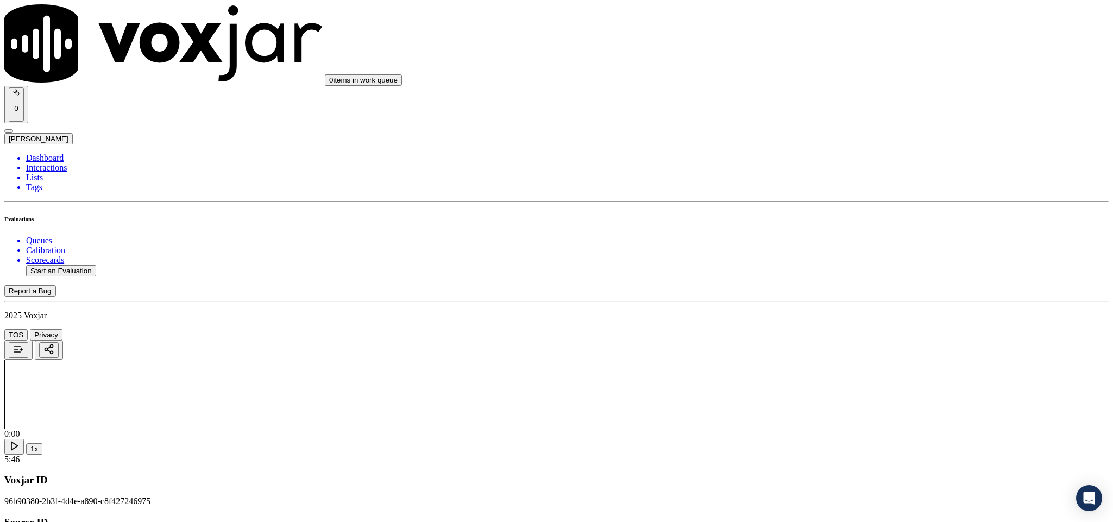
click at [835, 245] on div "No" at bounding box center [922, 241] width 254 height 10
click at [836, 207] on div "No" at bounding box center [922, 202] width 254 height 10
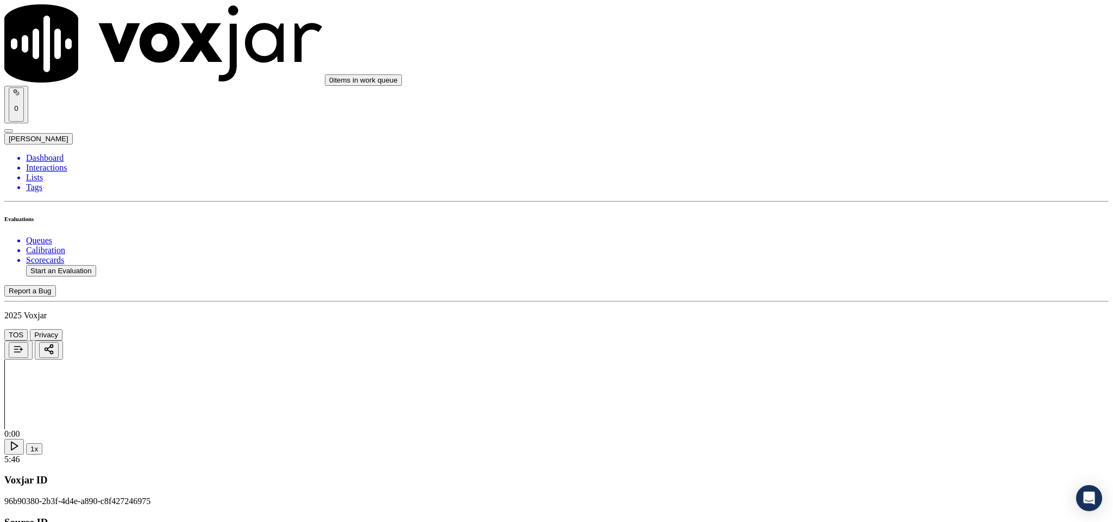
click at [846, 197] on div "Yes" at bounding box center [922, 192] width 254 height 10
click at [835, 321] on div "Yes" at bounding box center [922, 317] width 254 height 10
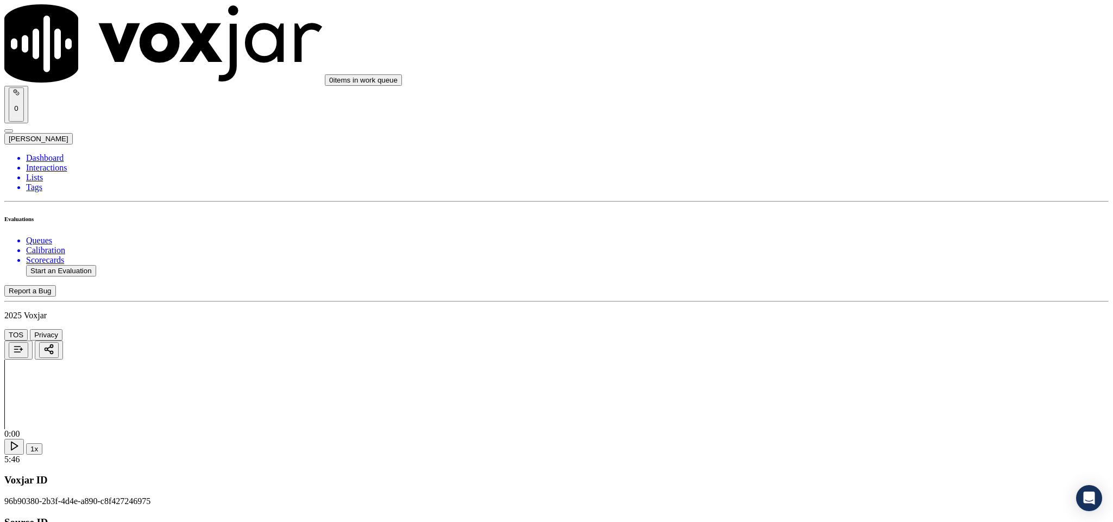
click at [844, 211] on div "No" at bounding box center [922, 206] width 254 height 10
click at [842, 299] on div "Yes" at bounding box center [922, 297] width 254 height 10
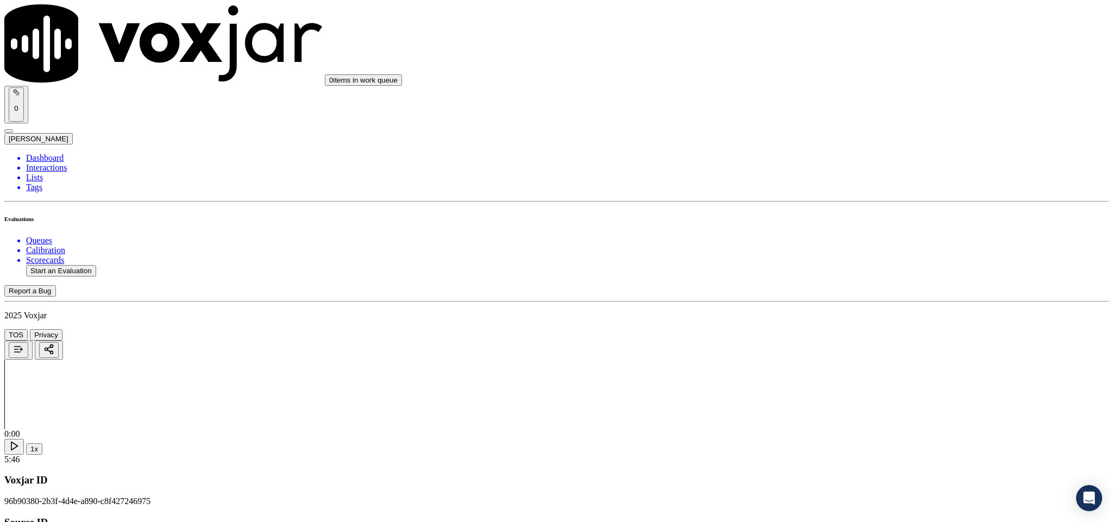
scroll to position [2036, 0]
click at [855, 273] on div "No" at bounding box center [922, 268] width 254 height 10
click at [861, 283] on div "No" at bounding box center [922, 275] width 254 height 25
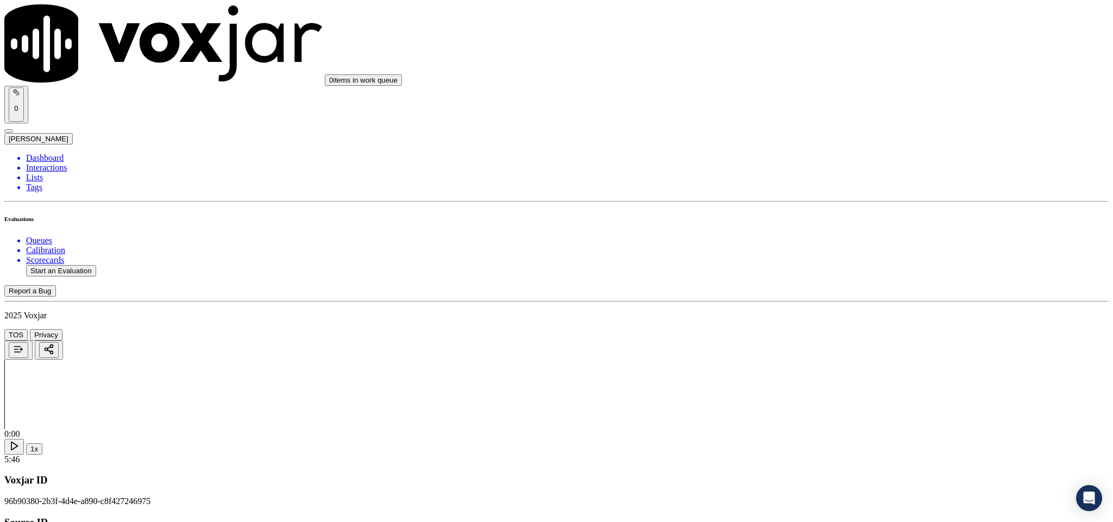
scroll to position [2118, 0]
click at [846, 302] on div "Yes" at bounding box center [922, 301] width 254 height 10
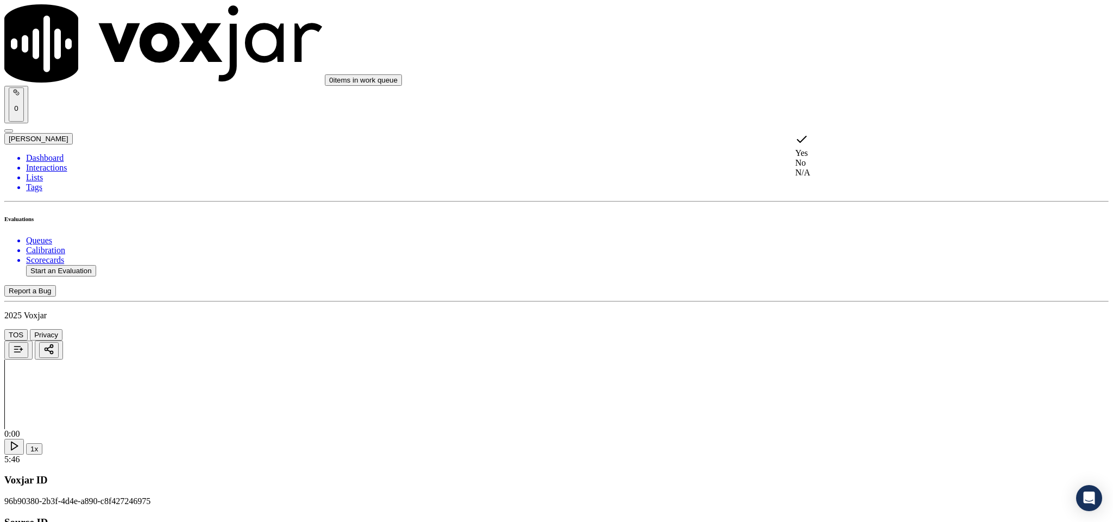
click at [836, 160] on div "No" at bounding box center [922, 163] width 254 height 10
click at [854, 186] on div "Yes" at bounding box center [922, 181] width 254 height 10
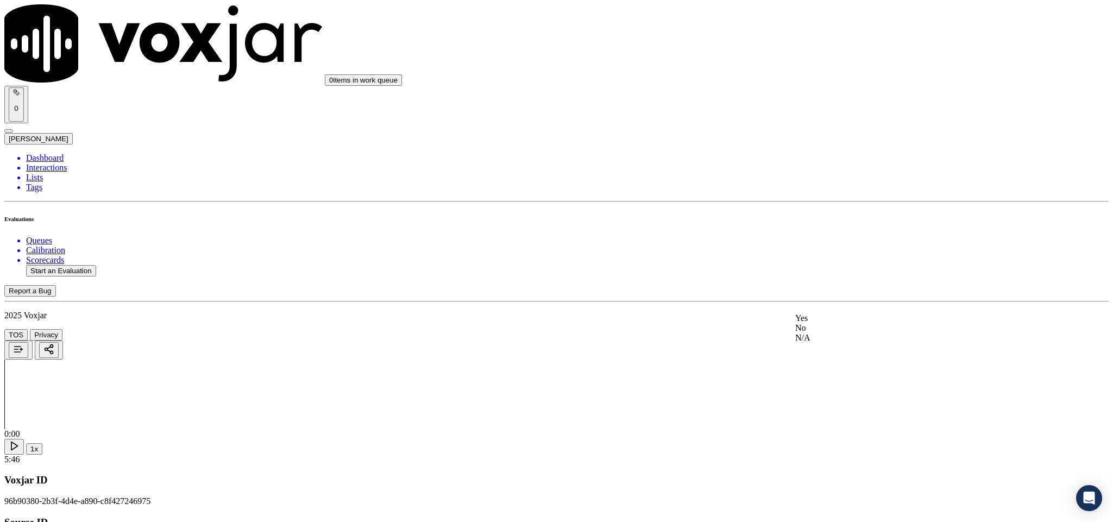
click at [847, 343] on div "N/A" at bounding box center [922, 338] width 254 height 10
click at [836, 307] on div "No" at bounding box center [922, 303] width 254 height 10
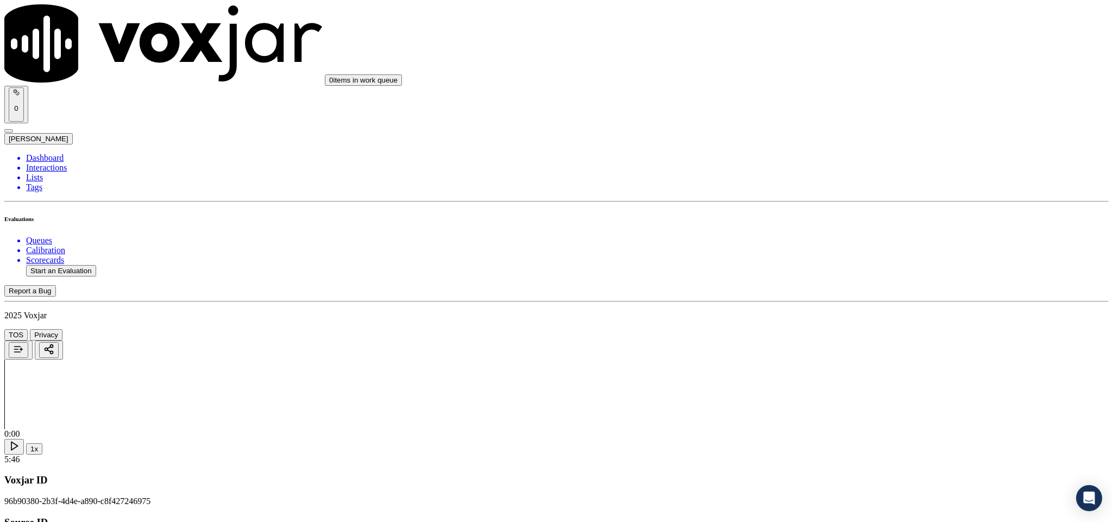
click at [858, 404] on div "No" at bounding box center [922, 400] width 254 height 10
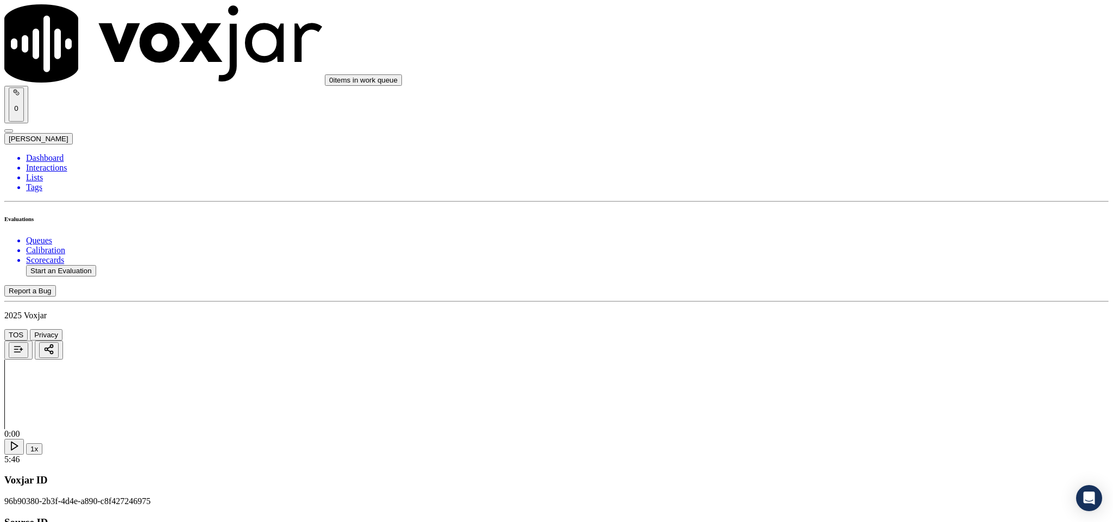
drag, startPoint x: 1042, startPoint y: 264, endPoint x: 984, endPoint y: 256, distance: 59.3
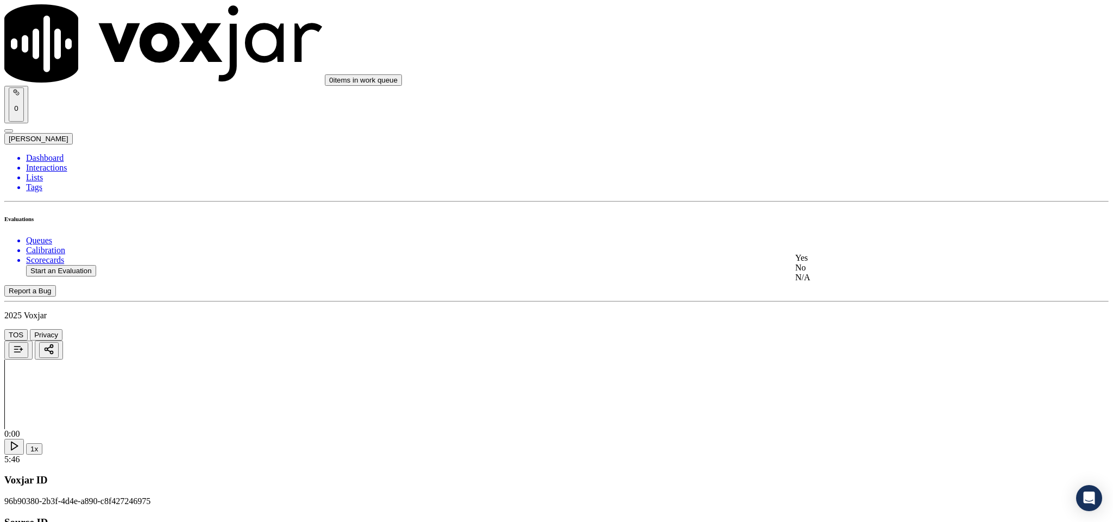
click at [907, 273] on div "No" at bounding box center [922, 268] width 254 height 10
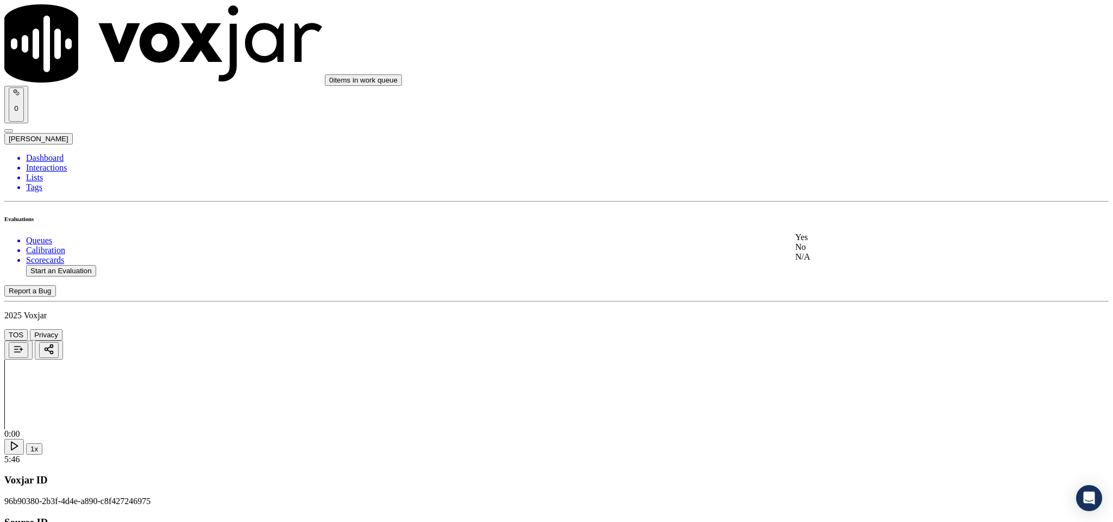
click at [865, 262] on div "N/A" at bounding box center [922, 257] width 254 height 10
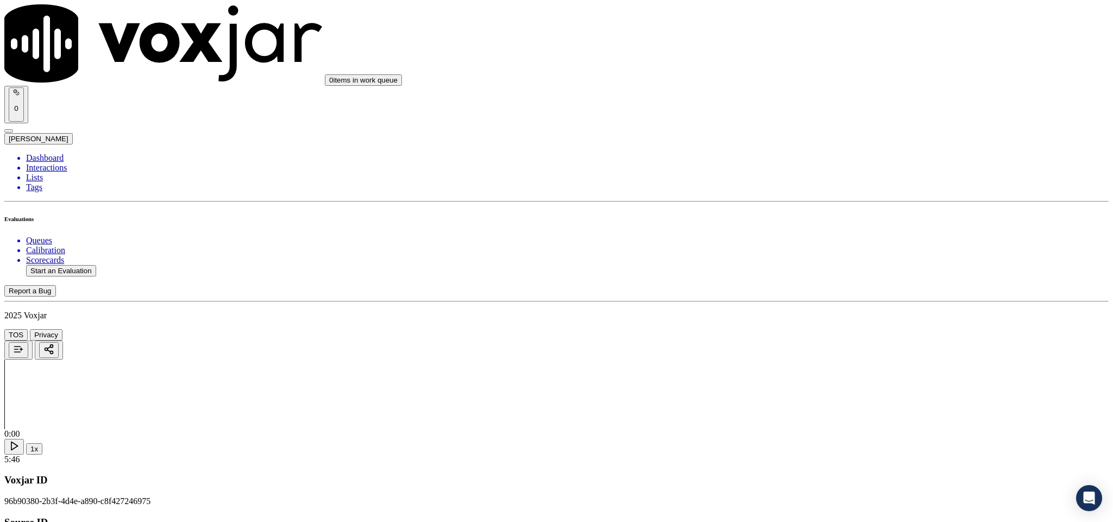
click at [46, 153] on li "Dashboard" at bounding box center [567, 158] width 1082 height 10
click at [62, 238] on ul "Queues Calibration Scorecards Start an Evaluation" at bounding box center [556, 256] width 1104 height 41
click at [88, 259] on ul "Queues Calibration Scorecards Start an Evaluation" at bounding box center [556, 256] width 1104 height 41
click at [91, 265] on button "Start an Evaluation" at bounding box center [61, 270] width 70 height 11
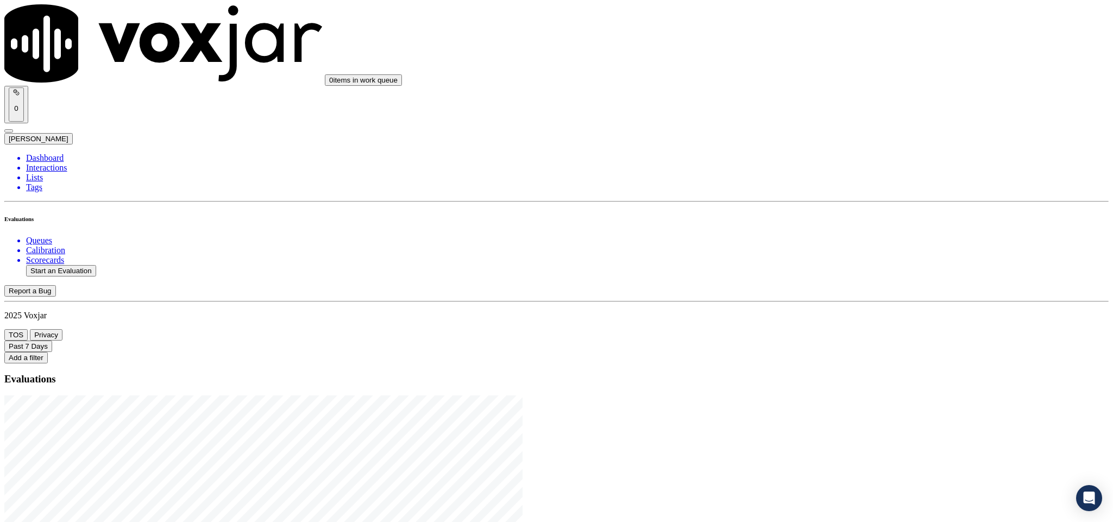
drag, startPoint x: 463, startPoint y: 228, endPoint x: 520, endPoint y: 232, distance: 57.1
type input "20250815-143647_7323539645-C1"
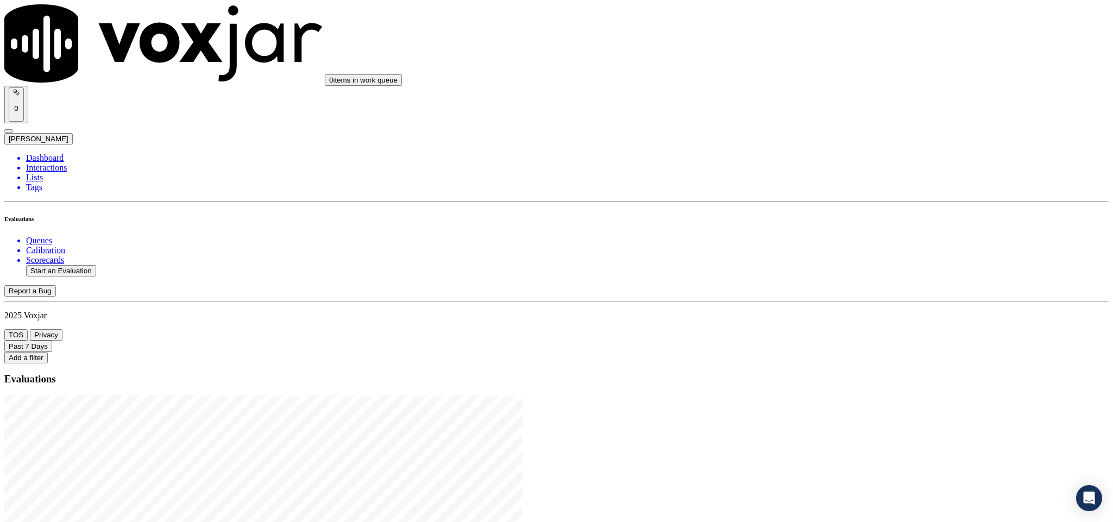
type input "2025-08-15T18:28"
type input "jan"
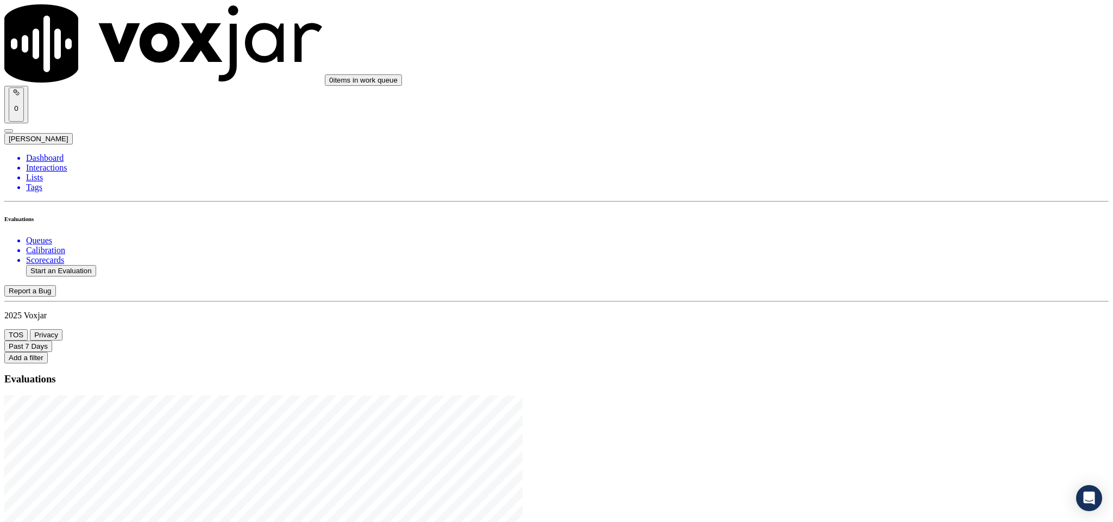
scroll to position [81, 0]
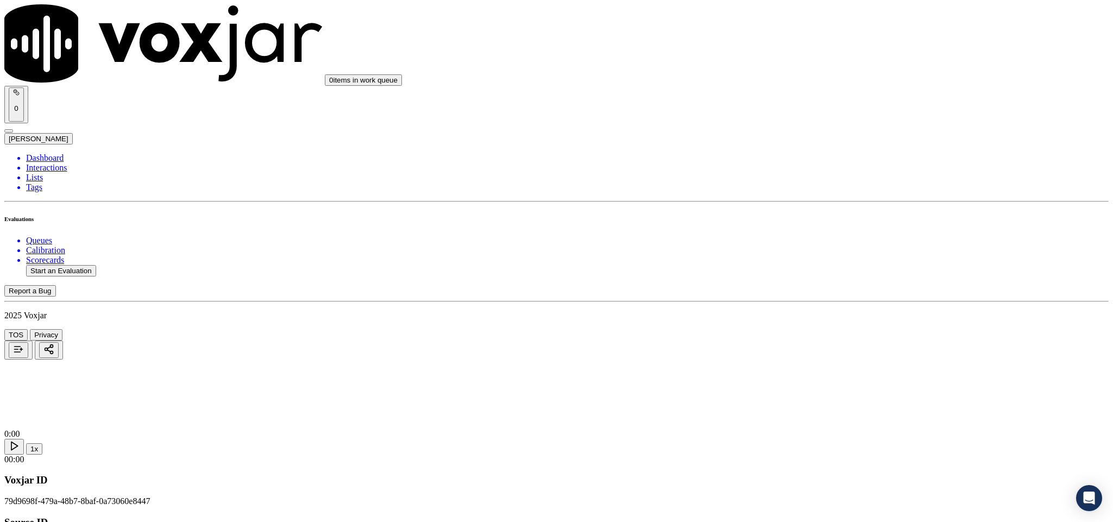
type input "Andriy A Makaruha"
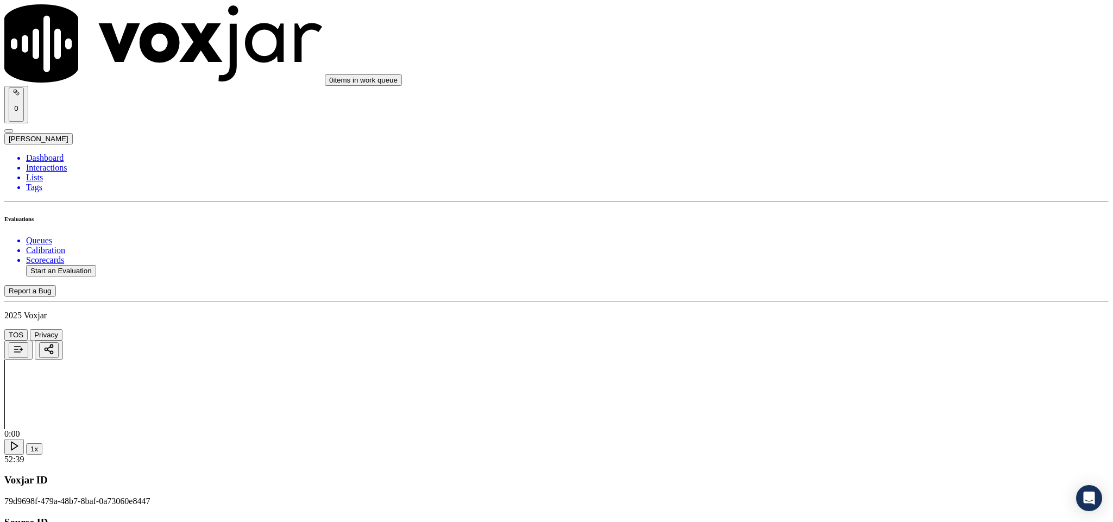
type input "Andriy A Makaruha"
drag, startPoint x: 621, startPoint y: 260, endPoint x: 615, endPoint y: 267, distance: 9.7
click at [337, 118] on input "Add a New Customer" at bounding box center [289, 111] width 96 height 11
paste input "7323539645"
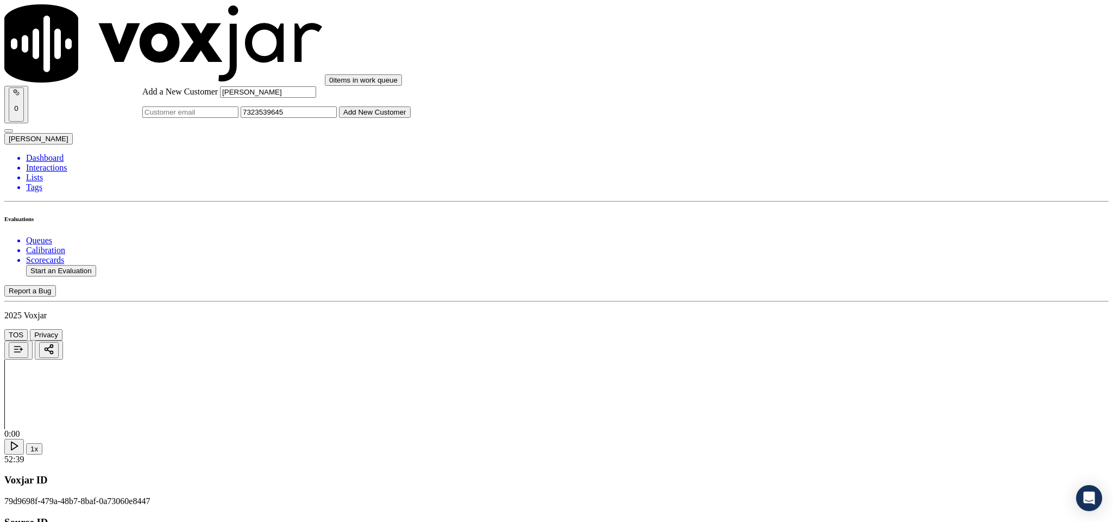
type input "7323539645"
click at [410, 118] on button "Add New Customer" at bounding box center [375, 111] width 72 height 11
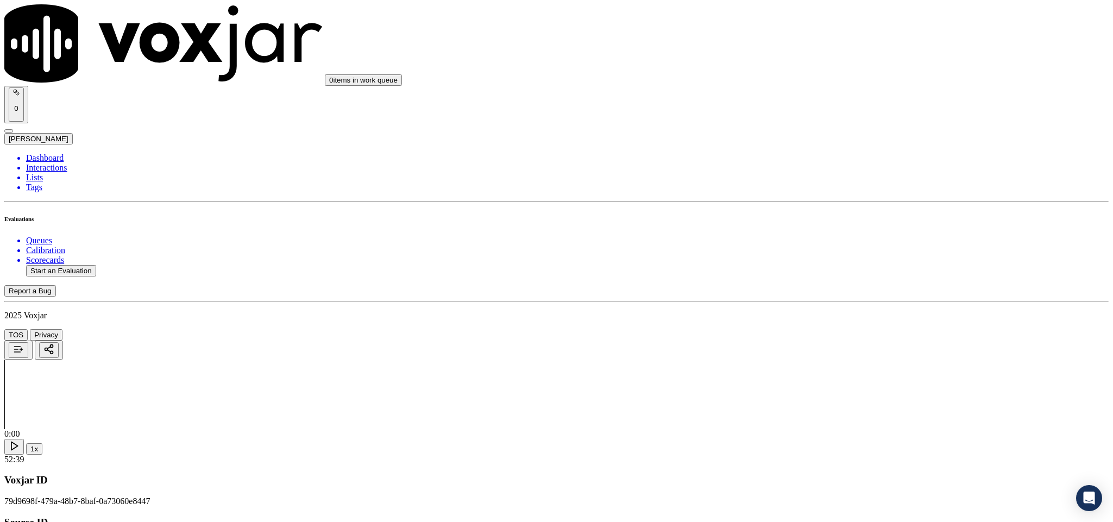
click at [840, 203] on div "Yes" at bounding box center [922, 198] width 254 height 10
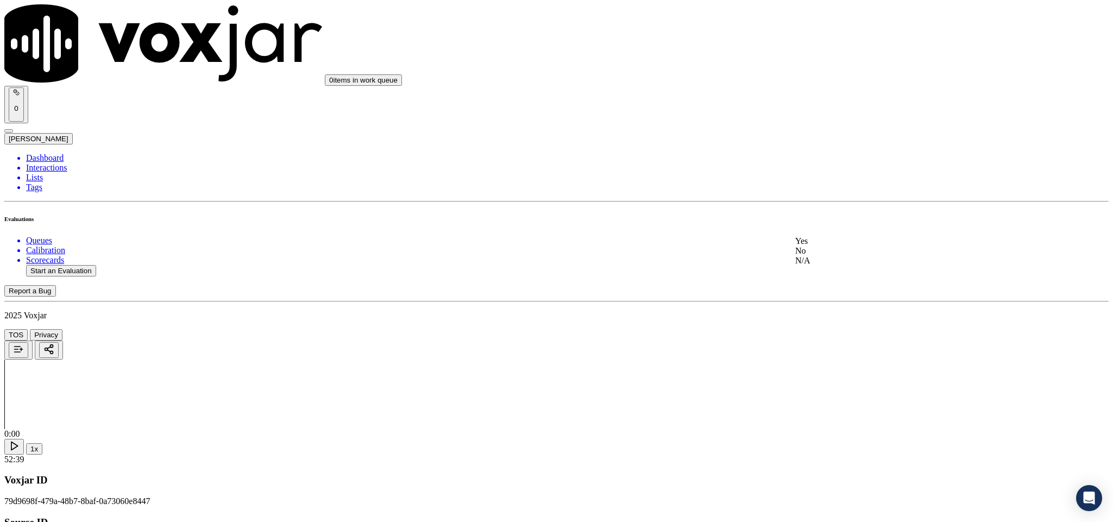
click at [845, 256] on div "No" at bounding box center [922, 251] width 254 height 10
click at [840, 82] on div "Yes" at bounding box center [922, 78] width 254 height 10
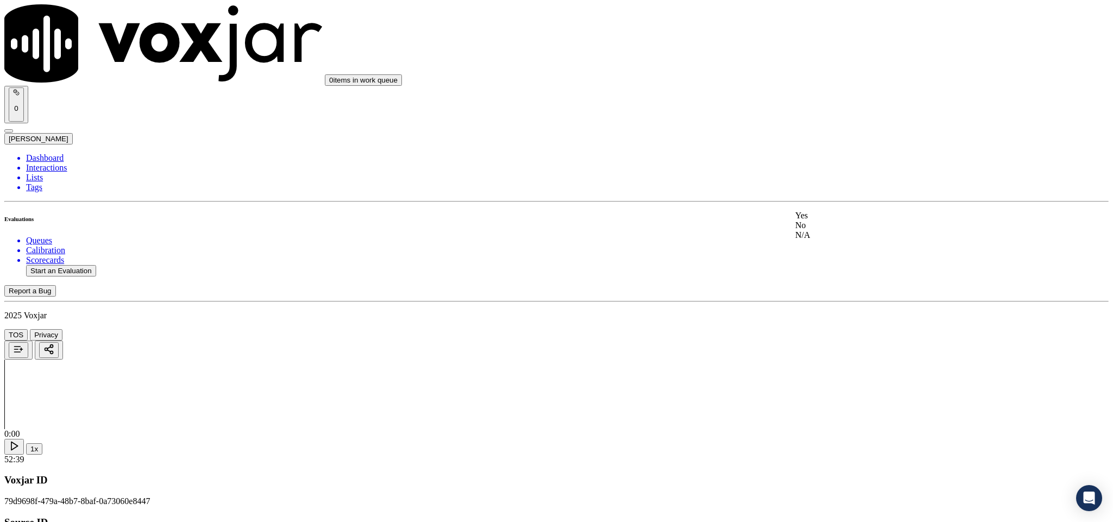
click at [857, 219] on div "Yes" at bounding box center [922, 216] width 254 height 10
click at [857, 194] on div "Yes" at bounding box center [922, 190] width 254 height 10
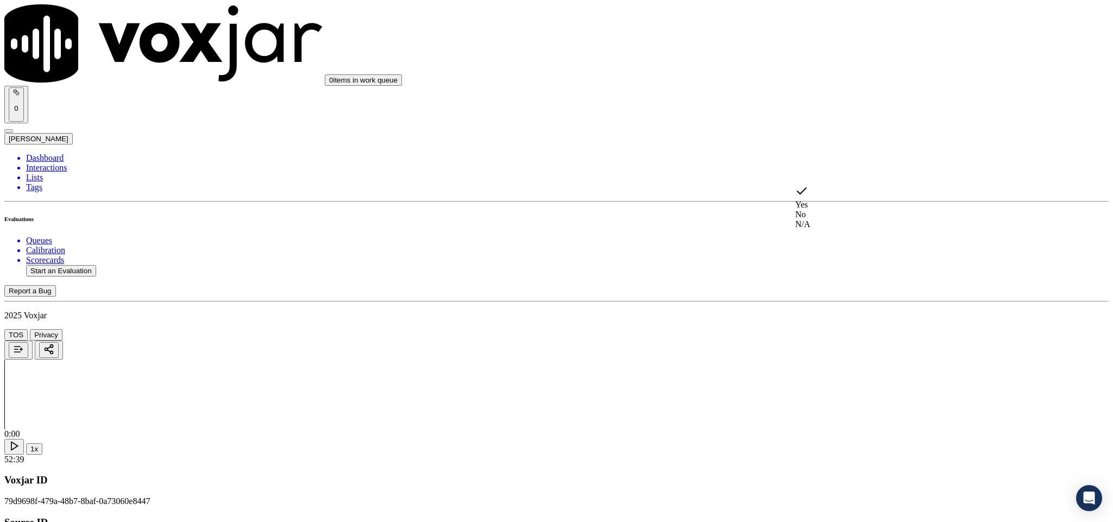
click at [852, 229] on div "N/A" at bounding box center [922, 224] width 254 height 10
click at [852, 375] on div "Yes" at bounding box center [922, 371] width 254 height 10
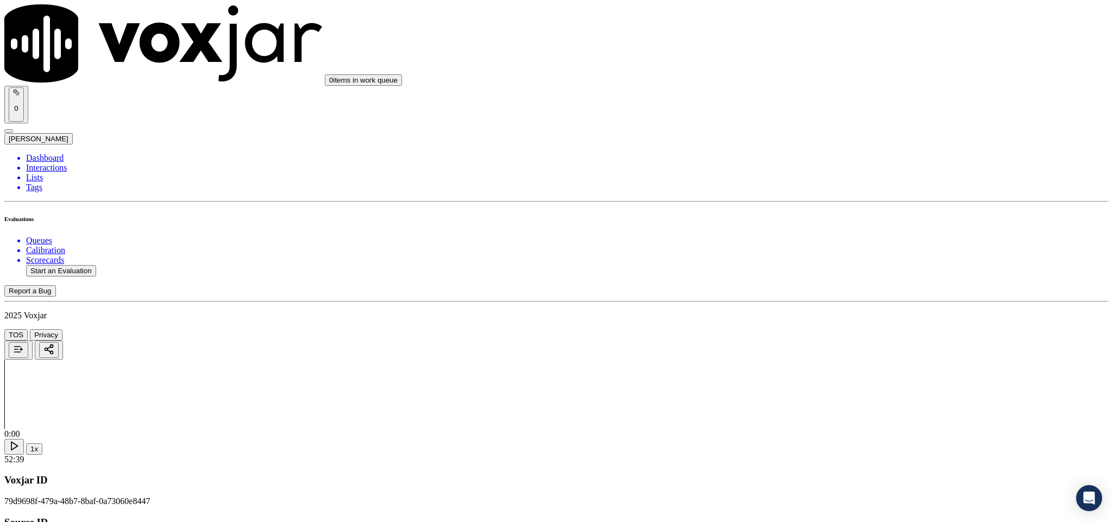
click at [836, 361] on div "No" at bounding box center [922, 356] width 254 height 10
click at [831, 325] on div "Yes" at bounding box center [922, 320] width 254 height 10
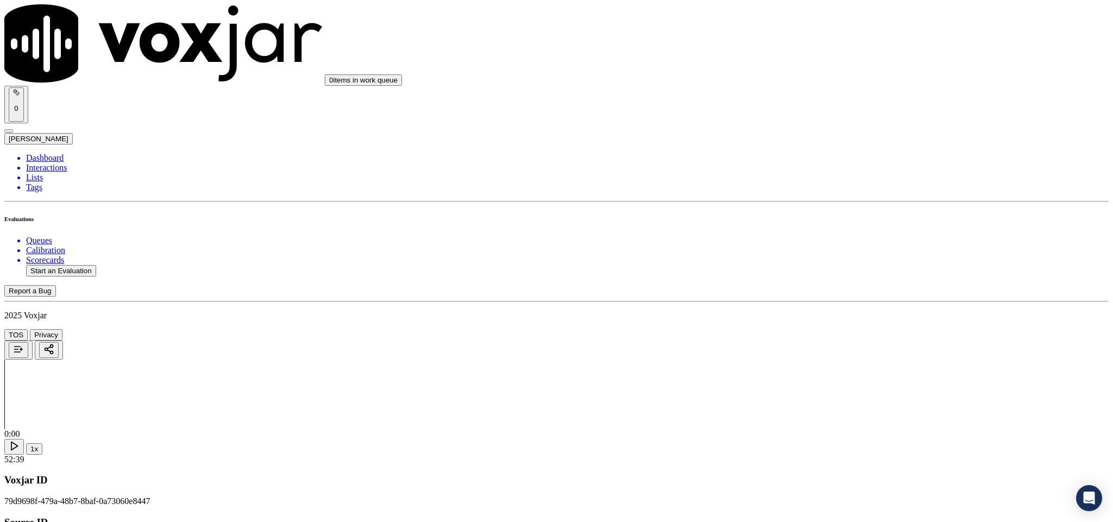
scroll to position [977, 0]
click at [849, 231] on div "Yes" at bounding box center [922, 227] width 254 height 10
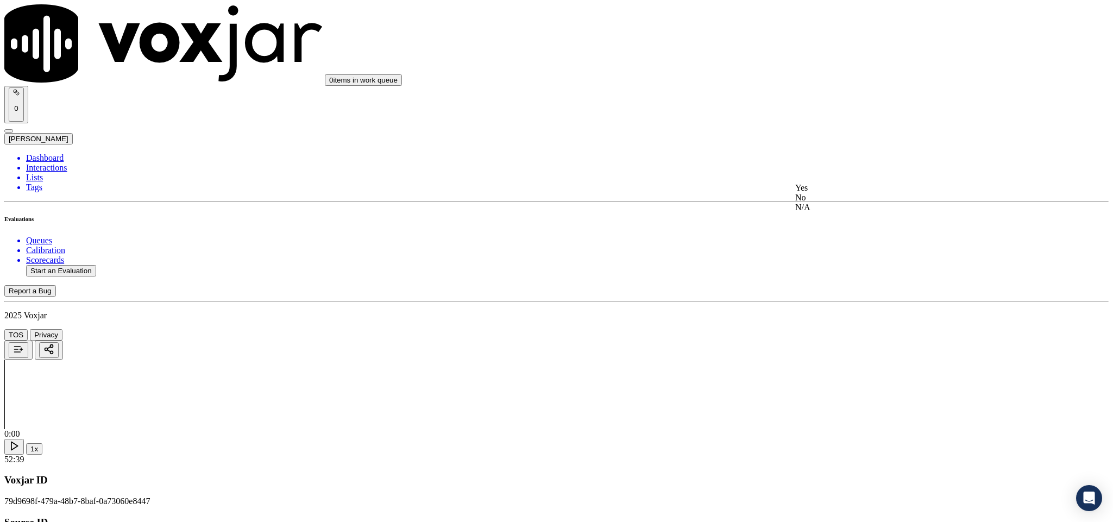
click at [836, 193] on div "Yes" at bounding box center [922, 188] width 254 height 10
click at [836, 341] on div "Yes" at bounding box center [922, 338] width 254 height 10
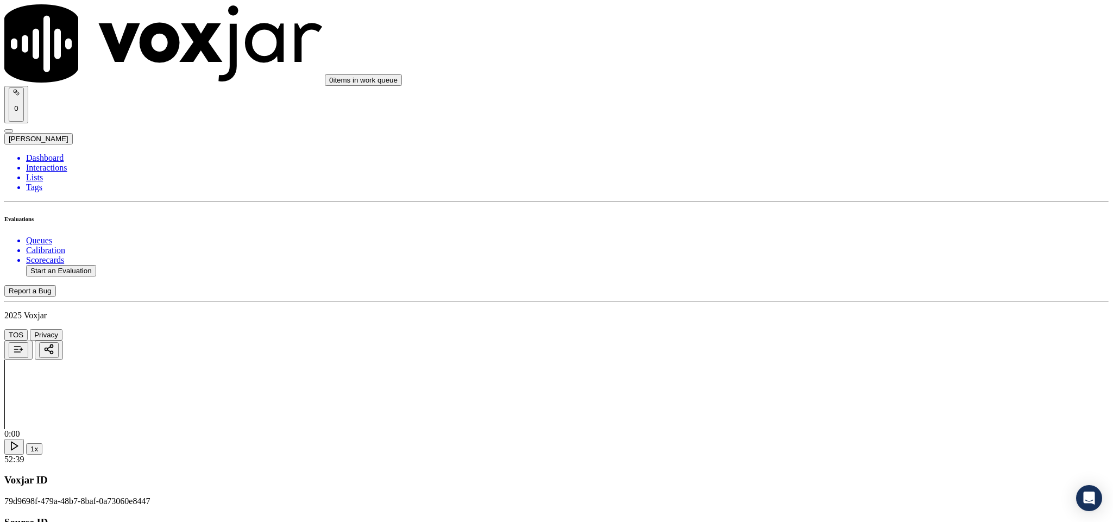
scroll to position [1385, 0]
click at [831, 245] on div "No" at bounding box center [922, 241] width 254 height 10
click at [826, 360] on div "Yes" at bounding box center [922, 355] width 254 height 10
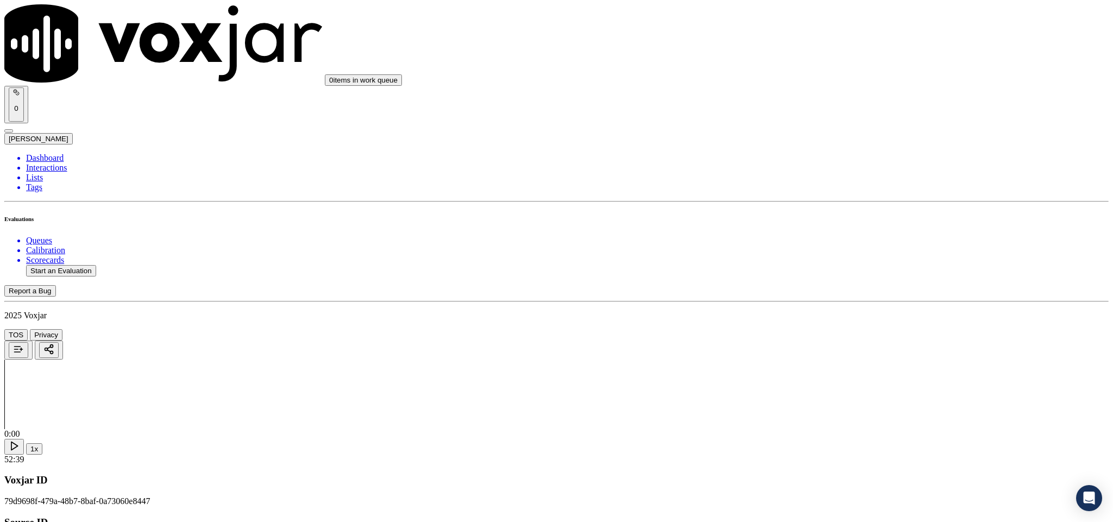
scroll to position [1547, 0]
click at [820, 321] on div "Yes" at bounding box center [922, 317] width 254 height 10
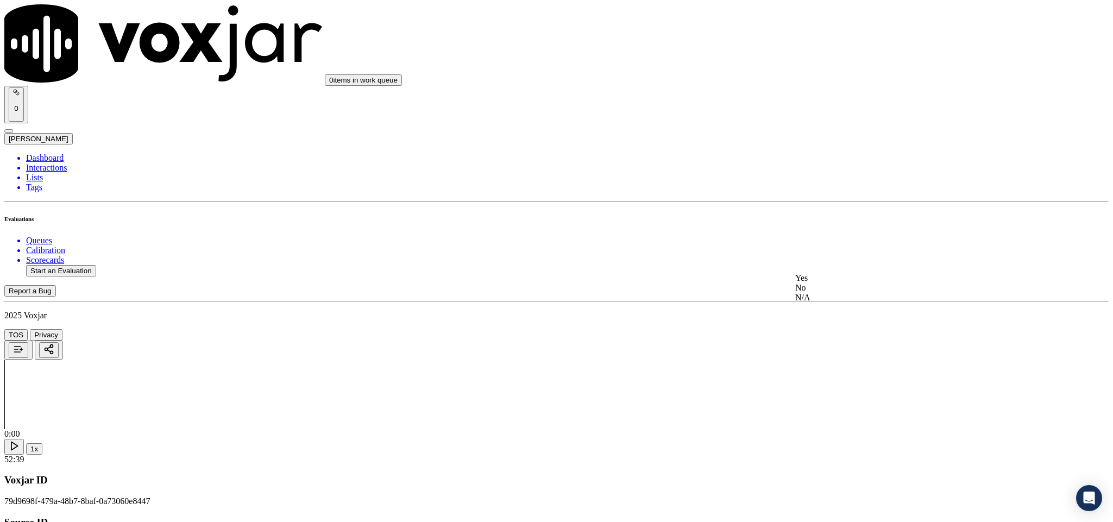
click at [844, 293] on div "No" at bounding box center [922, 288] width 254 height 10
click at [854, 302] on div "Yes" at bounding box center [922, 297] width 254 height 10
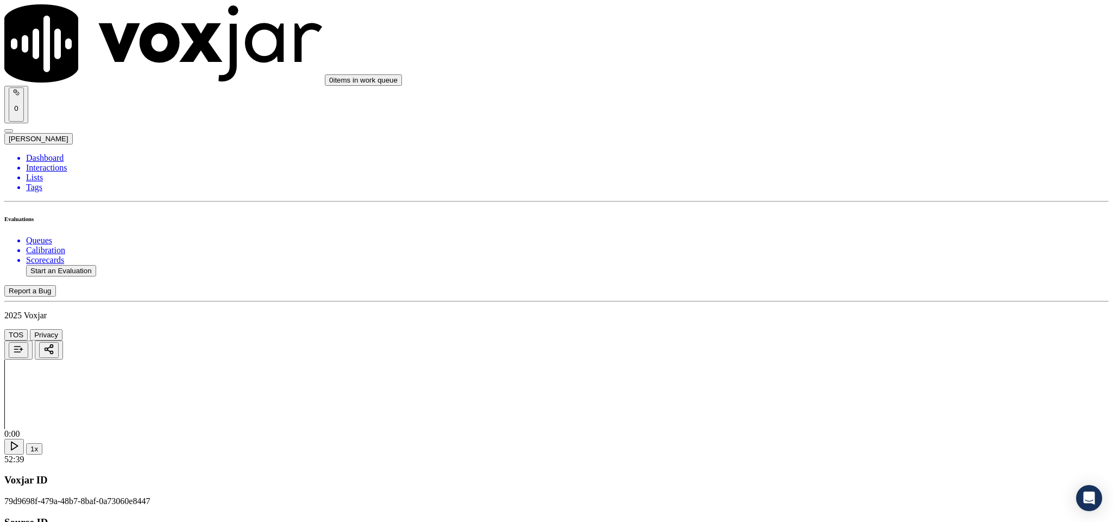
drag, startPoint x: 873, startPoint y: 236, endPoint x: 874, endPoint y: 250, distance: 13.6
click at [845, 273] on div "No" at bounding box center [922, 268] width 254 height 10
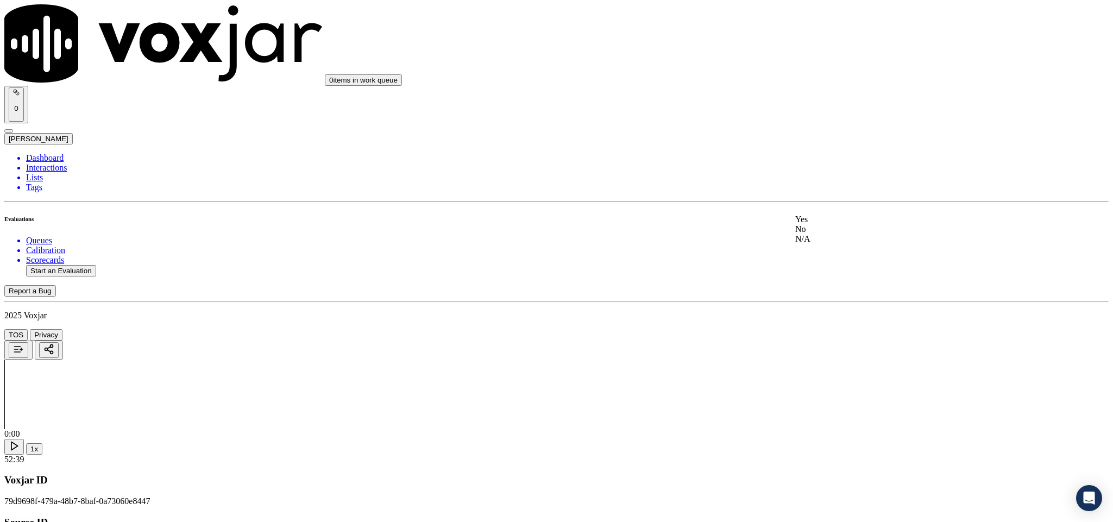
click at [833, 224] on div "Yes" at bounding box center [922, 219] width 254 height 10
click at [839, 163] on div "No" at bounding box center [922, 163] width 254 height 10
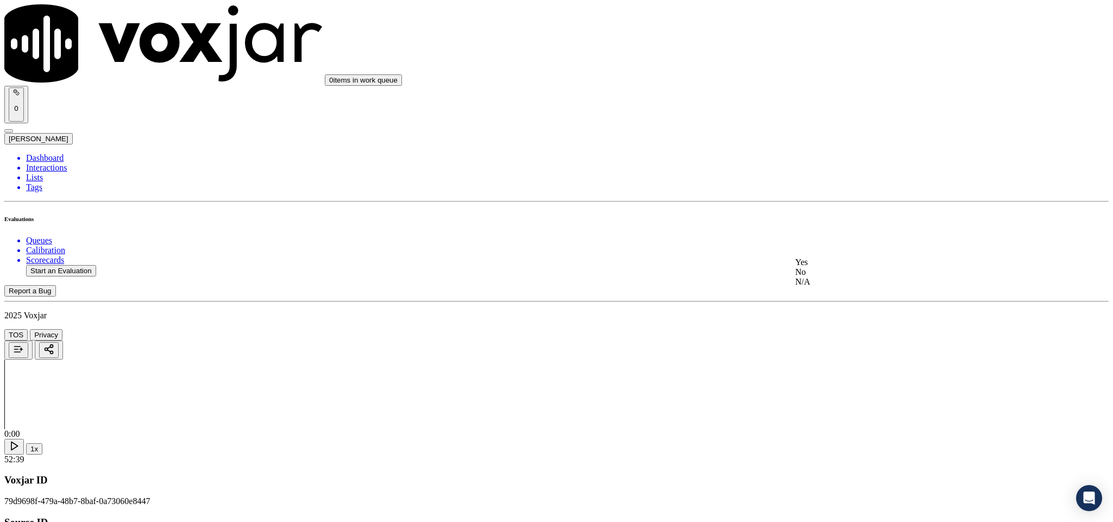
click at [870, 267] on div "Yes" at bounding box center [922, 262] width 254 height 10
click at [828, 424] on div "N/A" at bounding box center [922, 419] width 254 height 10
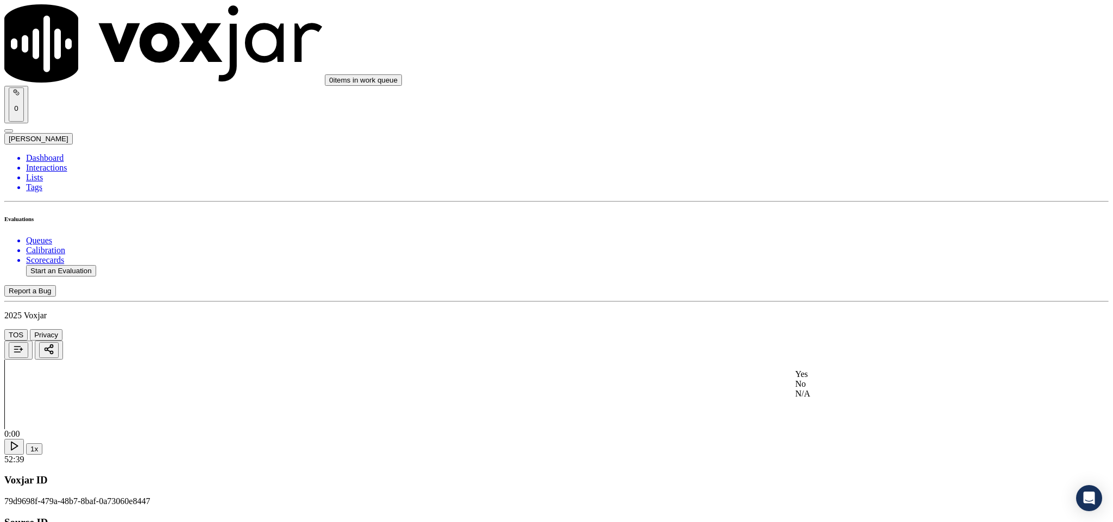
click at [826, 399] on div "N/A" at bounding box center [922, 394] width 254 height 10
click at [819, 389] on div "No" at bounding box center [922, 384] width 254 height 10
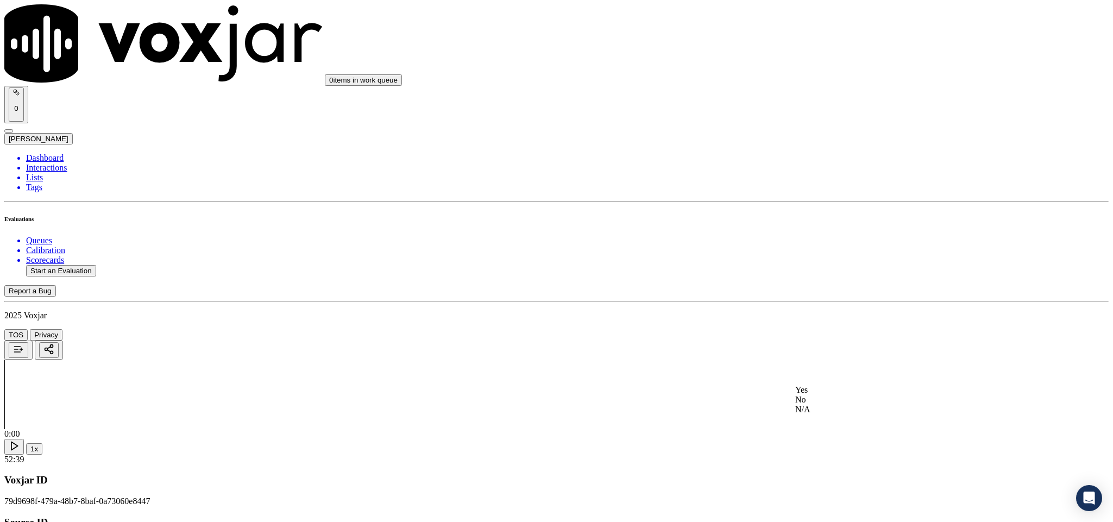
click at [831, 404] on div "No" at bounding box center [922, 400] width 254 height 10
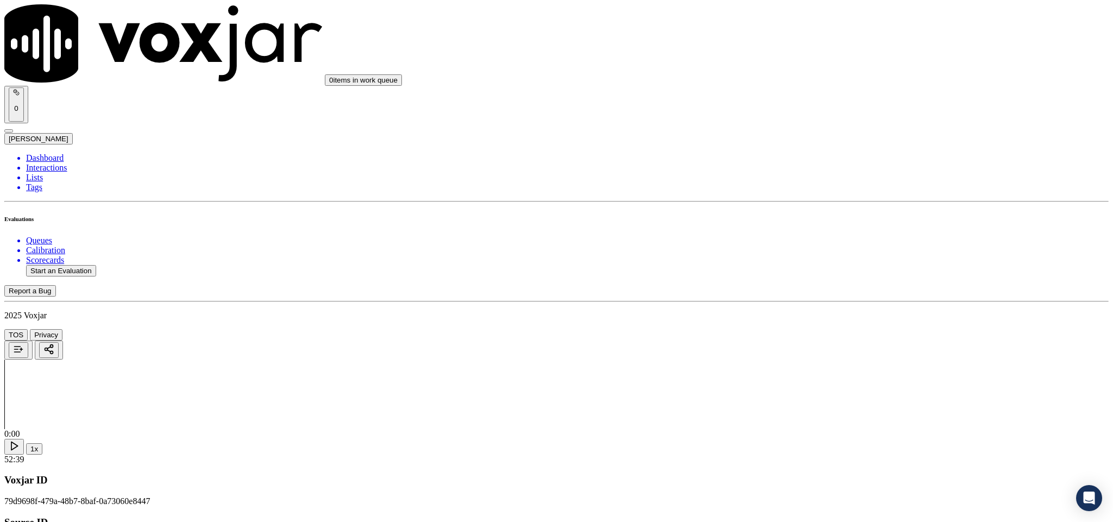
click at [888, 220] on div "No" at bounding box center [922, 215] width 254 height 10
click at [907, 207] on div "Yes" at bounding box center [922, 205] width 254 height 10
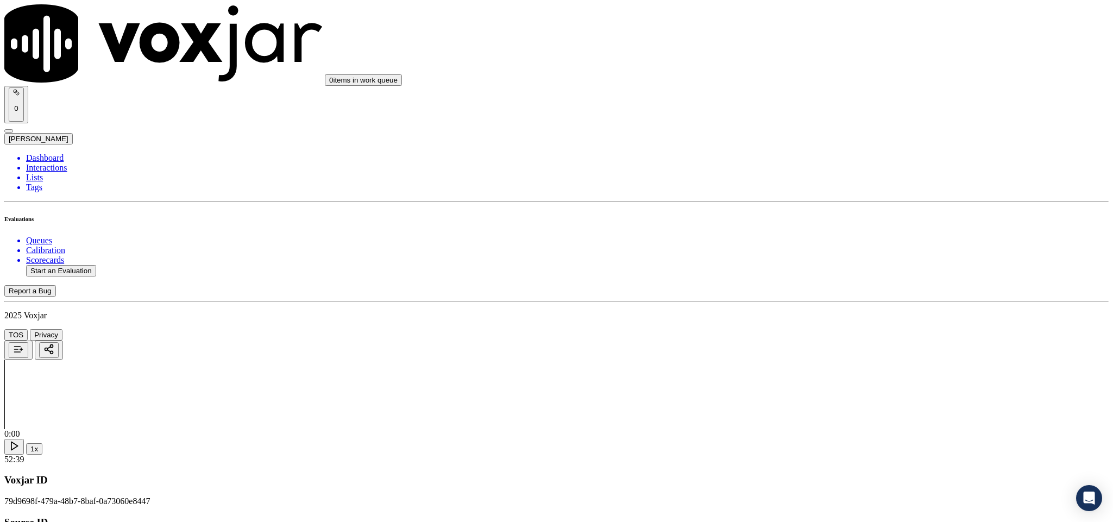
paste textarea "@12:48 Janet - (Now I will give you the price_) //"
type textarea "@12:48 Janet - (Now I will give you the price_) //"
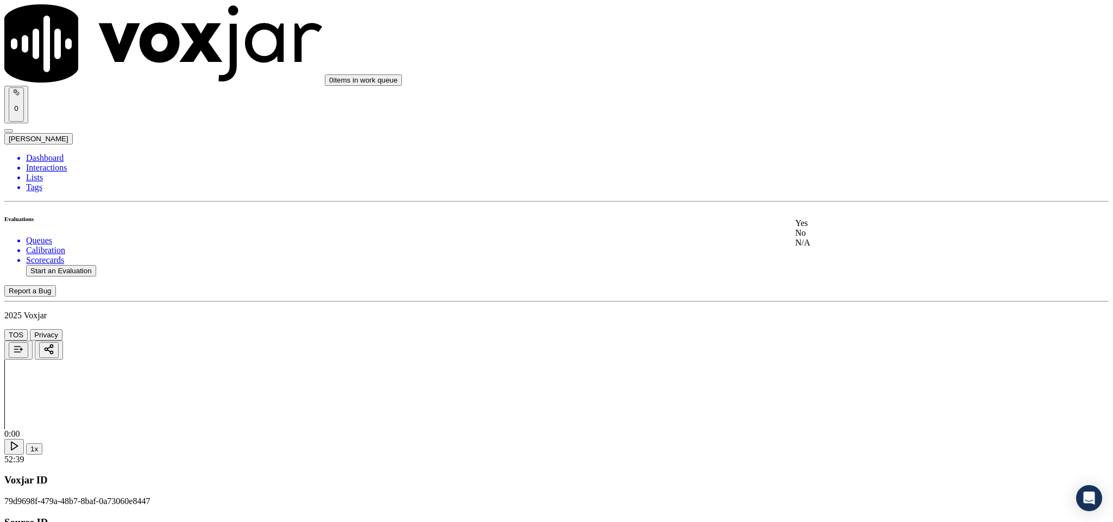
click at [859, 248] on div "N/A" at bounding box center [922, 243] width 254 height 10
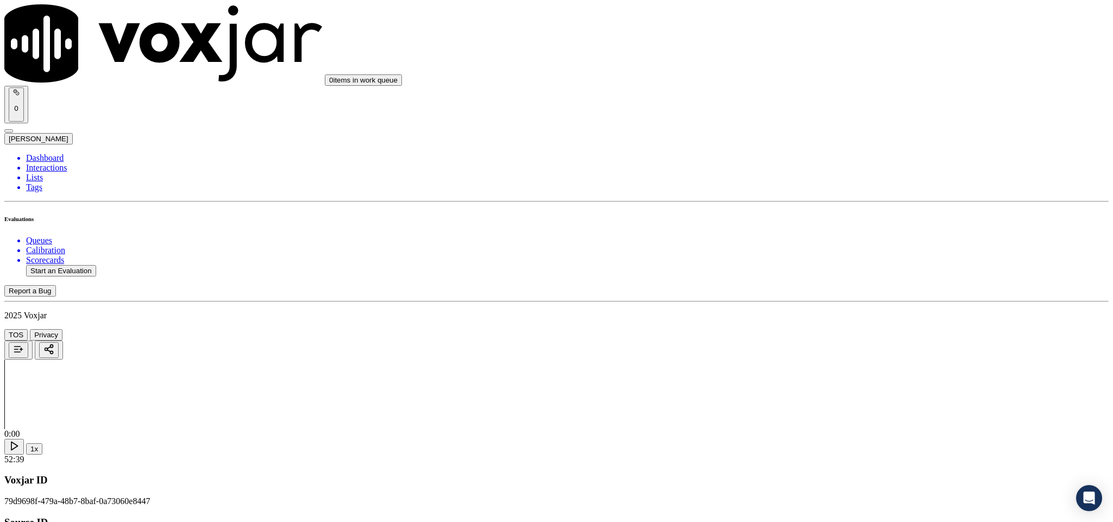
click at [37, 153] on li "Dashboard" at bounding box center [567, 158] width 1082 height 10
click at [92, 265] on button "Start an Evaluation" at bounding box center [61, 270] width 70 height 11
drag, startPoint x: 463, startPoint y: 229, endPoint x: 545, endPoint y: 232, distance: 82.1
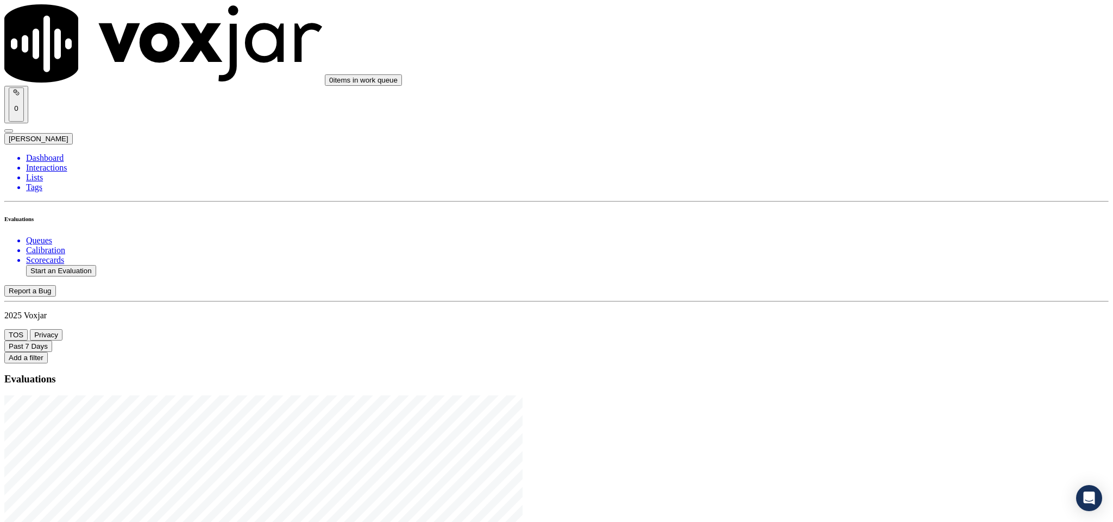
type input "20250815-135421_9083057166-C1"
type input "2025-08-15T18:55"
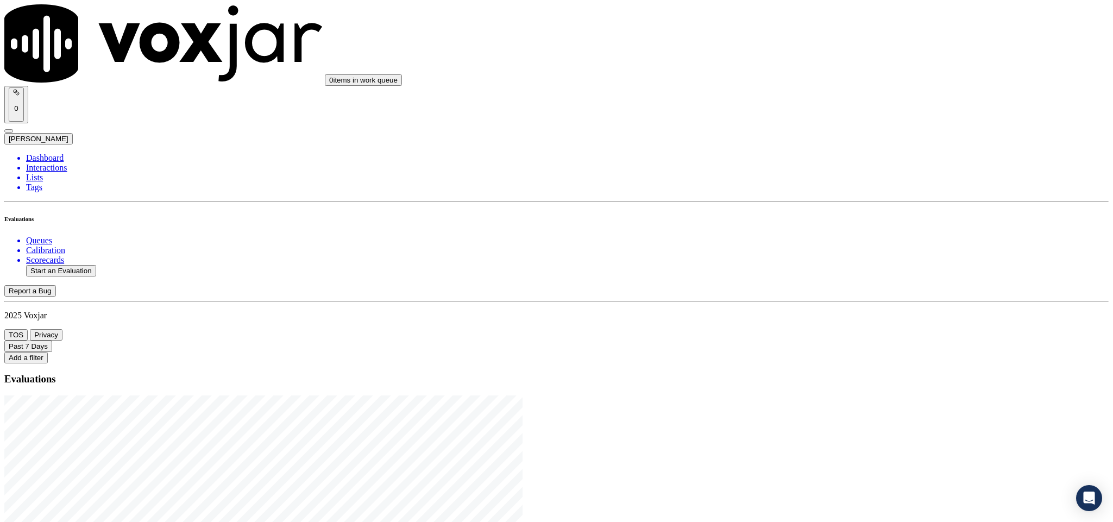
type input "car"
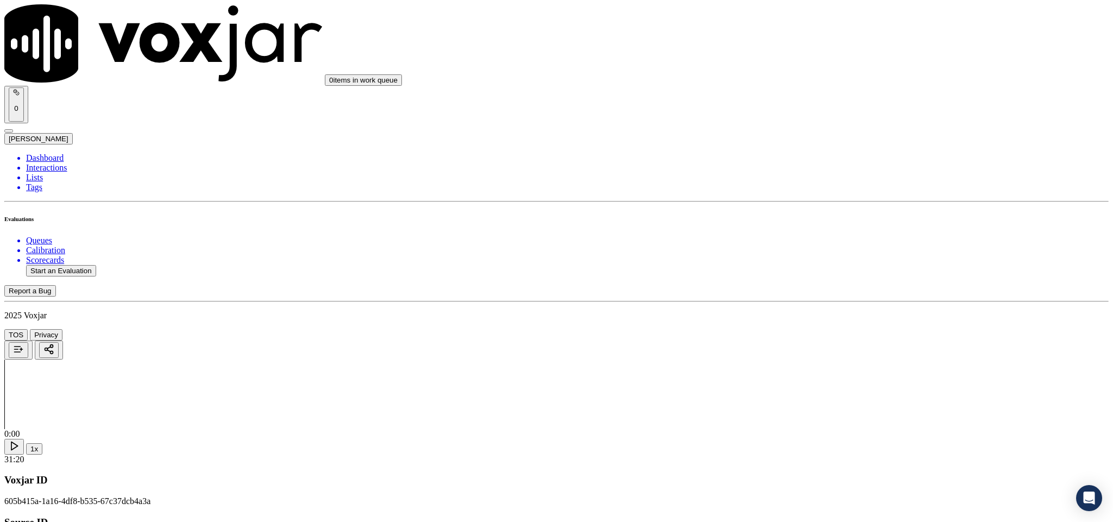
type input "KEMO THOMAS"
drag, startPoint x: 490, startPoint y: 159, endPoint x: 282, endPoint y: 174, distance: 208.5
type input "KEMO THOMAS"
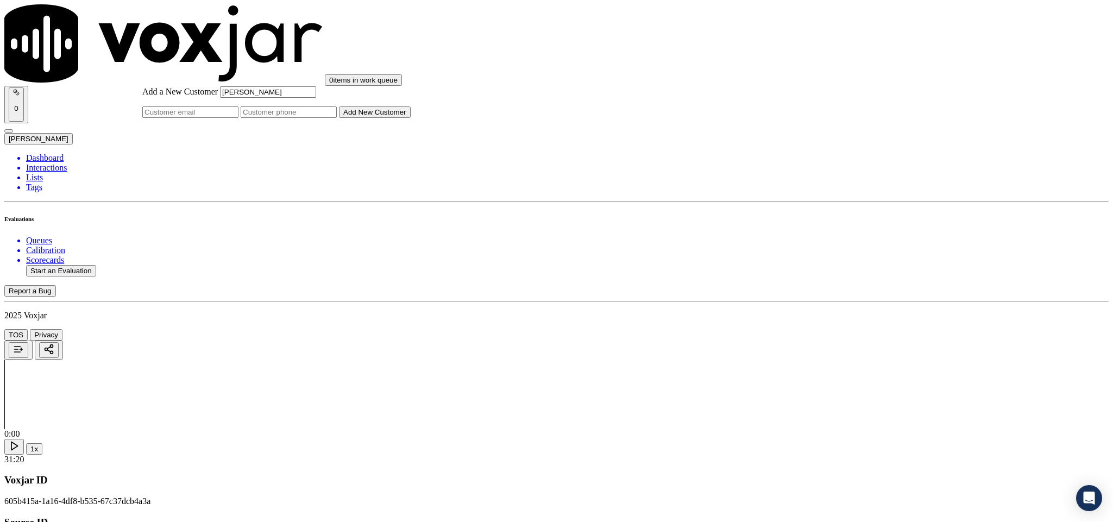
drag, startPoint x: 598, startPoint y: 266, endPoint x: 604, endPoint y: 290, distance: 25.2
click at [337, 118] on input "Add a New Customer" at bounding box center [289, 111] width 96 height 11
paste input "9083057166"
type input "9083057166"
click at [410, 118] on button "Add New Customer" at bounding box center [375, 111] width 72 height 11
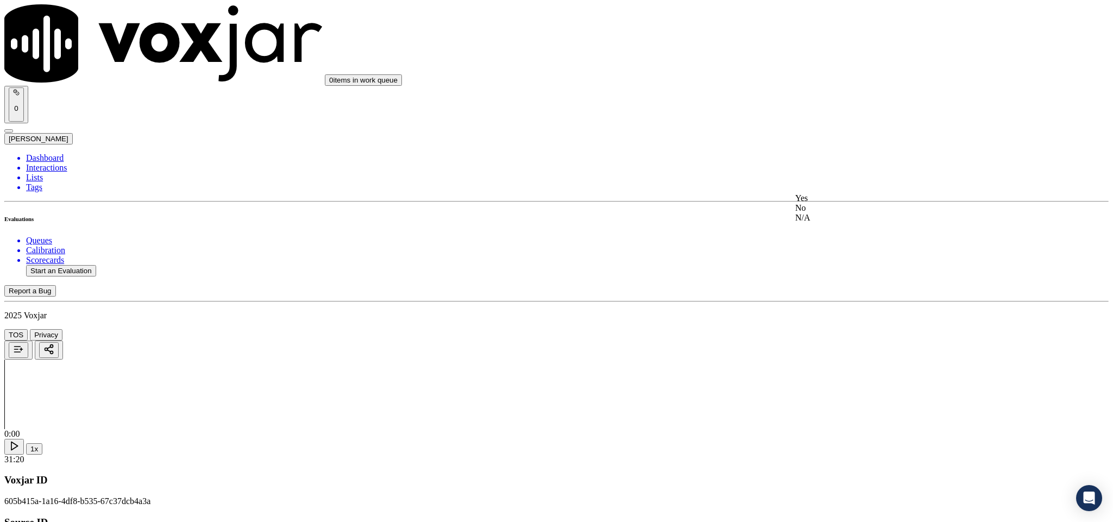
drag, startPoint x: 839, startPoint y: 197, endPoint x: 839, endPoint y: 204, distance: 7.1
click at [839, 197] on div "Yes" at bounding box center [922, 198] width 254 height 10
click at [833, 327] on div "Yes" at bounding box center [922, 323] width 254 height 10
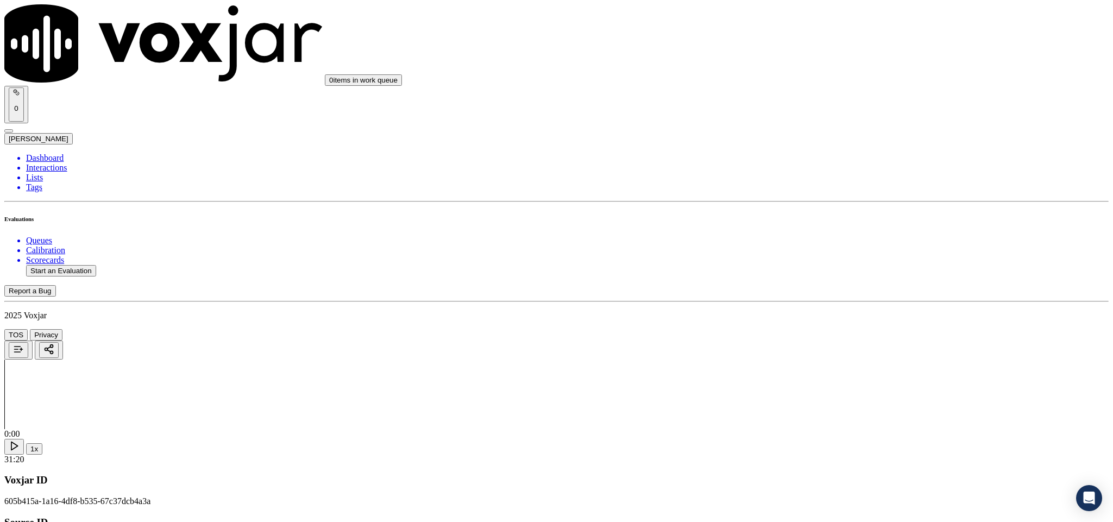
click at [833, 375] on div "Yes No N/A" at bounding box center [922, 388] width 254 height 29
click at [828, 383] on div "Yes" at bounding box center [922, 379] width 254 height 10
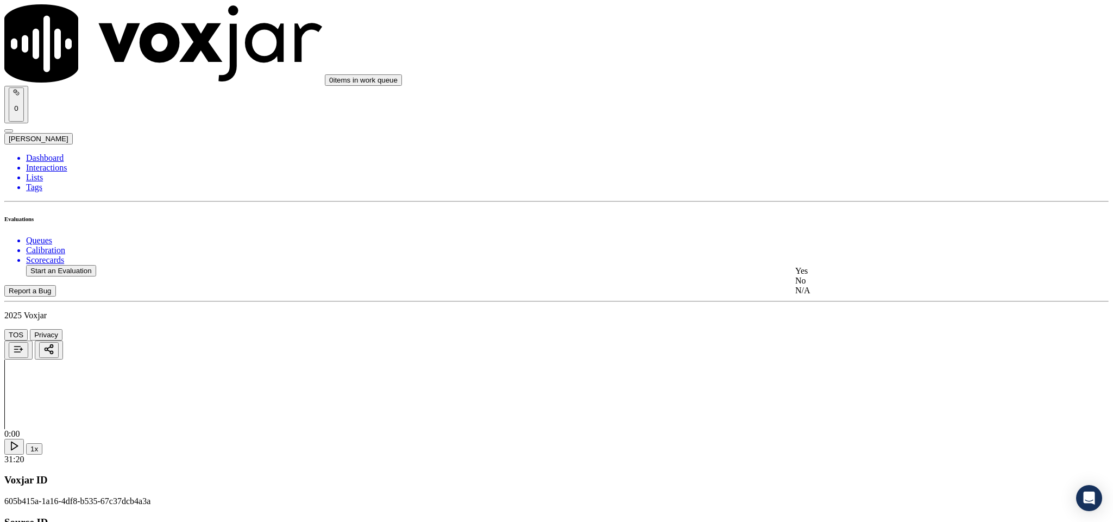
click at [838, 276] on div "Yes" at bounding box center [922, 271] width 254 height 10
click at [826, 142] on div "No" at bounding box center [922, 137] width 254 height 10
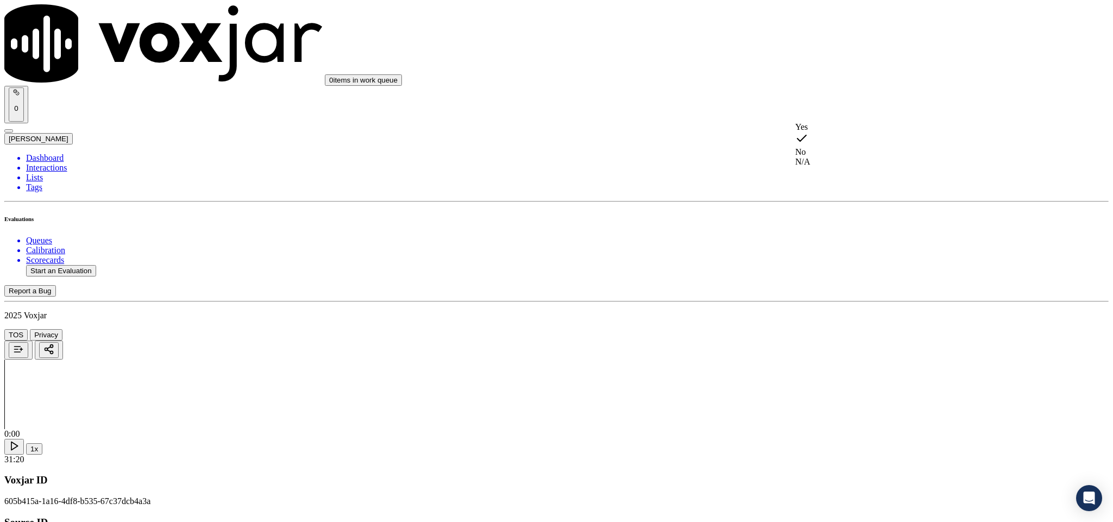
click at [828, 132] on div "Yes" at bounding box center [922, 127] width 254 height 10
click at [818, 279] on div "No" at bounding box center [922, 274] width 254 height 10
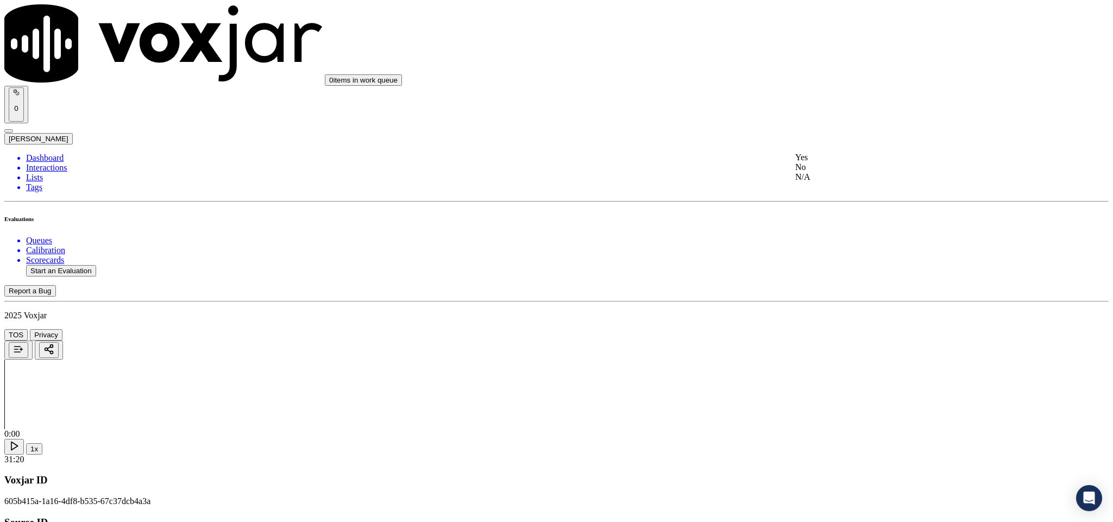
click at [845, 162] on div "Yes" at bounding box center [922, 158] width 254 height 10
click at [834, 251] on div "N/A" at bounding box center [922, 246] width 254 height 10
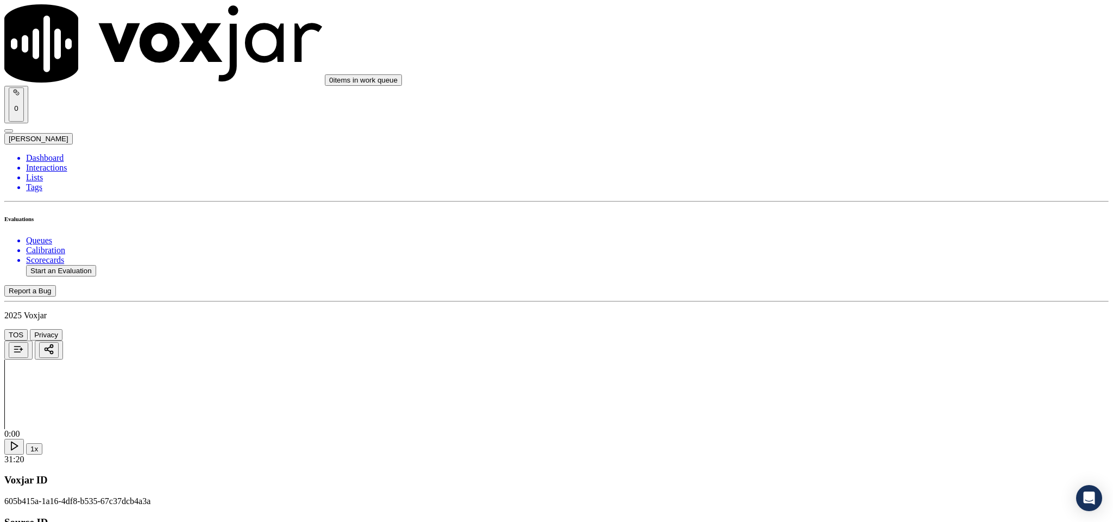
click at [836, 269] on div "Yes" at bounding box center [922, 269] width 254 height 10
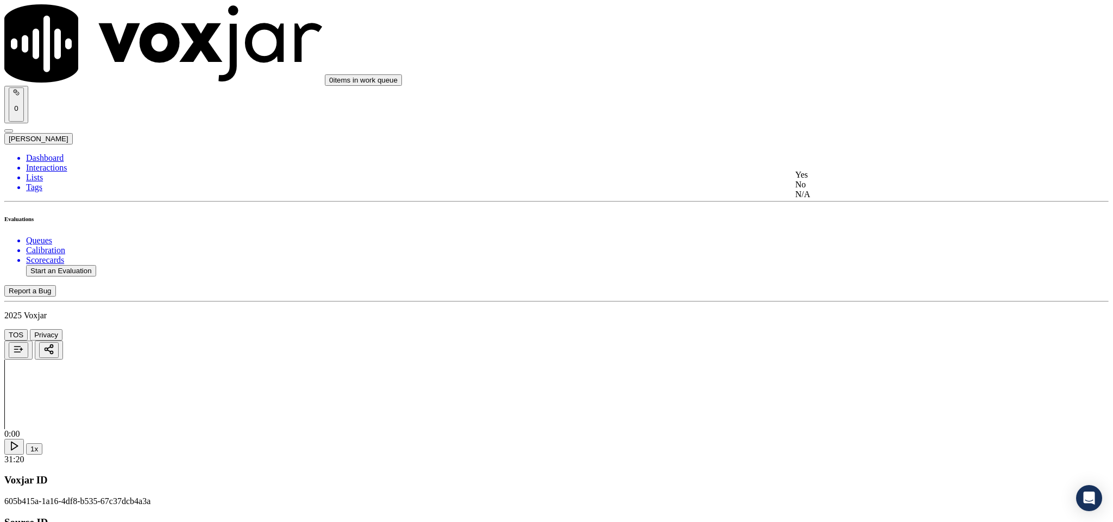
click at [854, 178] on div "Yes" at bounding box center [922, 175] width 254 height 10
click at [850, 245] on div "No" at bounding box center [922, 241] width 254 height 10
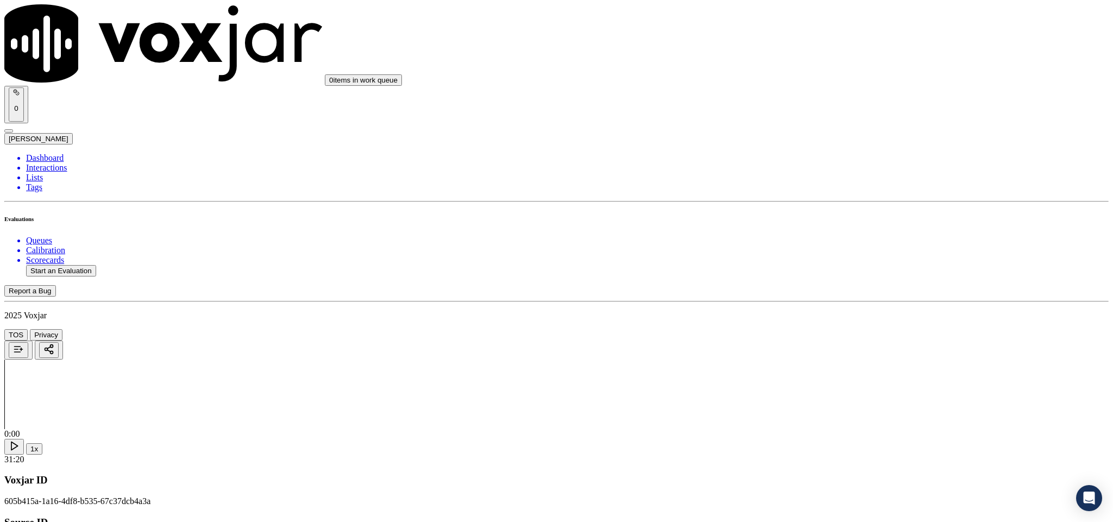
click at [848, 197] on div "Yes" at bounding box center [922, 192] width 254 height 10
click at [849, 319] on div "Yes" at bounding box center [922, 317] width 254 height 10
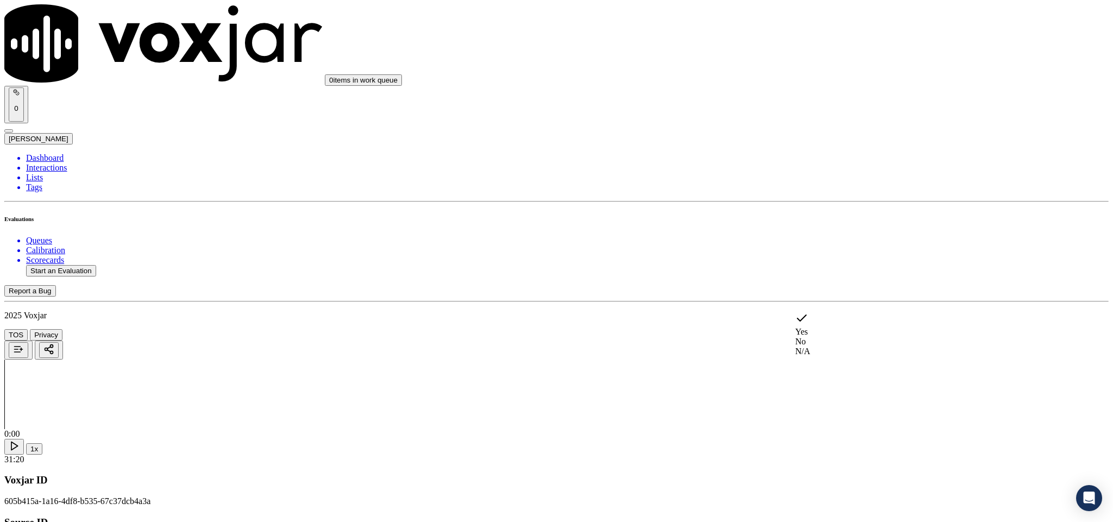
click at [834, 337] on div "No" at bounding box center [922, 342] width 254 height 10
paste textarea "@6:29 - “The call was transferred to Closer (Annie) without informing the custo…"
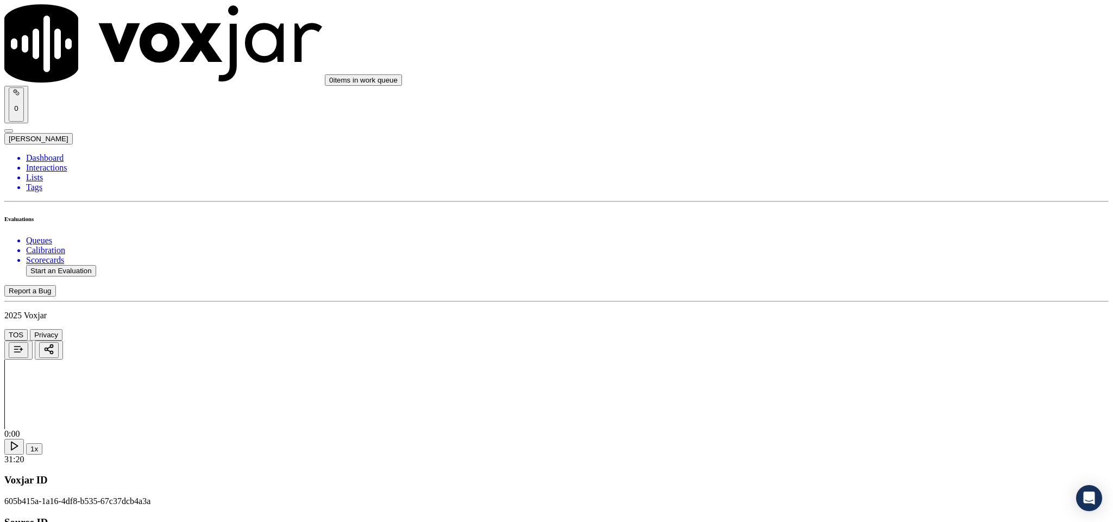
type textarea "@6:29 - “The call was transferred to Closer (Annie) without informing the custo…"
click at [835, 188] on div "No" at bounding box center [922, 183] width 254 height 10
click at [857, 360] on div "Yes" at bounding box center [922, 355] width 254 height 10
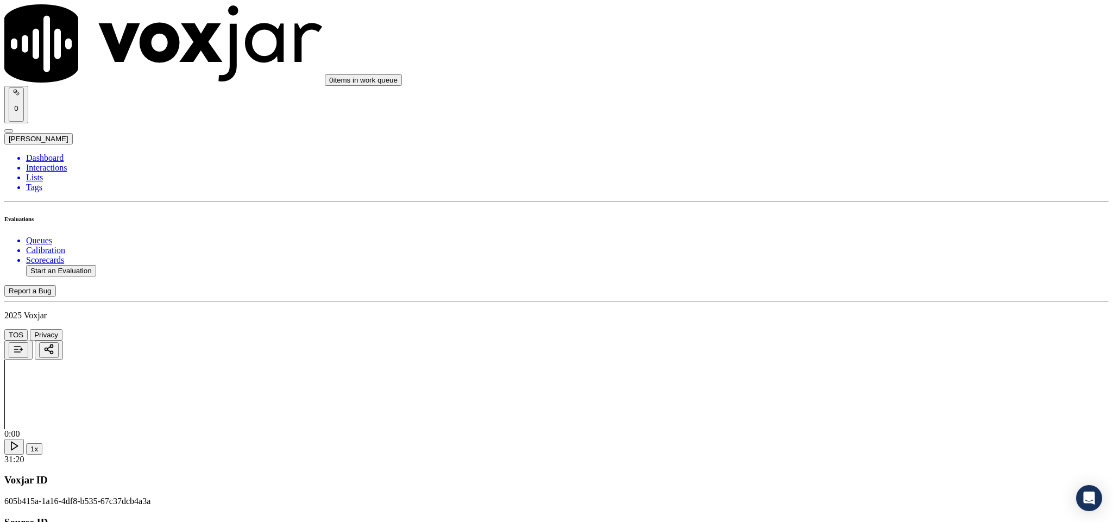
scroll to position [2036, 0]
click at [852, 331] on div "No" at bounding box center [922, 326] width 254 height 10
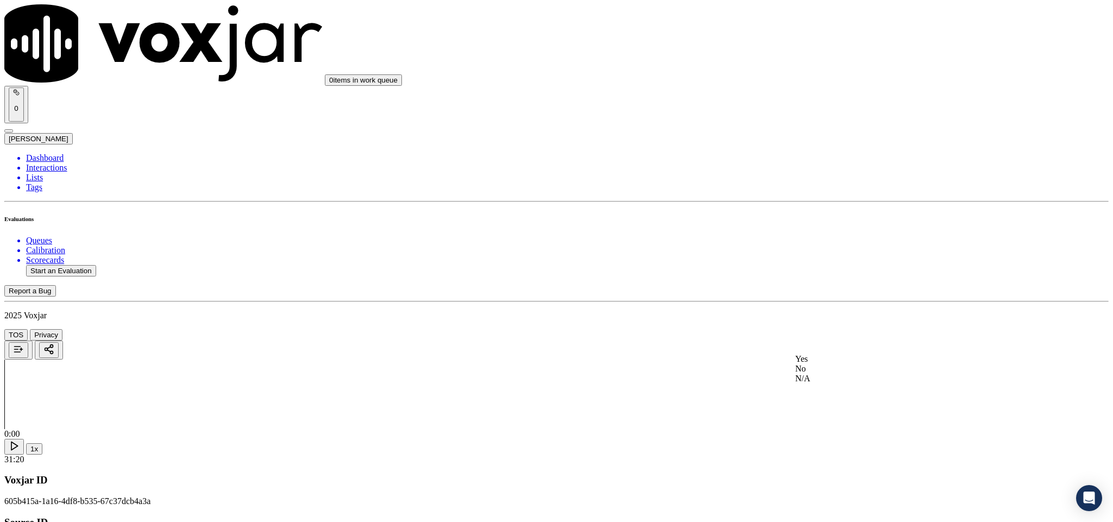
click at [850, 362] on div "Yes" at bounding box center [922, 359] width 254 height 10
click at [842, 216] on div "No" at bounding box center [922, 221] width 254 height 10
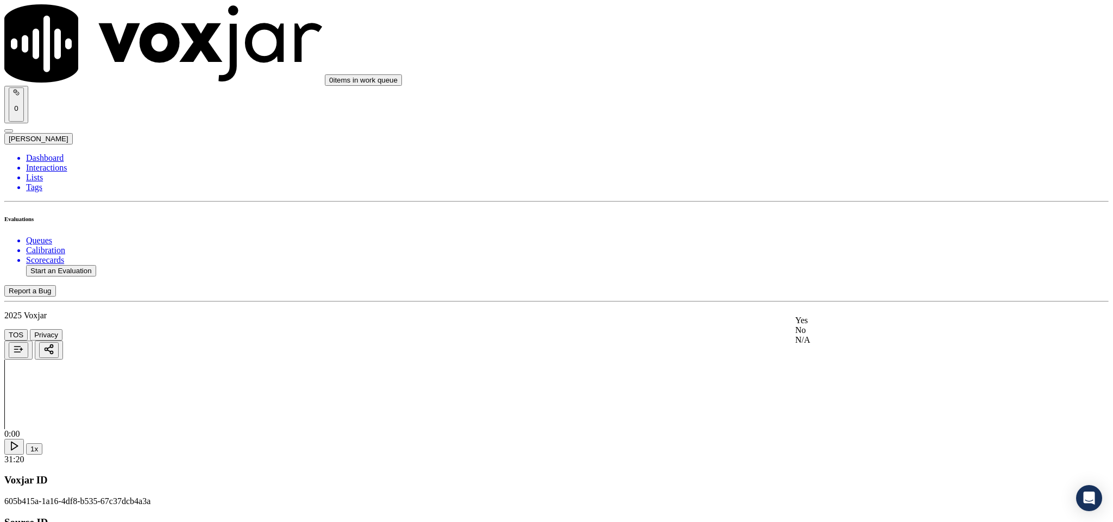
drag, startPoint x: 852, startPoint y: 323, endPoint x: 862, endPoint y: 293, distance: 31.6
click at [852, 324] on div "Yes" at bounding box center [922, 320] width 254 height 10
click at [836, 300] on div "Yes" at bounding box center [922, 295] width 254 height 10
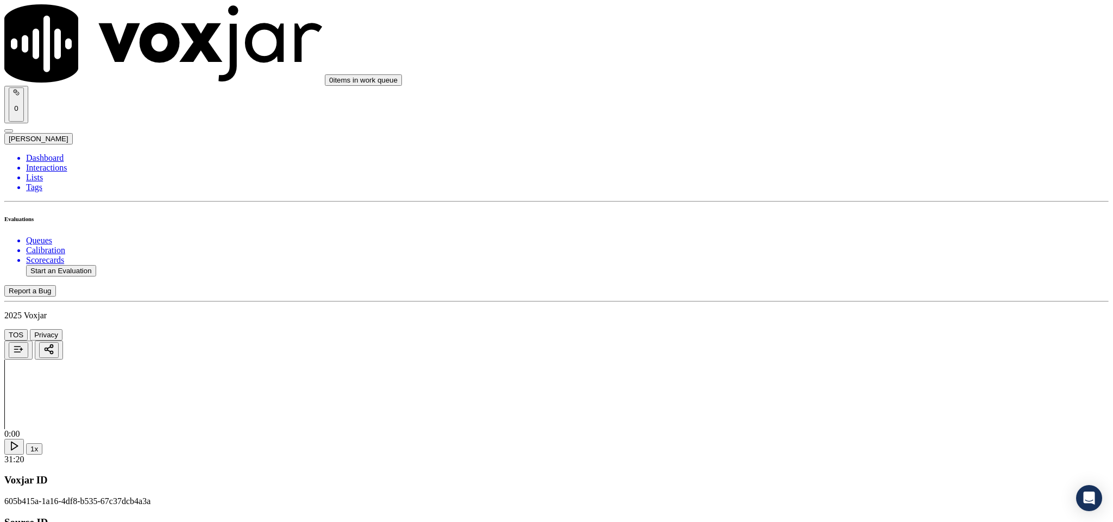
scroll to position [2606, 0]
click at [829, 152] on div "No" at bounding box center [922, 157] width 254 height 10
click at [835, 172] on div "N/A" at bounding box center [922, 167] width 254 height 10
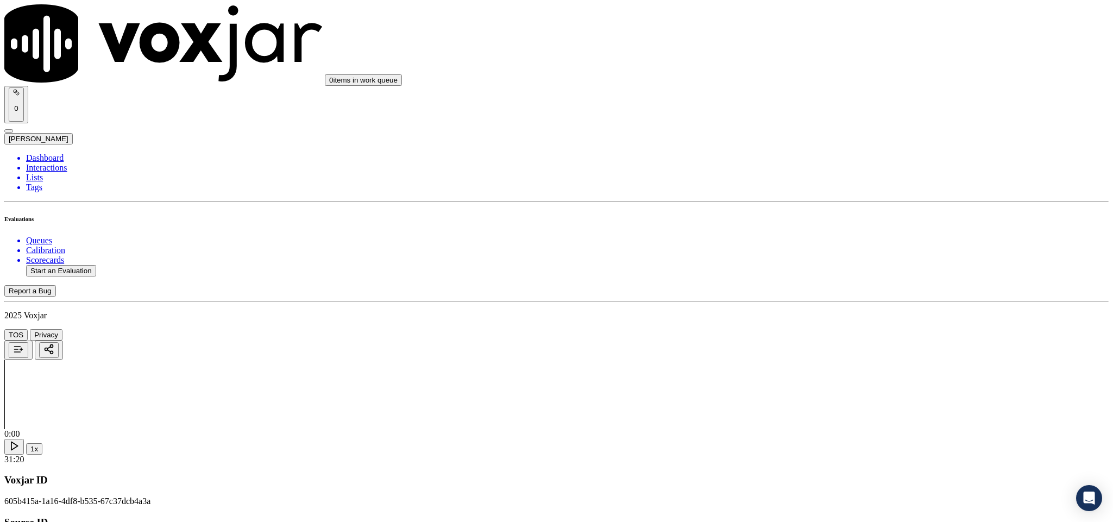
click at [844, 284] on div "No" at bounding box center [922, 279] width 254 height 10
drag, startPoint x: 900, startPoint y: 368, endPoint x: 872, endPoint y: 382, distance: 30.8
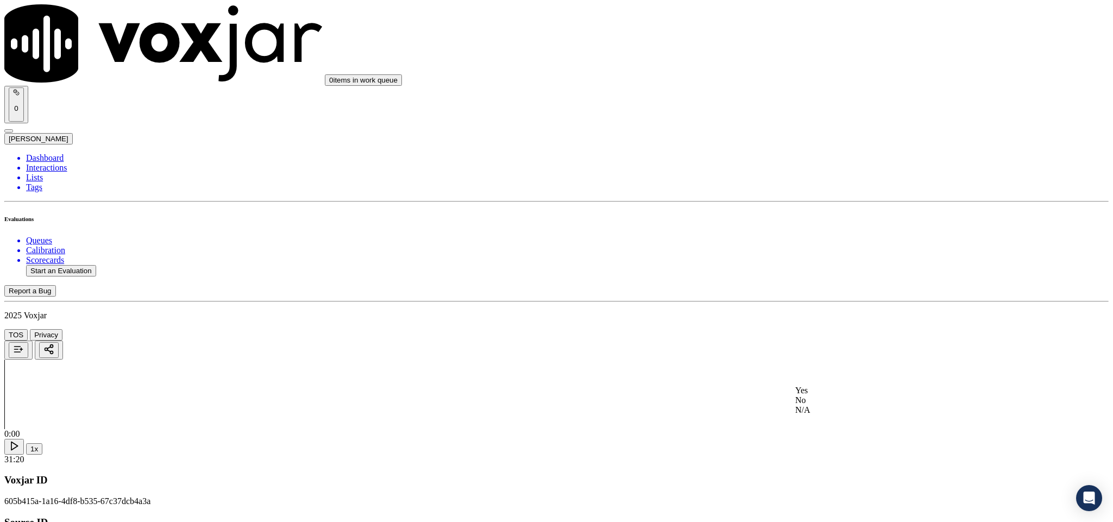
click at [858, 393] on div "Yes" at bounding box center [922, 390] width 254 height 10
click at [831, 411] on div "No" at bounding box center [922, 415] width 254 height 10
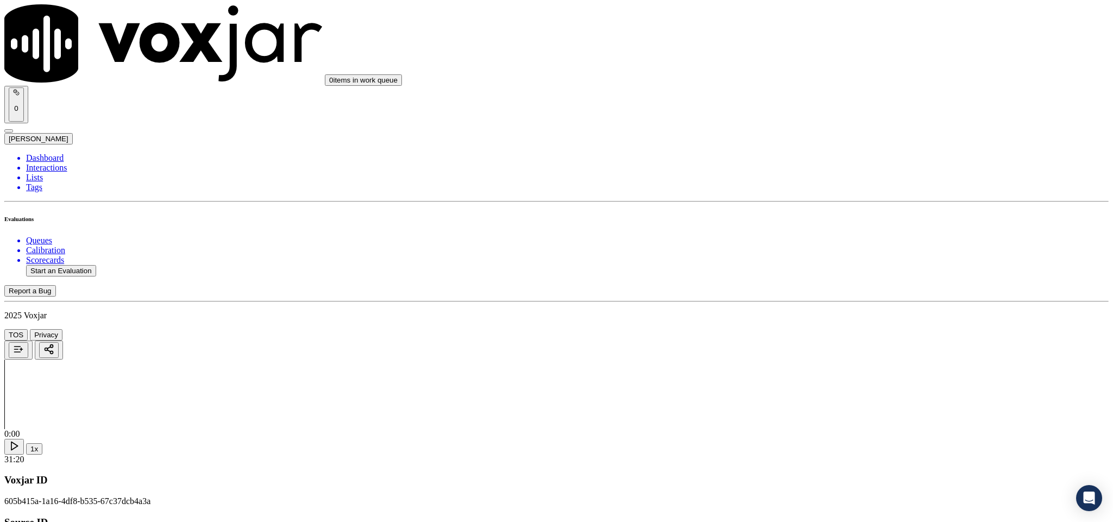
scroll to position [0, 0]
click at [49, 153] on li "Dashboard" at bounding box center [567, 158] width 1082 height 10
